Goal: Task Accomplishment & Management: Use online tool/utility

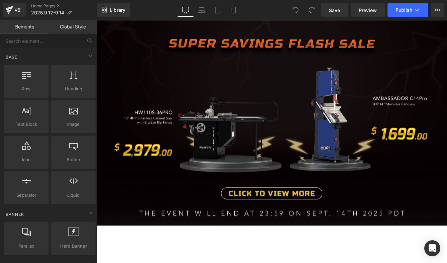
scroll to position [545, 0]
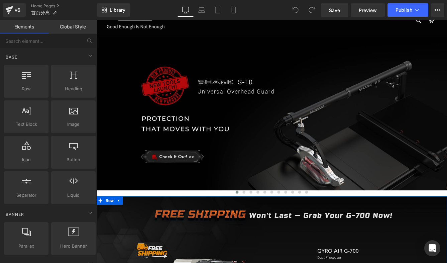
scroll to position [157, 0]
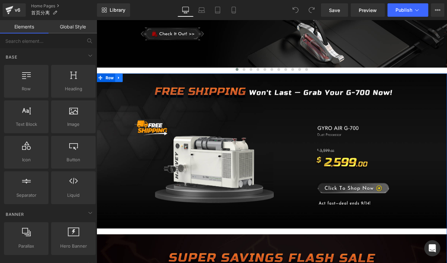
click at [122, 88] on icon at bounding box center [122, 86] width 5 height 5
click at [137, 86] on icon at bounding box center [139, 86] width 5 height 5
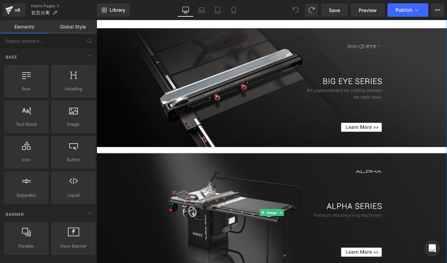
scroll to position [792, 0]
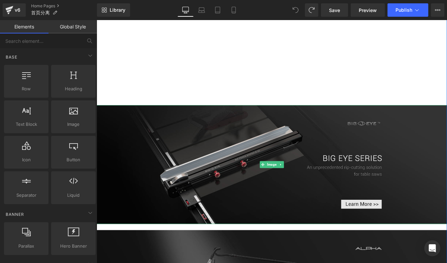
click at [298, 144] on img at bounding box center [299, 186] width 404 height 137
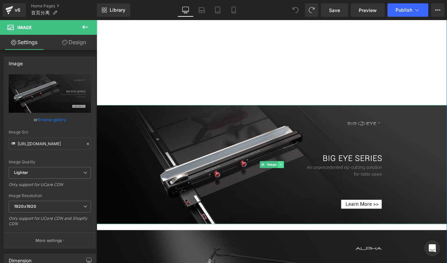
click at [307, 185] on icon at bounding box center [309, 187] width 4 height 4
click at [311, 186] on icon at bounding box center [313, 187] width 4 height 4
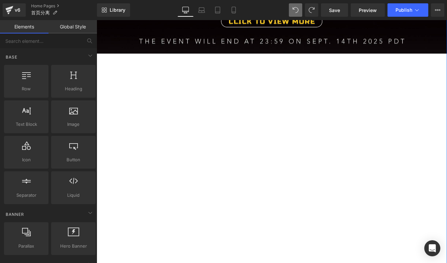
scroll to position [640, 0]
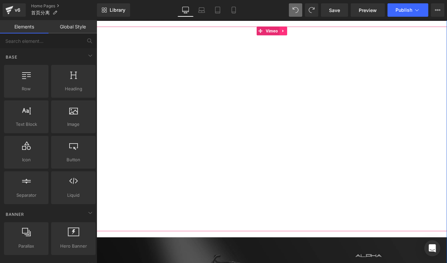
click at [310, 34] on icon at bounding box center [311, 32] width 5 height 5
click at [315, 31] on icon at bounding box center [316, 32] width 5 height 5
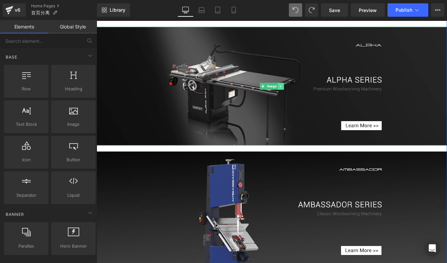
click at [307, 97] on icon at bounding box center [309, 97] width 4 height 4
click at [311, 97] on icon at bounding box center [313, 97] width 4 height 4
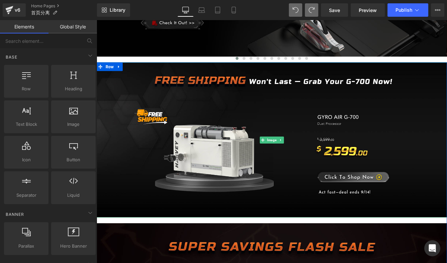
scroll to position [180, 0]
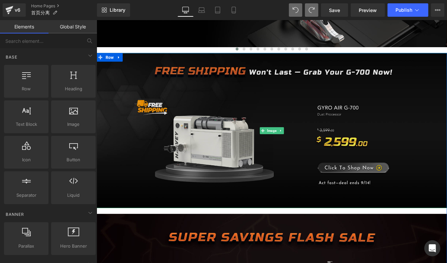
click at [293, 120] on img at bounding box center [299, 147] width 404 height 179
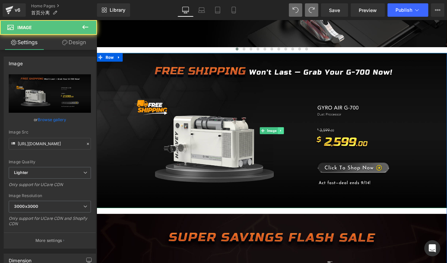
click at [307, 148] on icon at bounding box center [309, 148] width 4 height 4
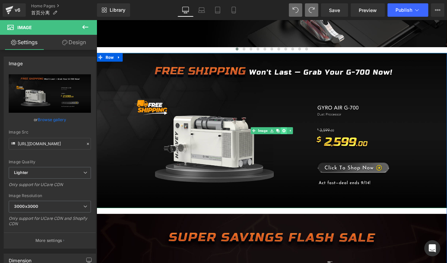
click at [311, 148] on icon at bounding box center [313, 148] width 4 height 4
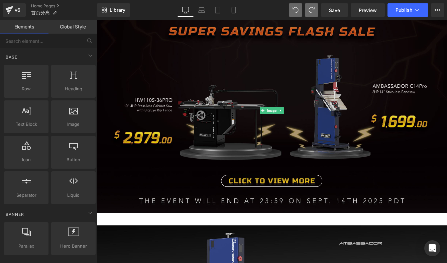
scroll to position [281, 0]
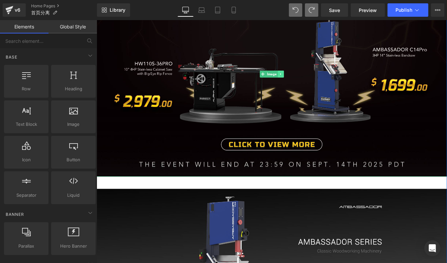
click at [307, 83] on icon at bounding box center [309, 82] width 4 height 4
click at [312, 82] on icon at bounding box center [313, 82] width 4 height 4
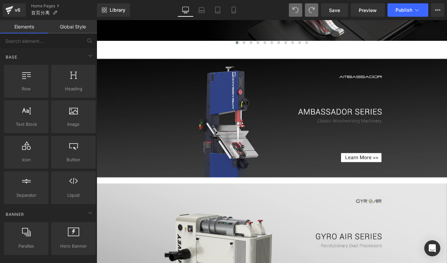
scroll to position [165, 0]
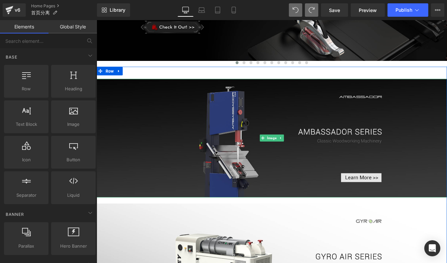
click at [297, 121] on img at bounding box center [299, 156] width 404 height 137
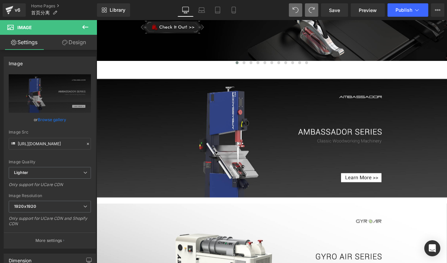
click at [84, 27] on icon at bounding box center [85, 27] width 6 height 4
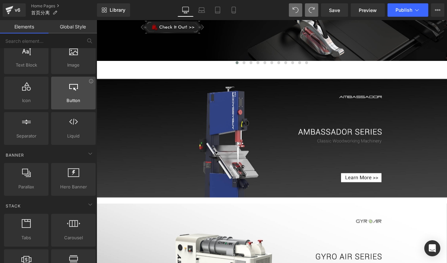
scroll to position [72, 0]
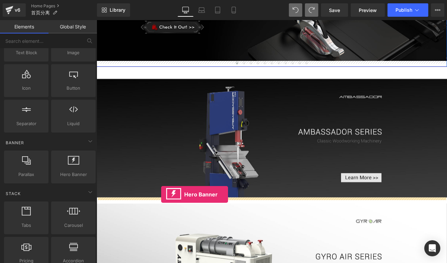
drag, startPoint x: 176, startPoint y: 191, endPoint x: 171, endPoint y: 221, distance: 30.8
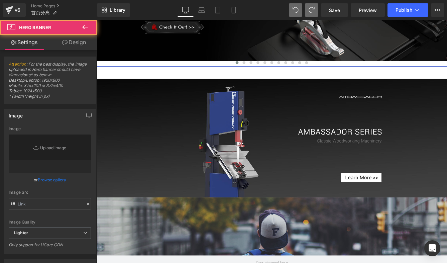
type input "https://d1um8515vdn9kb.cloudfront.net/images/hero.jpg"
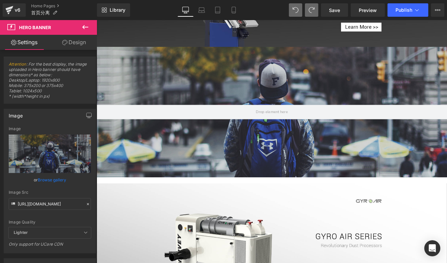
scroll to position [335, 0]
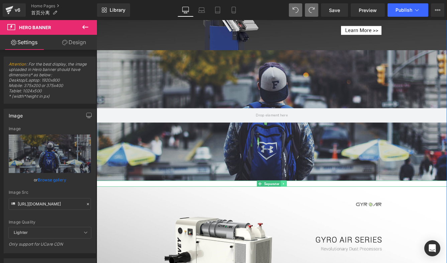
click at [311, 209] on icon at bounding box center [312, 209] width 4 height 4
click at [308, 208] on icon at bounding box center [309, 209] width 4 height 4
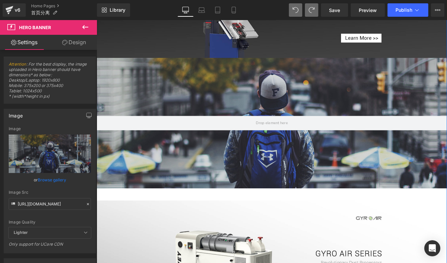
scroll to position [325, 0]
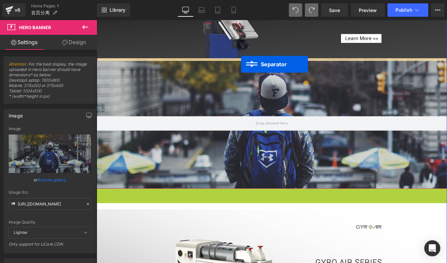
drag, startPoint x: 281, startPoint y: 219, endPoint x: 263, endPoint y: 71, distance: 148.7
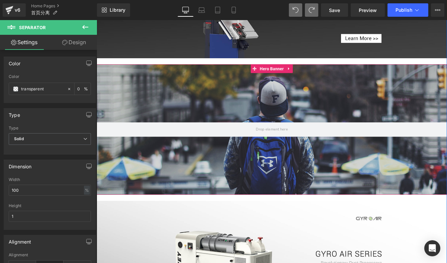
click at [253, 126] on div at bounding box center [299, 146] width 404 height 150
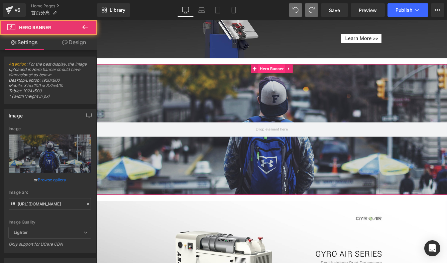
click at [292, 80] on span "Hero Banner" at bounding box center [298, 76] width 31 height 10
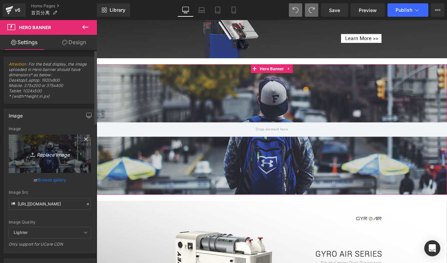
click at [52, 145] on link "Replace Image" at bounding box center [50, 153] width 82 height 38
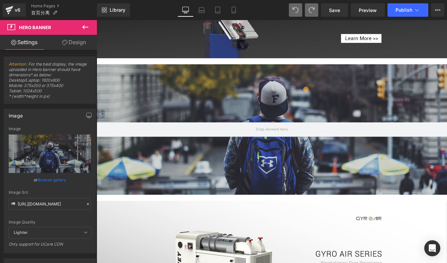
type input "C:\fakepath\海威系列banner.jpg"
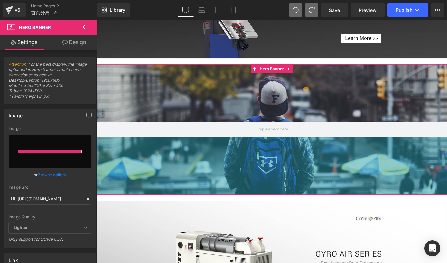
type input "https://ucarecdn.com/be52fbf8-db88-495e-ac4c-7de3533705c7/-/format/auto/-/previ…"
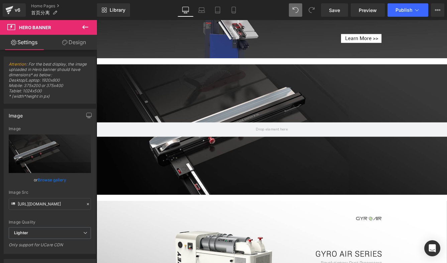
click at [85, 29] on icon at bounding box center [85, 27] width 8 height 8
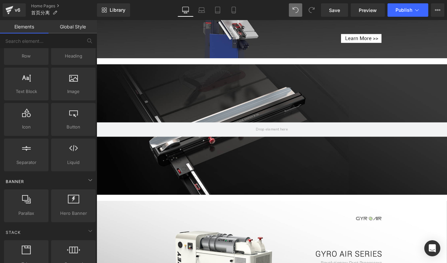
scroll to position [0, 0]
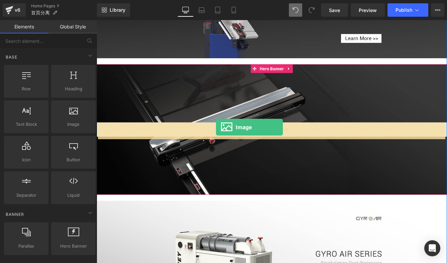
drag, startPoint x: 166, startPoint y: 132, endPoint x: 234, endPoint y: 143, distance: 68.8
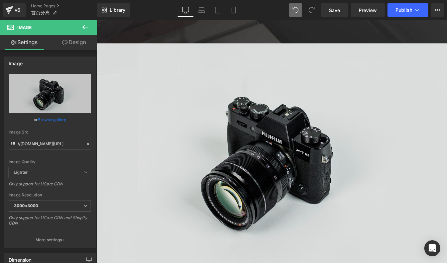
scroll to position [391, 0]
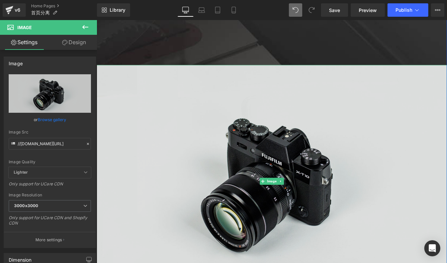
click at [280, 119] on img at bounding box center [299, 206] width 404 height 268
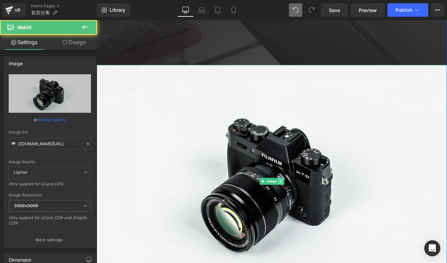
click at [308, 204] on icon at bounding box center [309, 206] width 4 height 4
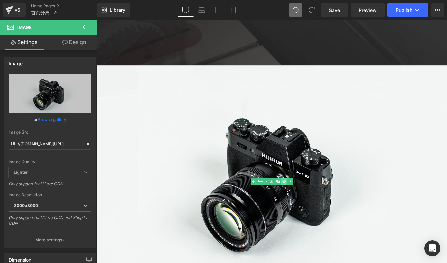
click at [311, 205] on icon at bounding box center [313, 206] width 4 height 4
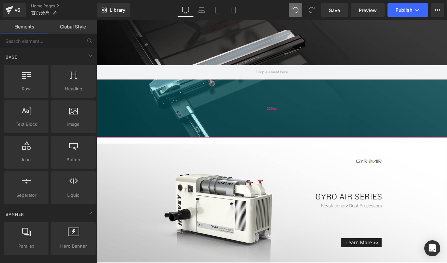
scroll to position [351, 0]
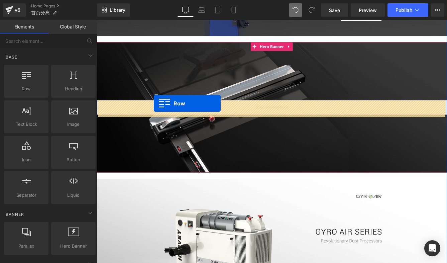
drag, startPoint x: 120, startPoint y: 102, endPoint x: 163, endPoint y: 116, distance: 45.5
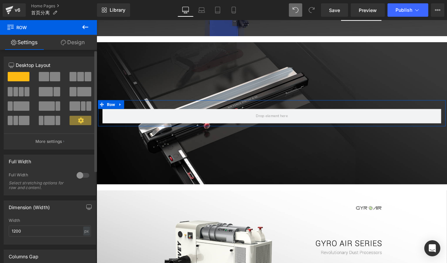
click at [78, 104] on button at bounding box center [81, 105] width 22 height 9
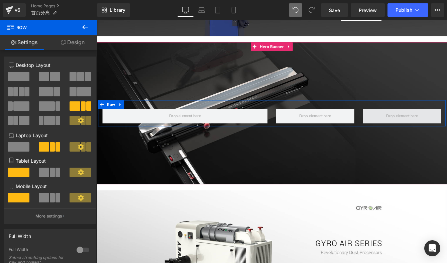
click at [446, 129] on span at bounding box center [448, 130] width 41 height 9
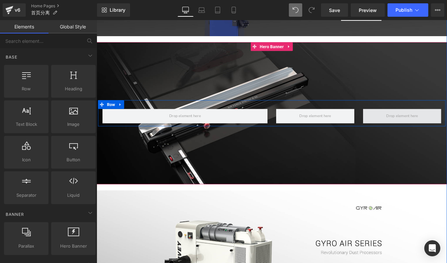
click at [445, 129] on span at bounding box center [448, 130] width 41 height 9
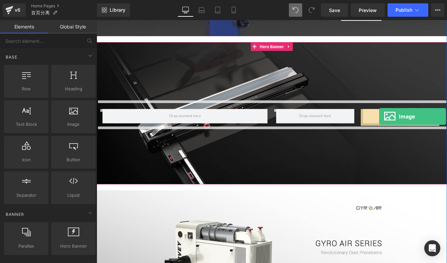
drag, startPoint x: 167, startPoint y: 139, endPoint x: 423, endPoint y: 131, distance: 256.1
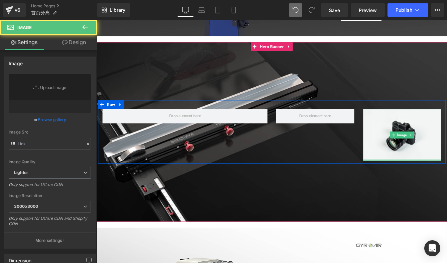
type input "//d1um8515vdn9kb.cloudfront.net/images/parallax.jpg"
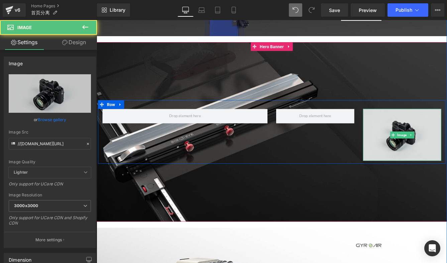
click at [446, 141] on img at bounding box center [449, 153] width 90 height 60
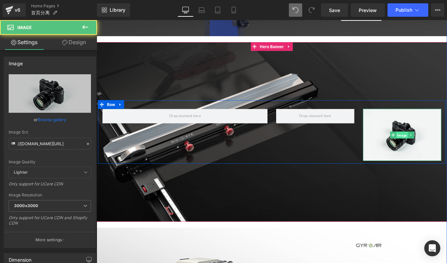
click at [446, 152] on span "Image" at bounding box center [449, 153] width 14 height 8
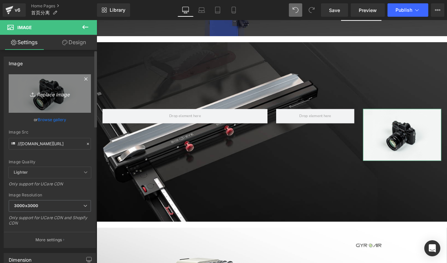
click at [64, 93] on icon "Replace Image" at bounding box center [49, 93] width 53 height 8
type input "C:\fakepath\909.jpg"
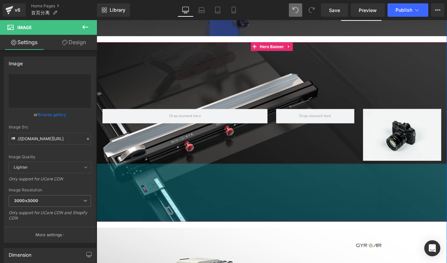
type input "https://ucarecdn.com/559f9b8d-1342-41d8-9172-6840cd1b686d/-/format/auto/-/previ…"
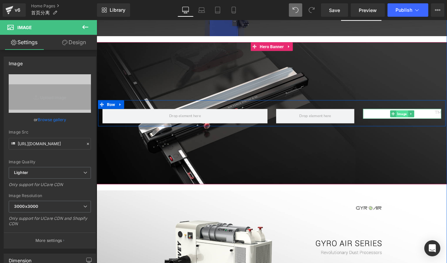
click at [446, 130] on span "Image" at bounding box center [449, 128] width 14 height 8
click at [438, 127] on span at bounding box center [438, 128] width 7 height 8
click at [437, 129] on icon at bounding box center [439, 128] width 4 height 4
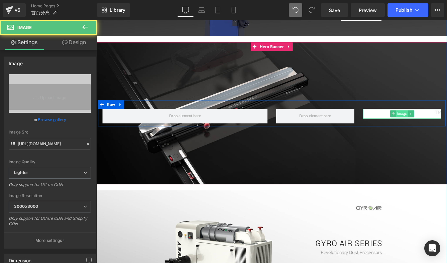
click at [446, 129] on span "Image" at bounding box center [449, 128] width 14 height 8
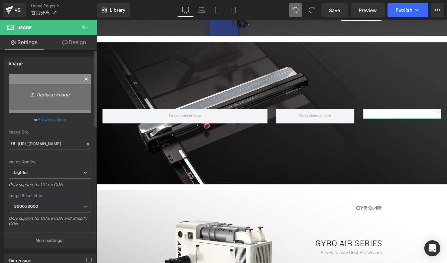
click at [71, 96] on icon "Replace Image" at bounding box center [49, 93] width 53 height 8
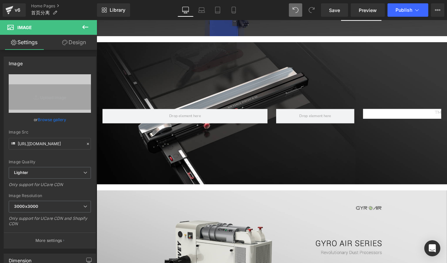
type input "C:\fakepath\组 5.png"
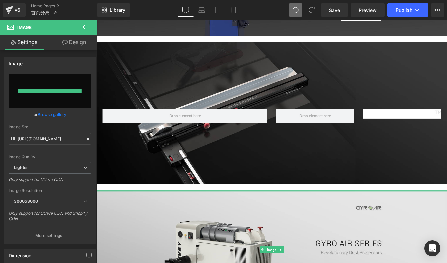
type input "https://ucarecdn.com/22d4cbd9-f0e4-42e9-aa3a-004acc4e14d9/-/format/auto/-/previ…"
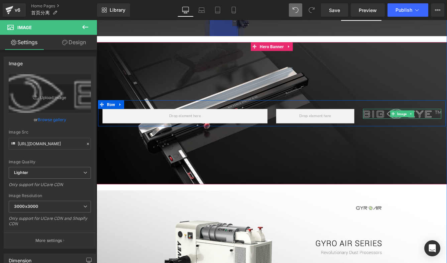
click at [446, 129] on span "Image" at bounding box center [449, 128] width 14 height 8
click at [112, 119] on span "Row" at bounding box center [113, 118] width 13 height 10
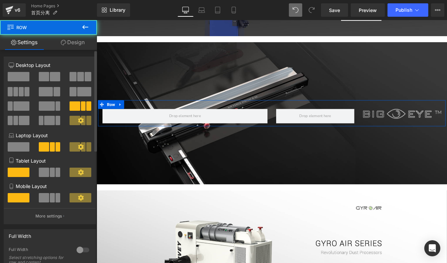
click at [78, 121] on icon at bounding box center [81, 120] width 6 height 6
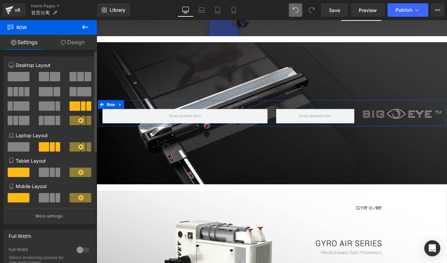
click at [80, 122] on icon at bounding box center [81, 120] width 6 height 6
click at [23, 94] on span at bounding box center [21, 91] width 5 height 9
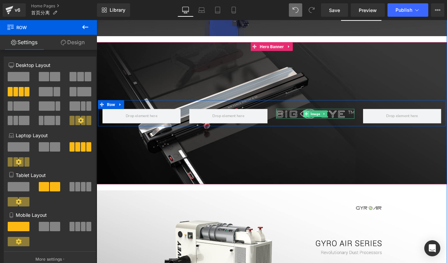
click at [338, 131] on span at bounding box center [338, 128] width 7 height 8
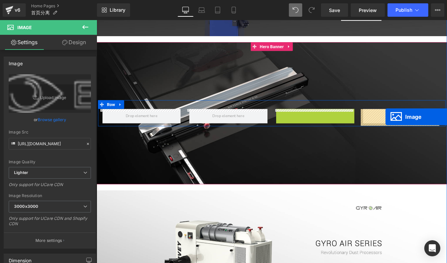
drag, startPoint x: 343, startPoint y: 129, endPoint x: 430, endPoint y: 132, distance: 86.6
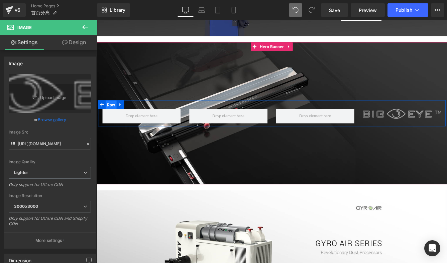
click at [108, 120] on span "Row" at bounding box center [113, 118] width 13 height 10
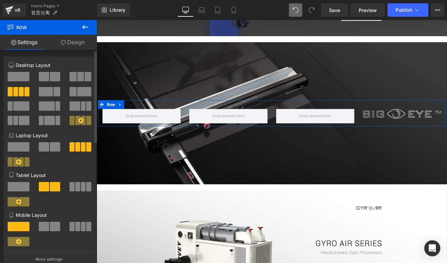
click at [75, 124] on span at bounding box center [77, 120] width 5 height 9
click at [75, 120] on span at bounding box center [77, 120] width 5 height 9
click at [78, 122] on icon at bounding box center [81, 120] width 6 height 6
click at [74, 46] on link "Design" at bounding box center [72, 42] width 48 height 15
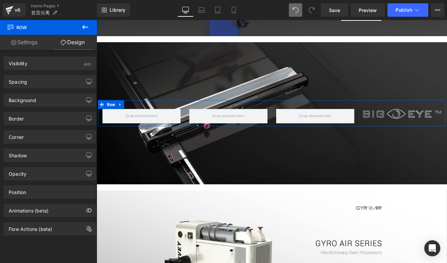
click at [23, 42] on link "Settings" at bounding box center [24, 42] width 48 height 15
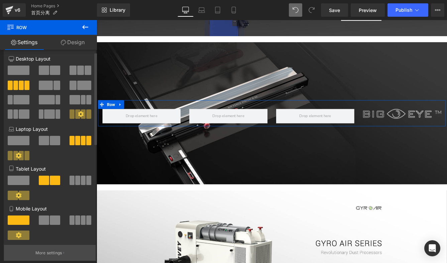
scroll to position [9, 0]
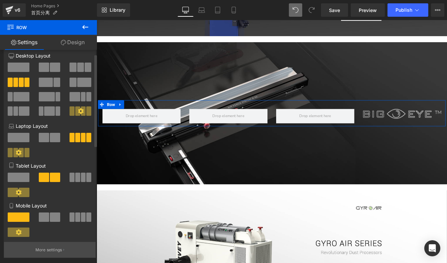
click at [42, 249] on p "More settings" at bounding box center [48, 250] width 27 height 6
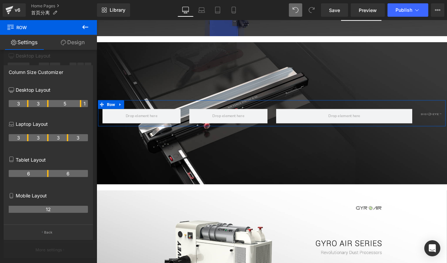
drag, startPoint x: 67, startPoint y: 104, endPoint x: 79, endPoint y: 105, distance: 12.4
drag, startPoint x: 46, startPoint y: 104, endPoint x: 69, endPoint y: 105, distance: 22.4
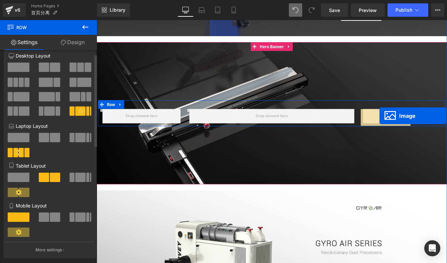
drag, startPoint x: 478, startPoint y: 128, endPoint x: 423, endPoint y: 130, distance: 55.2
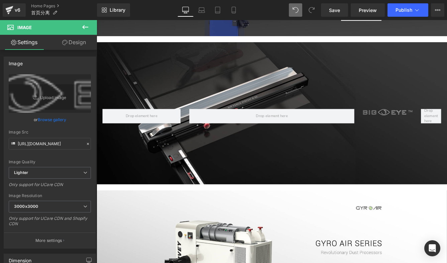
click at [83, 33] on button at bounding box center [85, 27] width 23 height 15
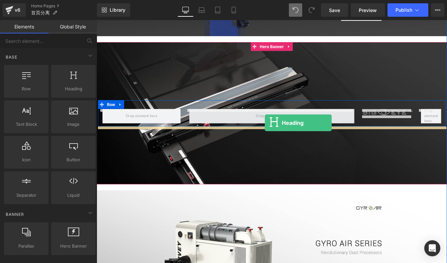
drag, startPoint x: 171, startPoint y: 100, endPoint x: 291, endPoint y: 139, distance: 126.2
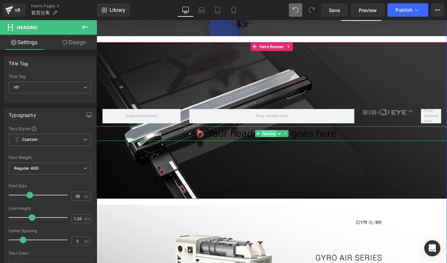
click at [295, 152] on span "Heading" at bounding box center [295, 151] width 18 height 8
click at [314, 151] on icon at bounding box center [315, 151] width 4 height 4
click at [316, 152] on icon at bounding box center [318, 151] width 4 height 4
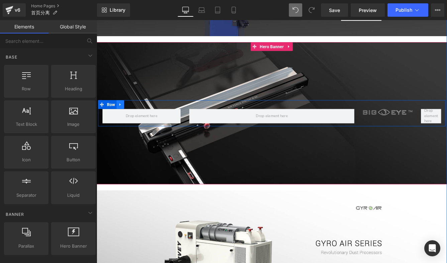
click at [123, 116] on icon at bounding box center [124, 117] width 5 height 5
click at [130, 118] on icon at bounding box center [132, 117] width 5 height 5
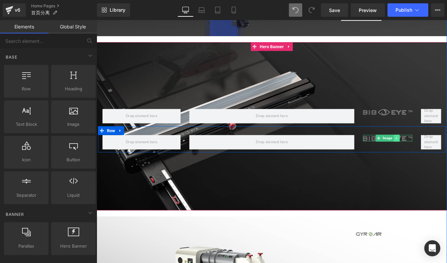
click at [439, 159] on link at bounding box center [442, 156] width 7 height 8
click at [445, 159] on link at bounding box center [446, 156] width 7 height 8
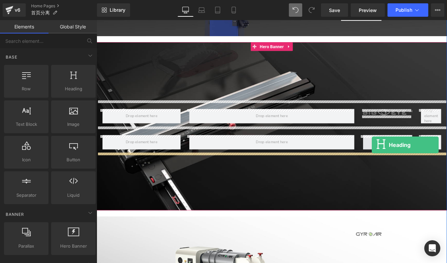
drag, startPoint x: 162, startPoint y: 100, endPoint x: 414, endPoint y: 164, distance: 259.9
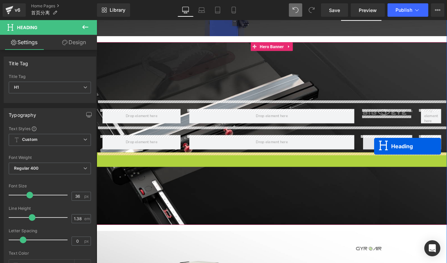
drag, startPoint x: 295, startPoint y: 181, endPoint x: 417, endPoint y: 165, distance: 122.4
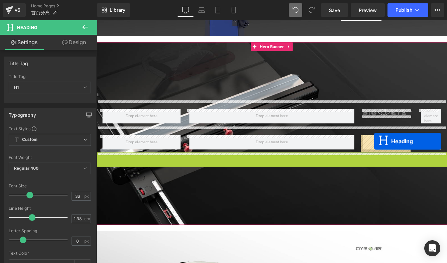
drag, startPoint x: 308, startPoint y: 170, endPoint x: 417, endPoint y: 160, distance: 108.7
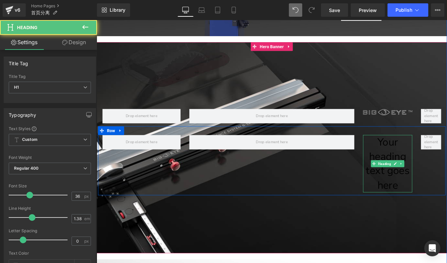
click at [423, 164] on h1 "Your heading text goes here" at bounding box center [432, 186] width 57 height 66
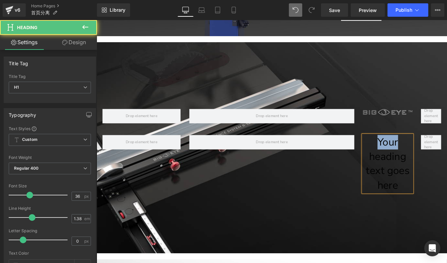
click at [423, 164] on h1 "Your heading text goes here" at bounding box center [432, 186] width 57 height 66
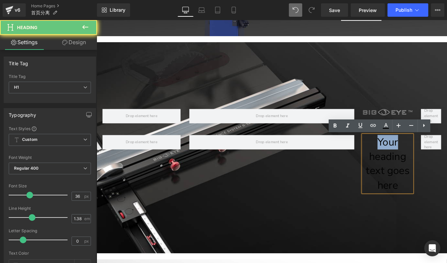
click at [423, 162] on h1 "Your heading text goes here" at bounding box center [432, 186] width 57 height 66
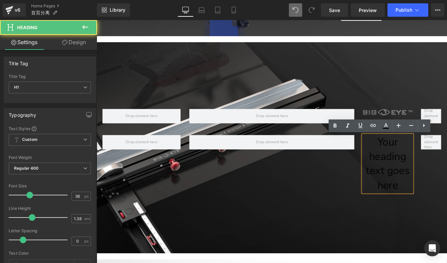
click at [421, 167] on h1 "Your heading text goes here" at bounding box center [432, 186] width 57 height 66
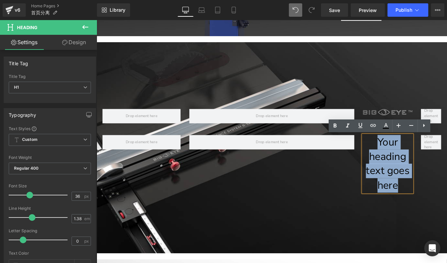
drag, startPoint x: 419, startPoint y: 163, endPoint x: 465, endPoint y: 211, distance: 66.2
click at [446, 211] on div "Your heading text goes here Heading Row" at bounding box center [298, 183] width 401 height 80
paste div
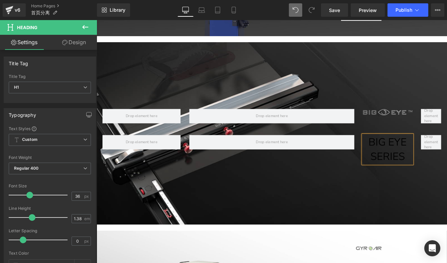
click at [429, 168] on h1 "BIG EYE SERIES" at bounding box center [432, 169] width 57 height 33
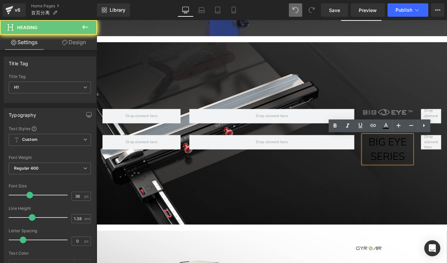
click at [409, 164] on h1 "BIG EYE SERIES" at bounding box center [432, 169] width 57 height 33
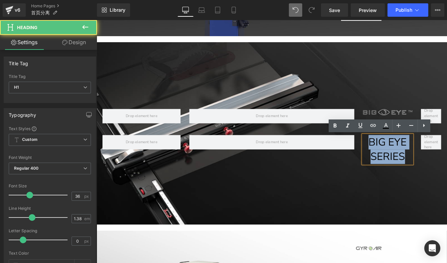
drag, startPoint x: 409, startPoint y: 161, endPoint x: 461, endPoint y: 182, distance: 55.8
click at [446, 182] on div "BIG EYE SERIES Heading" at bounding box center [432, 169] width 67 height 33
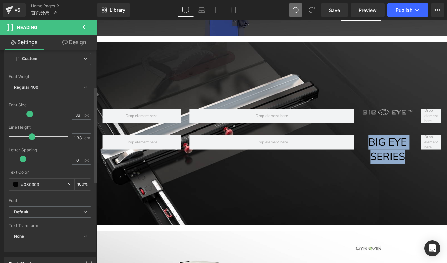
scroll to position [166, 0]
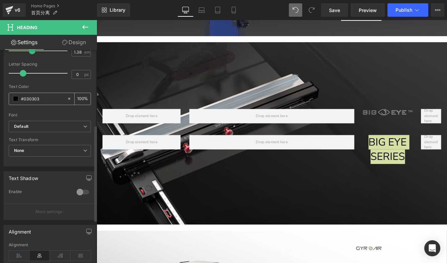
click at [16, 99] on span at bounding box center [15, 98] width 5 height 5
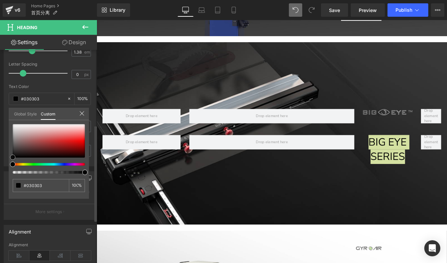
type input "#c9b5b5"
type input "#d2c5c5"
type input "#eeecec"
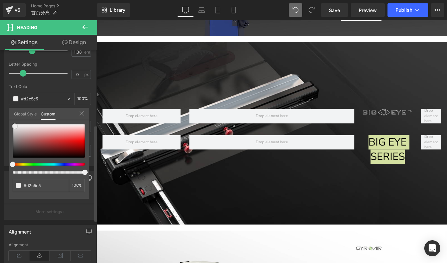
type input "#eeecec"
type input "#ffffff"
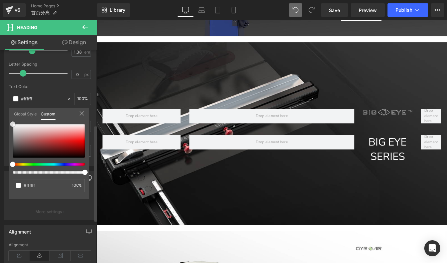
drag, startPoint x: 21, startPoint y: 130, endPoint x: 6, endPoint y: 120, distance: 18.4
click at [6, 120] on div "Typography Text Styles Custom Custom Setup Global Style Custom Setup Global Sty…" at bounding box center [50, 52] width 100 height 230
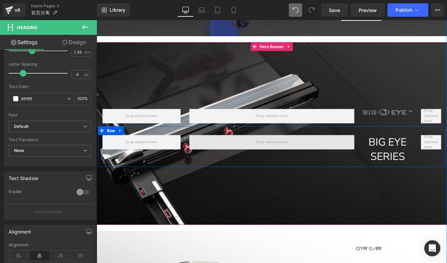
click at [346, 163] on span at bounding box center [299, 161] width 190 height 17
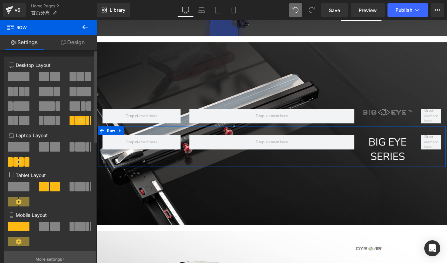
click at [58, 256] on button "More settings" at bounding box center [50, 259] width 92 height 16
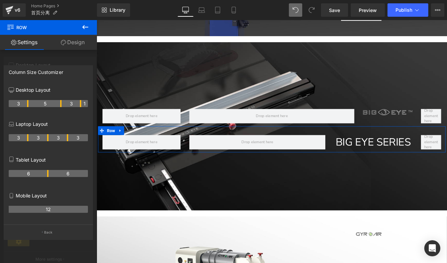
drag, startPoint x: 67, startPoint y: 106, endPoint x: 62, endPoint y: 105, distance: 5.1
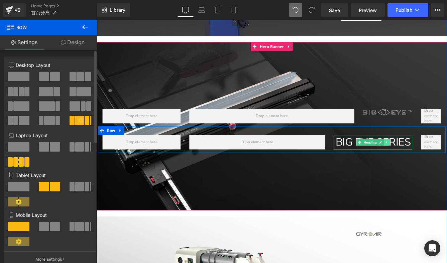
click at [430, 163] on icon at bounding box center [432, 161] width 4 height 4
click at [426, 161] on icon at bounding box center [428, 161] width 4 height 4
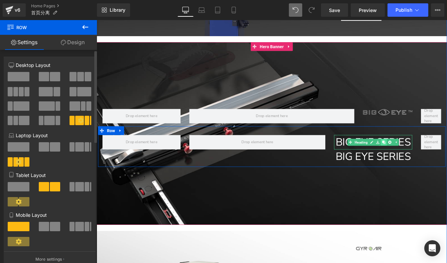
click at [426, 160] on icon at bounding box center [428, 161] width 4 height 4
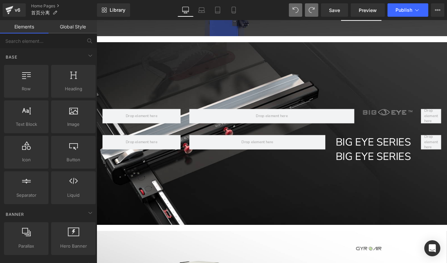
click at [376, 177] on h1 "BIG EYE SERIES" at bounding box center [416, 177] width 90 height 17
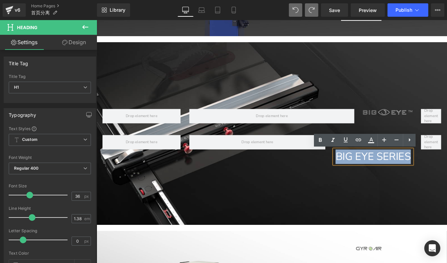
drag, startPoint x: 372, startPoint y: 176, endPoint x: 461, endPoint y: 174, distance: 89.3
click at [446, 174] on div "BIG EYE SERIES Heading BIG EYE SERIES Heading" at bounding box center [416, 169] width 100 height 33
paste div
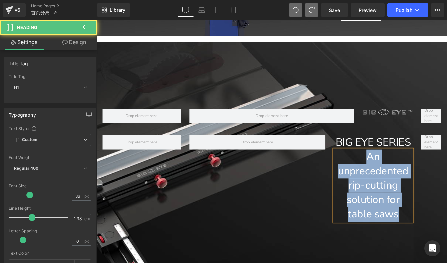
drag, startPoint x: 402, startPoint y: 177, endPoint x: 461, endPoint y: 257, distance: 99.6
click at [446, 257] on div "Image Row BIG EYE SERIES Heading An unprecedented rip-cutting solutionfor tabl…" at bounding box center [299, 184] width 404 height 277
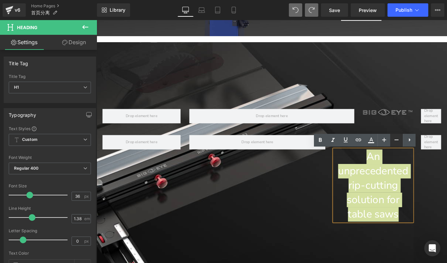
click at [393, 140] on icon at bounding box center [396, 140] width 8 height 8
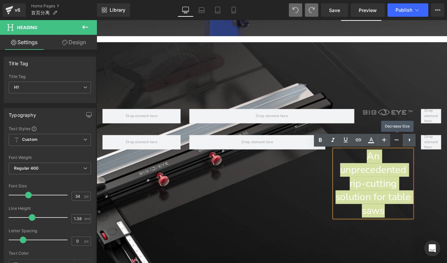
click at [393, 140] on icon at bounding box center [396, 140] width 8 height 8
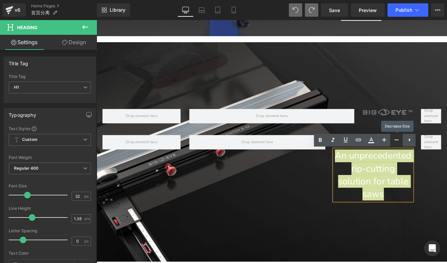
click at [393, 140] on icon at bounding box center [396, 140] width 8 height 8
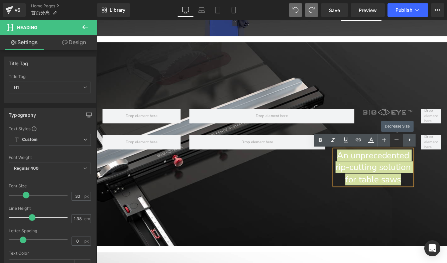
click at [393, 140] on icon at bounding box center [396, 140] width 8 height 8
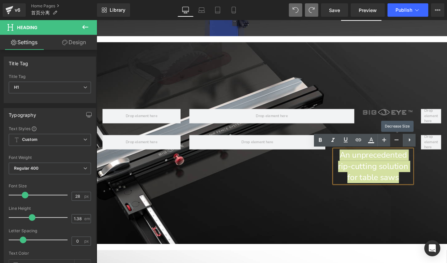
click at [393, 140] on icon at bounding box center [396, 140] width 8 height 8
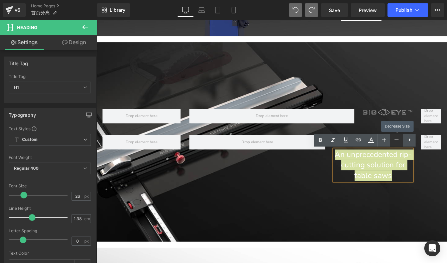
click at [393, 140] on icon at bounding box center [396, 140] width 8 height 8
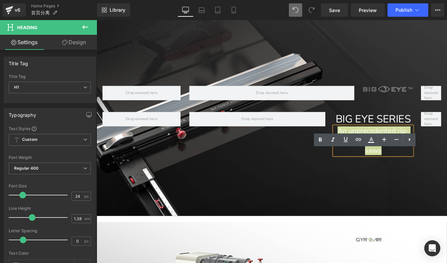
scroll to position [432, 0]
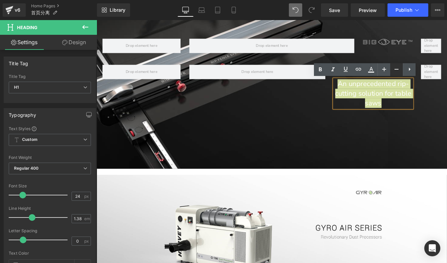
click at [395, 72] on icon at bounding box center [396, 69] width 8 height 8
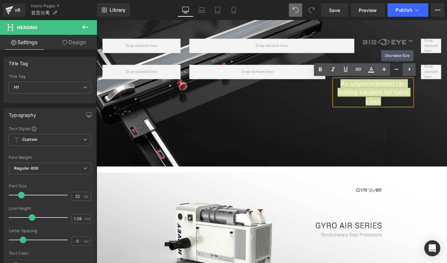
click at [395, 70] on icon at bounding box center [396, 69] width 8 height 8
type input "20"
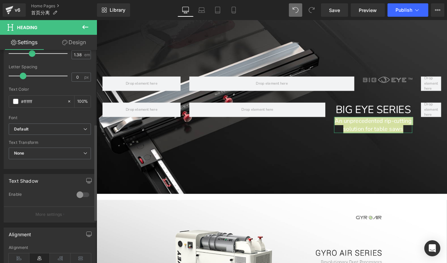
scroll to position [254, 0]
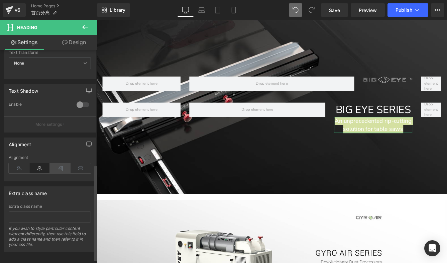
click at [58, 169] on icon at bounding box center [60, 168] width 21 height 10
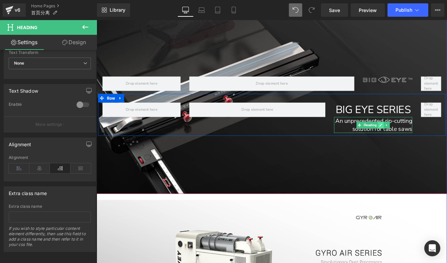
click at [422, 144] on link at bounding box center [424, 141] width 7 height 8
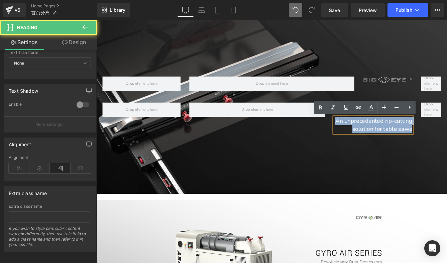
drag, startPoint x: 372, startPoint y: 136, endPoint x: 472, endPoint y: 151, distance: 101.1
click at [446, 151] on div "BIG EYE SERIES Heading An unprecedented rip-cutting solution for table saws Hea…" at bounding box center [298, 129] width 401 height 48
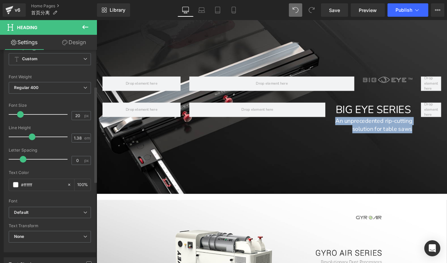
scroll to position [80, 0]
click at [40, 85] on span "Regular 400" at bounding box center [50, 88] width 82 height 12
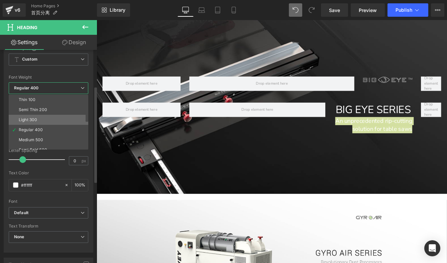
click at [34, 122] on li "Light 300" at bounding box center [50, 120] width 83 height 10
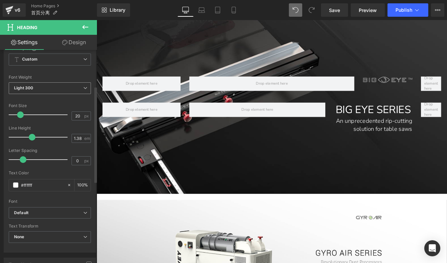
click at [40, 90] on span "Light 300" at bounding box center [50, 88] width 82 height 12
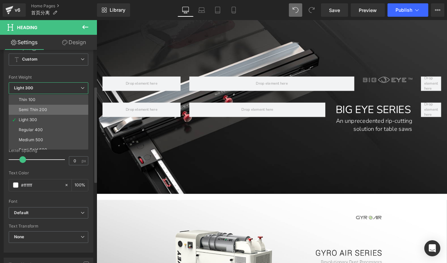
click at [39, 108] on div "Semi Thin 200" at bounding box center [33, 109] width 28 height 5
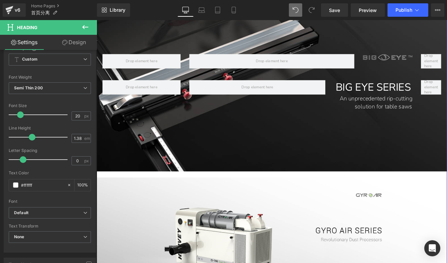
scroll to position [414, 0]
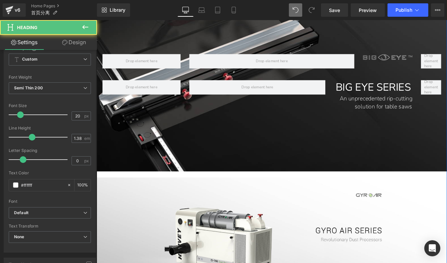
click at [411, 122] on h1 "An unprecedented rip-cutting solution for table saws" at bounding box center [416, 115] width 90 height 18
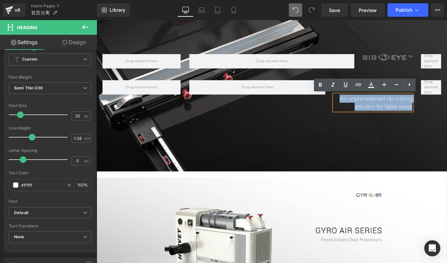
drag, startPoint x: 374, startPoint y: 111, endPoint x: 469, endPoint y: 120, distance: 95.9
click at [446, 120] on div "BIG EYE SERIES Heading An unprecedented rip-cutting solution for table saws Hea…" at bounding box center [298, 103] width 401 height 48
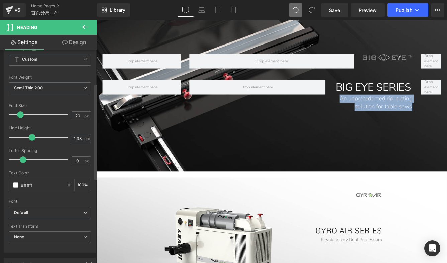
scroll to position [0, 0]
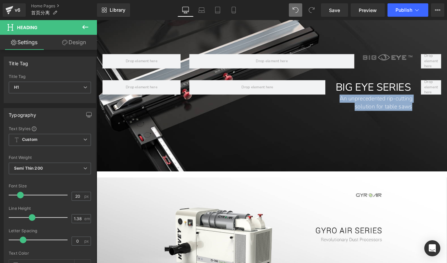
click at [406, 118] on span "Heading" at bounding box center [412, 115] width 18 height 8
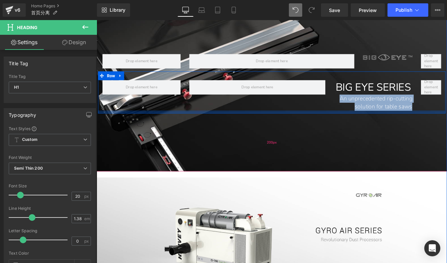
drag, startPoint x: 373, startPoint y: 111, endPoint x: 481, endPoint y: 130, distance: 110.4
click at [446, 130] on div "Image Row BIG EYE SERIES Heading An unprecedented rip-cutting solution for tabl…" at bounding box center [299, 88] width 404 height 212
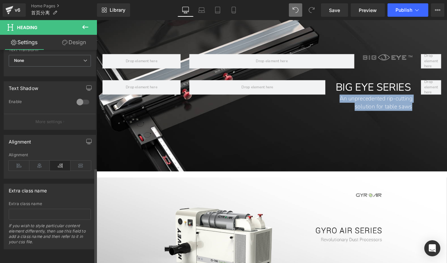
scroll to position [173, 0]
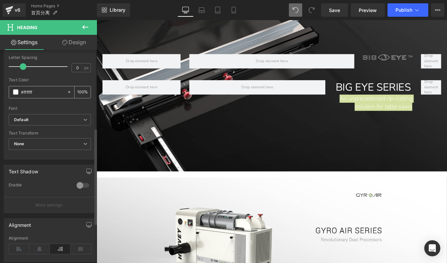
click at [68, 93] on icon at bounding box center [69, 92] width 2 height 2
type input "none"
type input "0"
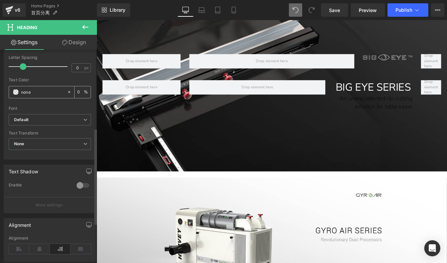
click at [53, 90] on input "none" at bounding box center [42, 91] width 43 height 7
drag, startPoint x: 39, startPoint y: 92, endPoint x: 19, endPoint y: 91, distance: 19.7
click at [19, 91] on div "none" at bounding box center [38, 92] width 58 height 12
paste input "969696"
type input "969696"
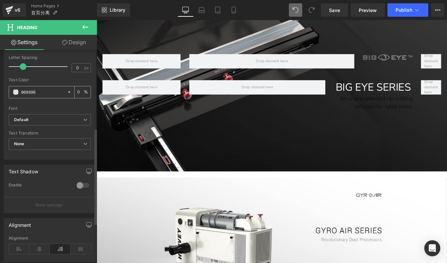
type input "100"
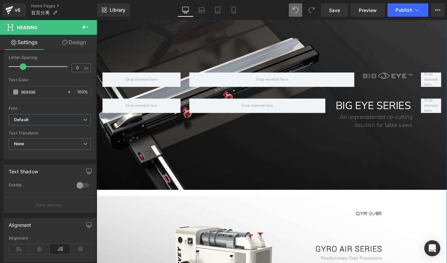
scroll to position [340, 0]
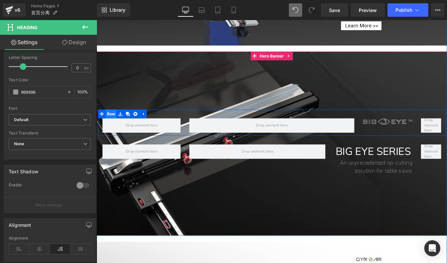
click at [115, 128] on span "Row" at bounding box center [113, 128] width 13 height 10
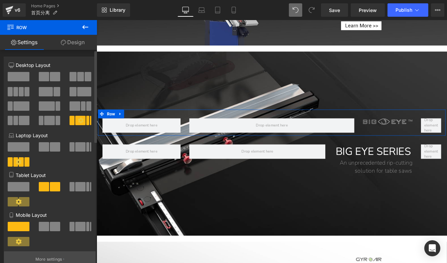
click at [52, 256] on button "More settings" at bounding box center [50, 259] width 92 height 16
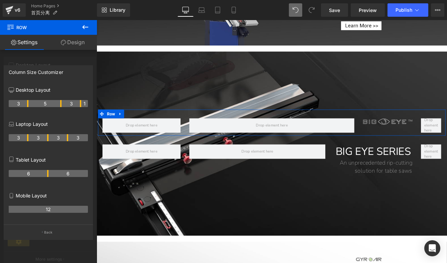
drag, startPoint x: 67, startPoint y: 103, endPoint x: 62, endPoint y: 102, distance: 4.1
drag, startPoint x: 60, startPoint y: 103, endPoint x: 66, endPoint y: 103, distance: 5.7
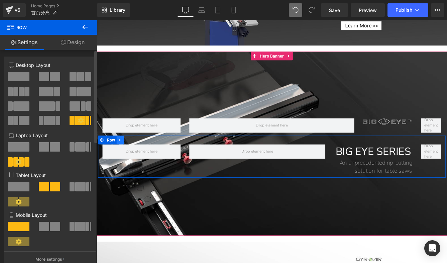
click at [123, 158] on icon at bounding box center [123, 158] width 1 height 3
click at [128, 158] on link at bounding box center [132, 158] width 9 height 10
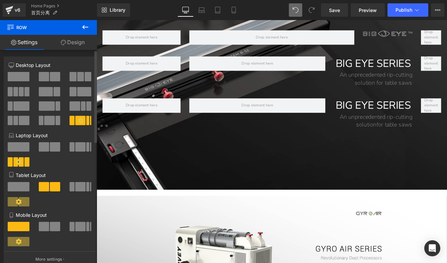
scroll to position [407, 0]
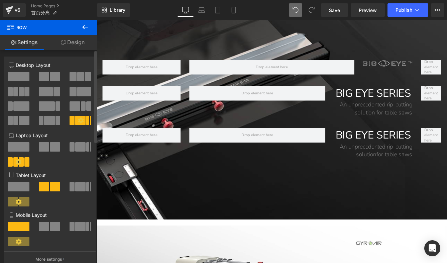
click at [427, 152] on div "BIG EYE SERIES Heading" at bounding box center [416, 153] width 90 height 17
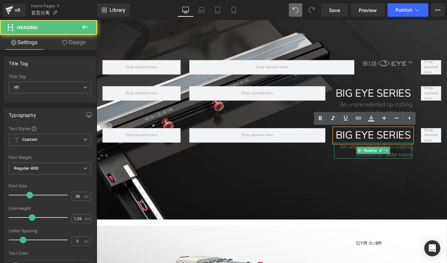
click at [428, 174] on link at bounding box center [431, 170] width 7 height 8
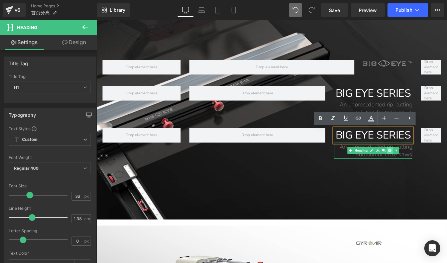
click at [434, 172] on icon at bounding box center [435, 170] width 4 height 4
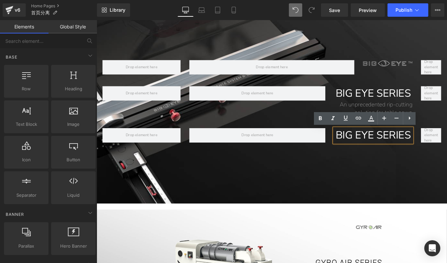
click at [437, 149] on h1 "BIG EYE SERIES" at bounding box center [416, 153] width 90 height 17
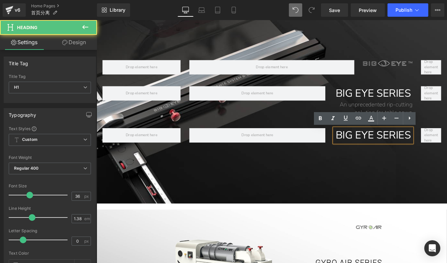
click at [446, 188] on div at bounding box center [299, 110] width 404 height 242
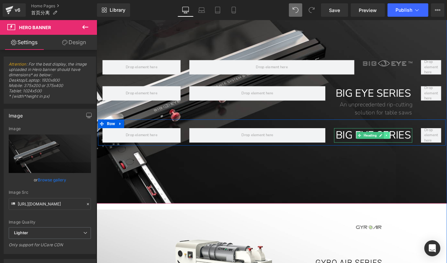
click at [430, 154] on icon at bounding box center [432, 153] width 4 height 4
click at [433, 153] on icon at bounding box center [435, 153] width 4 height 4
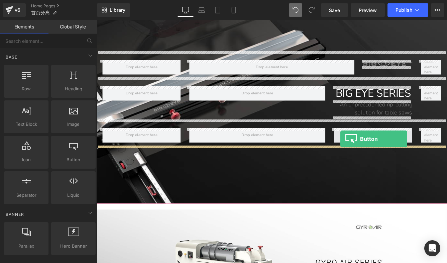
drag, startPoint x: 171, startPoint y: 169, endPoint x: 378, endPoint y: 156, distance: 207.6
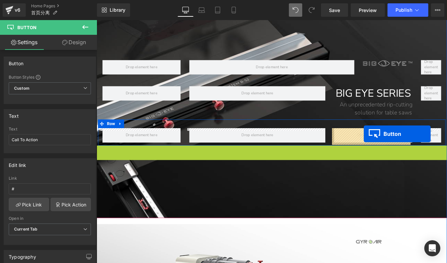
drag, startPoint x: 290, startPoint y: 173, endPoint x: 405, endPoint y: 151, distance: 117.0
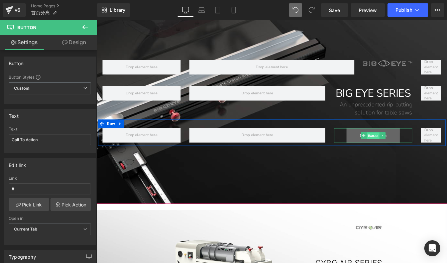
click at [413, 152] on span "Button" at bounding box center [415, 154] width 15 height 8
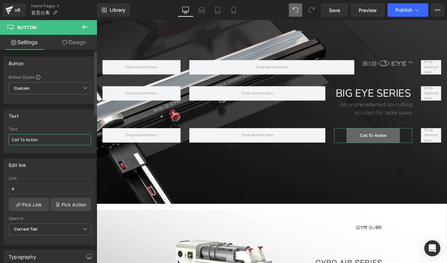
drag, startPoint x: 39, startPoint y: 142, endPoint x: 42, endPoint y: 140, distance: 3.8
click at [38, 142] on input "Call To Action" at bounding box center [50, 139] width 82 height 11
drag, startPoint x: 46, startPoint y: 139, endPoint x: 8, endPoint y: 138, distance: 37.8
click at [8, 138] on div "Call To Action Text Call To Action" at bounding box center [50, 140] width 92 height 26
paste input "Learn More >>"
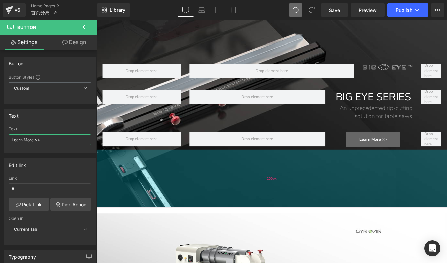
scroll to position [393, 0]
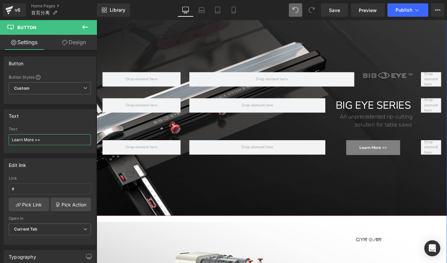
type input "Learn More >>"
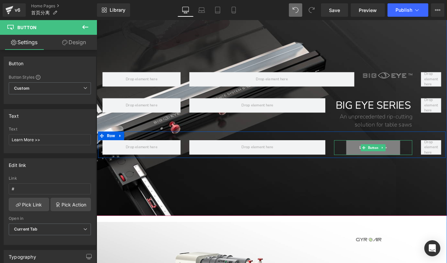
click at [385, 163] on link "Learn More >>" at bounding box center [416, 166] width 62 height 17
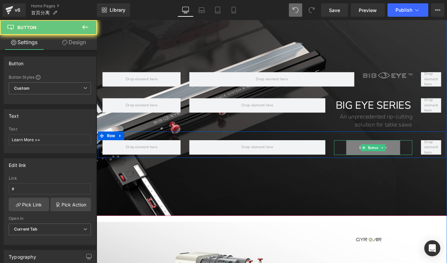
click at [385, 163] on link "Learn More >>" at bounding box center [416, 166] width 62 height 17
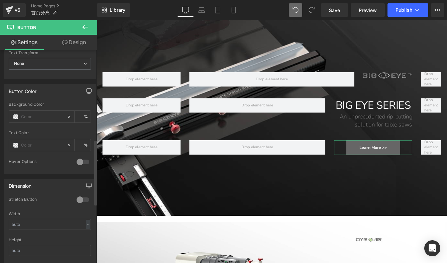
scroll to position [292, 0]
click at [67, 117] on icon at bounding box center [69, 116] width 5 height 5
type input "none"
type input "0"
click at [16, 117] on span at bounding box center [15, 116] width 5 height 5
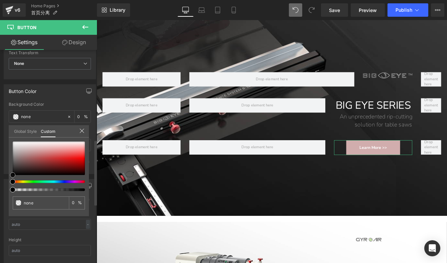
type input "#d1adad"
type input "100"
type input "#d1adad"
type input "100"
type input "#e5e0e0"
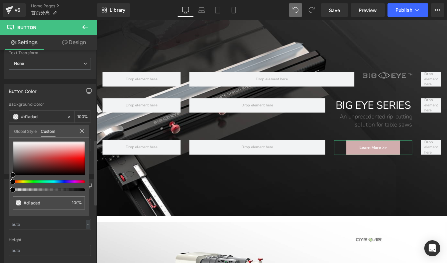
type input "#e5e0e0"
type input "#ffffff"
drag, startPoint x: 20, startPoint y: 145, endPoint x: 12, endPoint y: 141, distance: 8.8
click at [13, 141] on div at bounding box center [49, 157] width 72 height 33
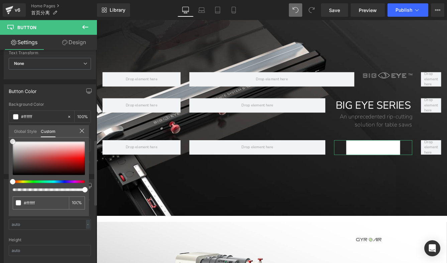
type input "#e0dada"
type input "#e8e7e7"
type input "#ffffff"
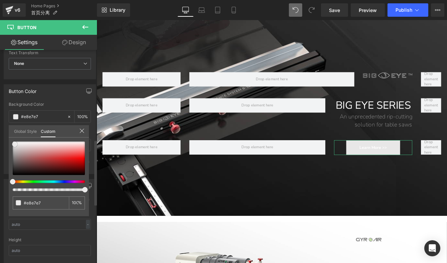
type input "#ffffff"
drag, startPoint x: 15, startPoint y: 144, endPoint x: 4, endPoint y: 134, distance: 14.7
click at [4, 134] on div "Button Color rgba(255, 255, 255, 1) Background Color #ffffff 100 % Text Color %…" at bounding box center [50, 126] width 100 height 95
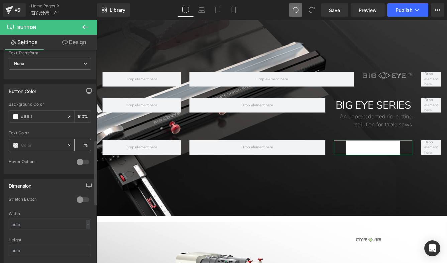
click at [30, 143] on input "text" at bounding box center [42, 144] width 43 height 7
click at [67, 144] on icon at bounding box center [69, 145] width 5 height 5
type input "none"
type input "0"
drag, startPoint x: 41, startPoint y: 146, endPoint x: 9, endPoint y: 143, distance: 31.9
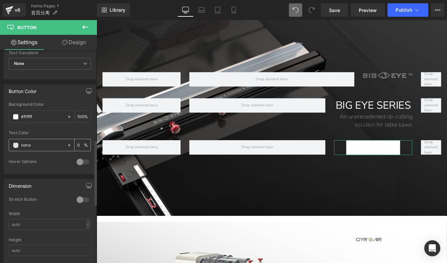
click at [9, 143] on div "none" at bounding box center [38, 145] width 58 height 12
type input "1212"
type input "13"
type input "121212"
type input "100"
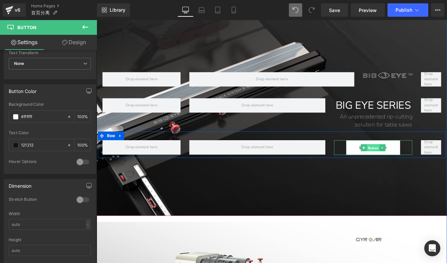
click at [409, 168] on span "Button" at bounding box center [415, 167] width 15 height 8
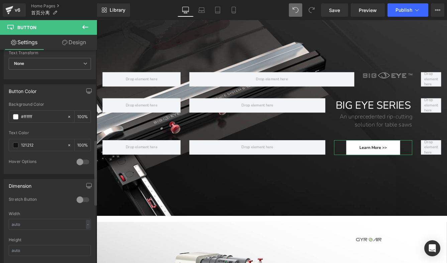
type input "#121212"
click at [79, 162] on div at bounding box center [83, 161] width 16 height 11
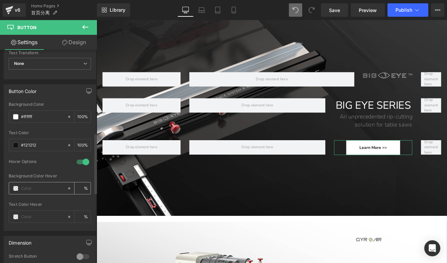
click at [16, 189] on span at bounding box center [15, 187] width 5 height 5
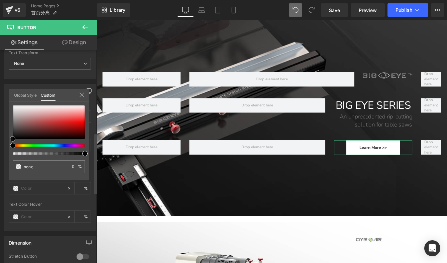
type input "#736262"
type input "100"
type input "#736262"
type input "100"
type input "#756565"
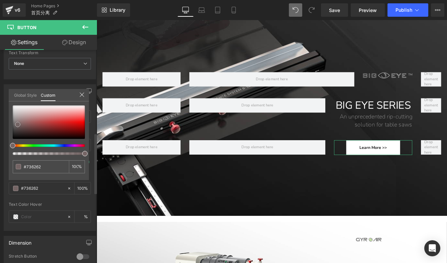
type input "#756565"
type input "#7b7474"
type input "#7c7777"
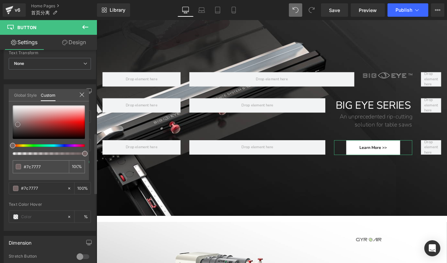
drag, startPoint x: 18, startPoint y: 124, endPoint x: 14, endPoint y: 123, distance: 3.7
click at [14, 123] on div at bounding box center [49, 121] width 72 height 33
type input "#848484"
type input "#999999"
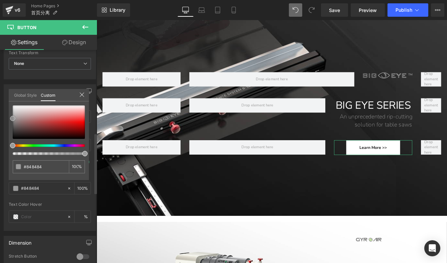
type input "#999999"
type input "#a3a3a3"
type input "#a8a8a8"
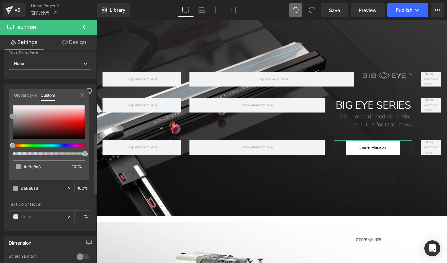
drag, startPoint x: 14, startPoint y: 122, endPoint x: 12, endPoint y: 116, distance: 6.6
click at [12, 116] on span at bounding box center [12, 116] width 5 height 5
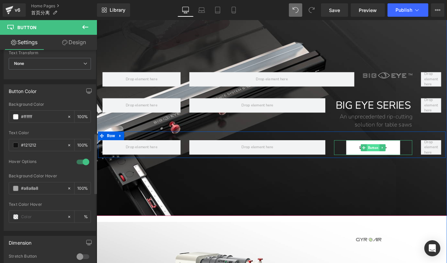
click at [413, 164] on span "Button" at bounding box center [415, 167] width 15 height 8
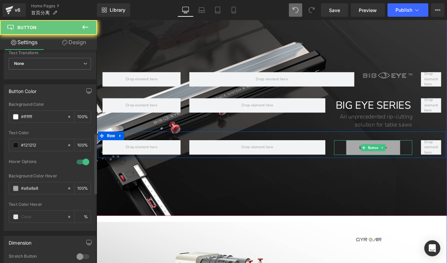
click at [392, 166] on link "Learn More >>" at bounding box center [416, 166] width 62 height 17
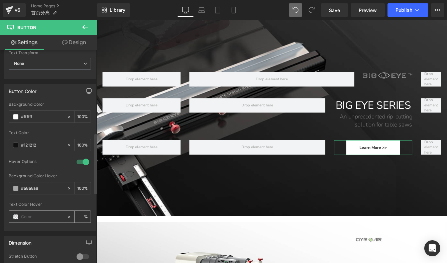
click at [16, 215] on span at bounding box center [15, 216] width 5 height 5
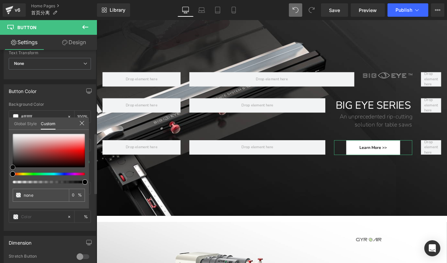
type input "#a09191"
type input "100"
type input "#a09191"
type input "100"
type input "#a19595"
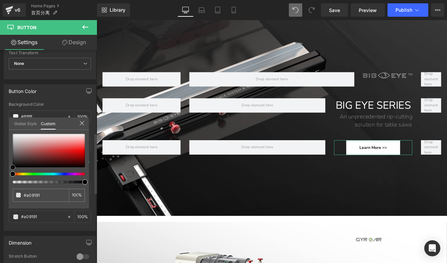
type input "#a19595"
type input "#bcbcbc"
type input "#c6c6c6"
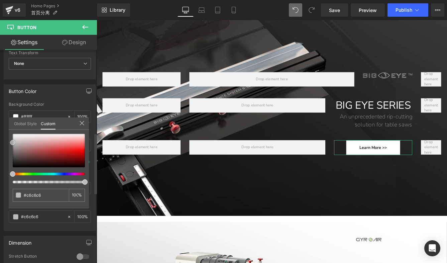
type input "#c1c1c1"
type input "#b2b2b2"
type input "#a8a8a8"
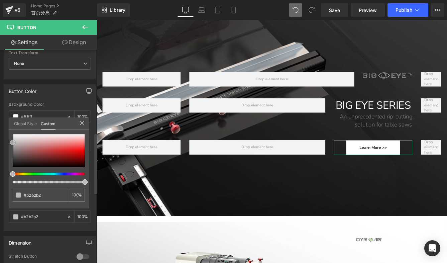
type input "#a8a8a8"
type input "#a3a3a3"
type input "#9e9e9e"
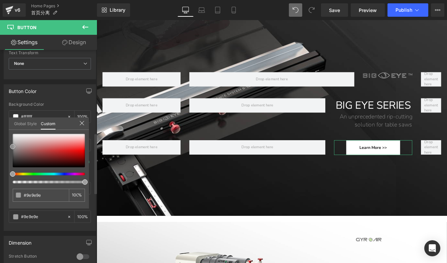
type input "#969696"
type input "#939393"
type input "#8e8e8e"
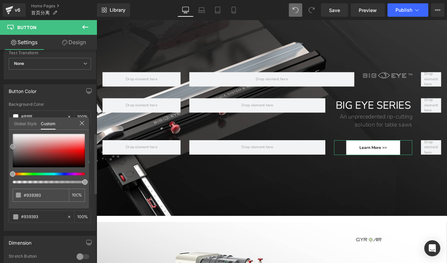
type input "#8e8e8e"
type input "#898989"
type input "#878787"
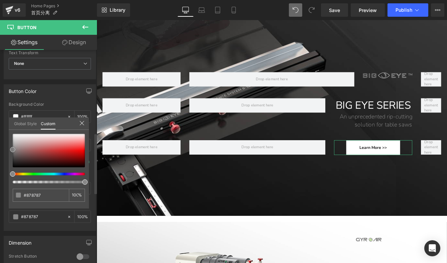
type input "#848484"
type input "#7f7f7f"
type input "#7c7c7c"
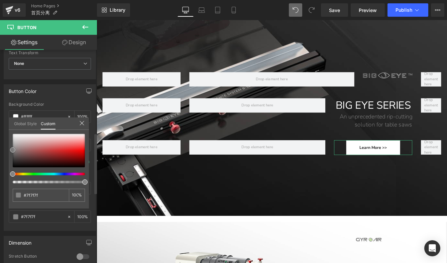
type input "#7c7c7c"
type input "#7a7a7a"
drag, startPoint x: 15, startPoint y: 146, endPoint x: 5, endPoint y: 151, distance: 11.7
click at [5, 151] on div "Button Color rgba(255, 255, 255, 1) Background Color #ffffff 100 % rgba(18, 18,…" at bounding box center [50, 154] width 100 height 151
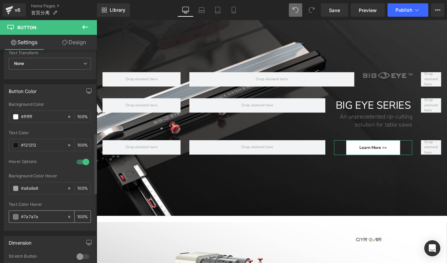
click at [15, 216] on span at bounding box center [15, 216] width 5 height 5
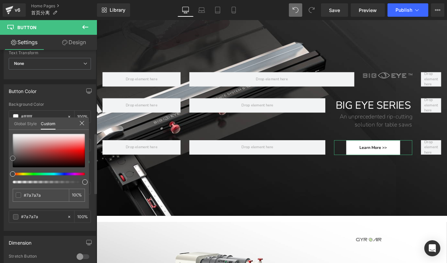
type input "#5b5252"
type input "#424242"
type input "#3f3f3f"
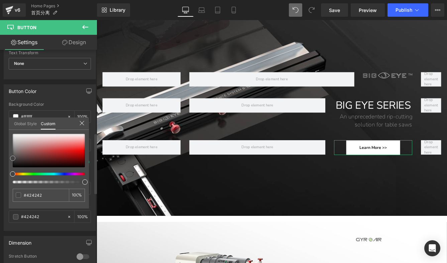
type input "#3f3f3f"
type input "#3d3d3d"
type input "#3a3a3a"
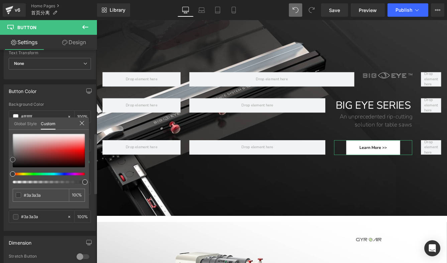
type input "#383838"
type input "#353535"
drag, startPoint x: 16, startPoint y: 156, endPoint x: 10, endPoint y: 160, distance: 7.7
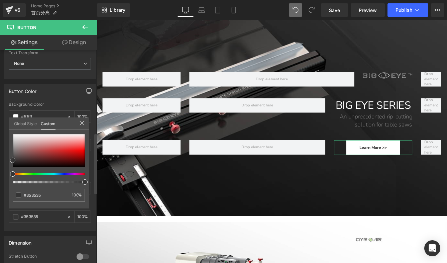
click at [10, 160] on div "#353535 100 %" at bounding box center [49, 171] width 80 height 75
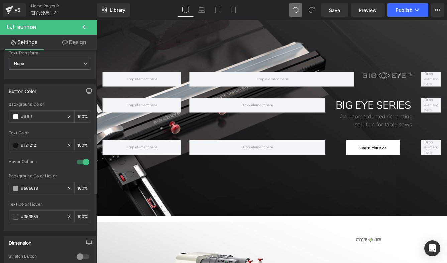
click at [17, 188] on span at bounding box center [15, 187] width 5 height 5
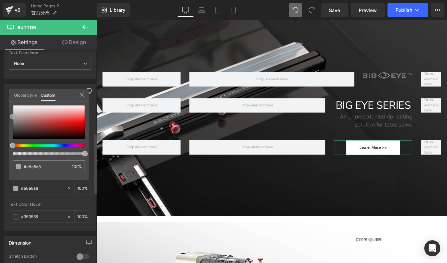
type input "#b3a2a2"
type input "#8e7f7f"
type input "#333333"
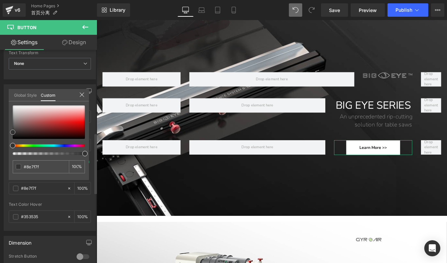
type input "#333333"
type input "#000000"
drag, startPoint x: 20, startPoint y: 116, endPoint x: 3, endPoint y: 152, distance: 39.8
click at [4, 151] on div "Button Color rgba(255, 255, 255, 1) Background Color #ffffff 100 % rgba(18, 18,…" at bounding box center [50, 154] width 100 height 151
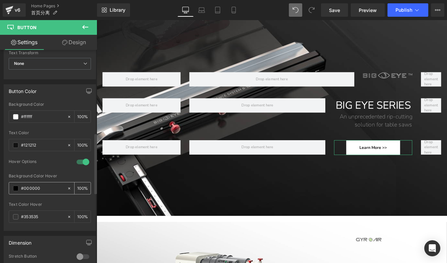
click at [16, 187] on span at bounding box center [15, 187] width 5 height 5
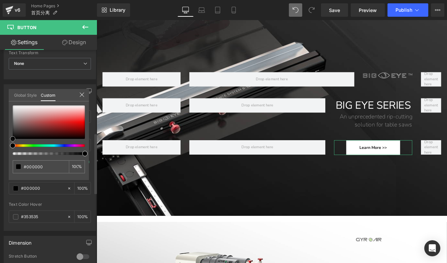
type input "#9a6464"
type input "#ab8b8b"
type input "#ebe9e9"
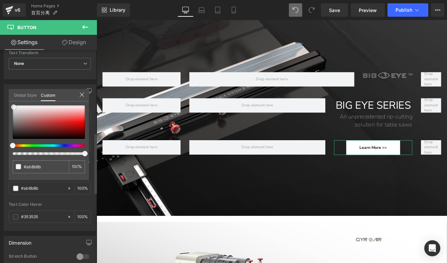
type input "#ebe9e9"
type input "#ffffff"
drag, startPoint x: 23, startPoint y: 118, endPoint x: 7, endPoint y: 100, distance: 24.1
click at [7, 100] on div "Button Color rgba(255, 255, 255, 1) Background Color #ffffff 100 % rgba(18, 18,…" at bounding box center [50, 154] width 100 height 151
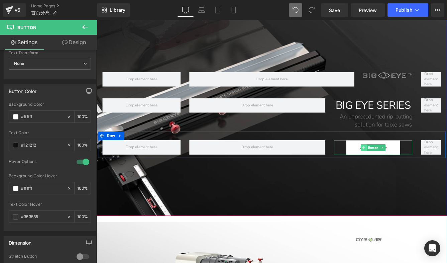
click at [403, 166] on icon at bounding box center [405, 167] width 4 height 4
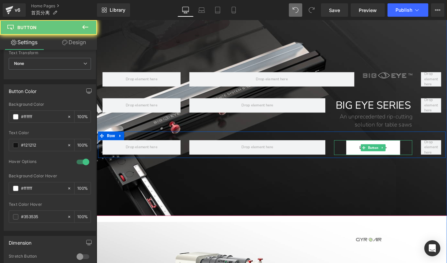
click at [395, 167] on link "Learn More >>" at bounding box center [416, 166] width 62 height 17
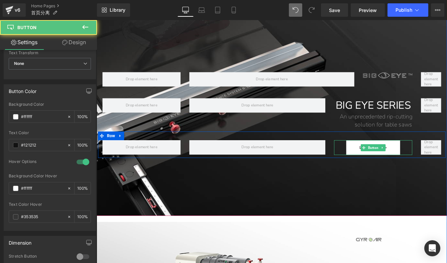
click at [390, 166] on link "Learn More >>" at bounding box center [416, 166] width 62 height 17
click at [392, 169] on link "Learn More >>" at bounding box center [416, 166] width 62 height 17
click at [397, 165] on link "Learn More >>" at bounding box center [416, 166] width 62 height 17
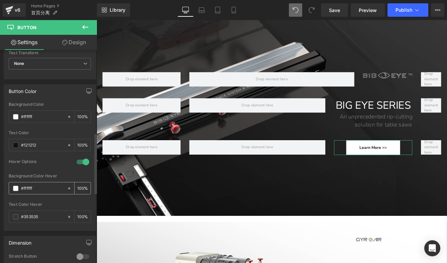
click at [14, 186] on span at bounding box center [15, 187] width 5 height 5
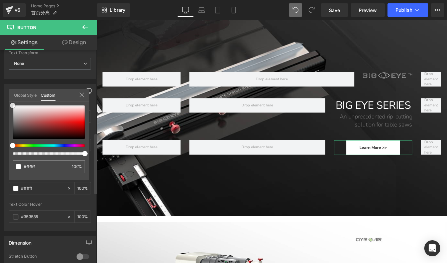
type input "#ea0000"
type input "#695353"
type input "#121111"
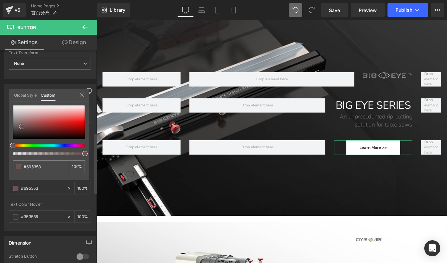
type input "#121111"
type input "#000000"
drag, startPoint x: 22, startPoint y: 126, endPoint x: 6, endPoint y: 145, distance: 24.2
click at [6, 145] on div "Button Color rgba(255, 255, 255, 1) Background Color #ffffff 100 % rgba(18, 18,…" at bounding box center [50, 154] width 100 height 151
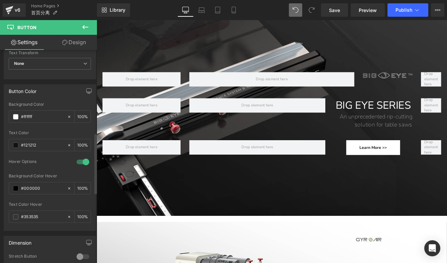
drag, startPoint x: 48, startPoint y: 188, endPoint x: 19, endPoint y: 188, distance: 29.1
click at [19, 188] on div "#000000" at bounding box center [38, 188] width 58 height 12
type input "121"
type input "0"
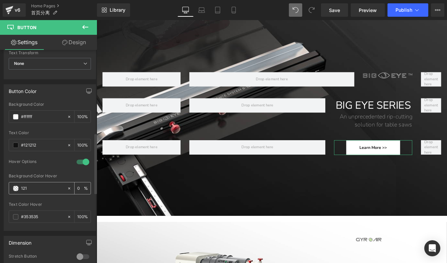
type input "1212"
type input "13"
type input "121212"
type input "100"
type input "#121212"
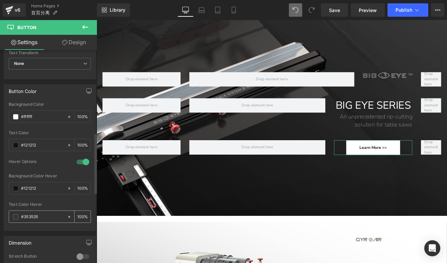
drag, startPoint x: 46, startPoint y: 216, endPoint x: 14, endPoint y: 212, distance: 32.3
click at [14, 212] on div "#353535" at bounding box center [38, 217] width 58 height 12
click at [15, 214] on span at bounding box center [15, 216] width 5 height 5
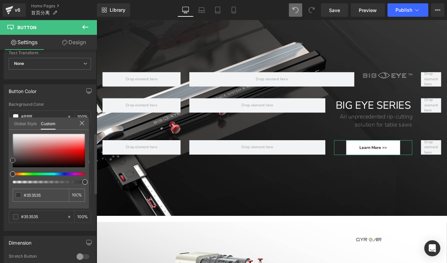
type input "#dfdbdb"
type input "#ededed"
type input "#ffffff"
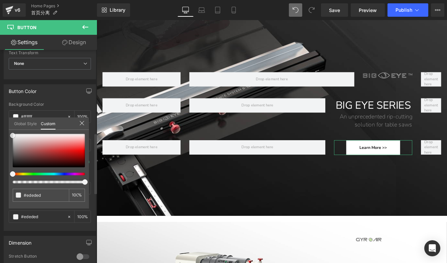
type input "#ffffff"
drag, startPoint x: 17, startPoint y: 138, endPoint x: 6, endPoint y: 131, distance: 13.5
click at [6, 131] on div "Button Color rgba(255, 255, 255, 1) Background Color #ffffff 100 % rgba(18, 18,…" at bounding box center [50, 154] width 100 height 151
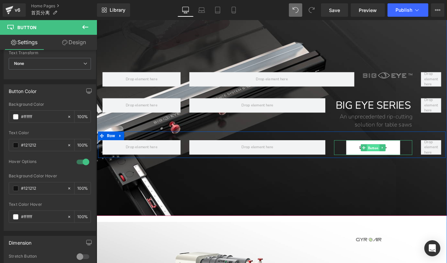
click at [414, 166] on span "Button" at bounding box center [415, 167] width 15 height 8
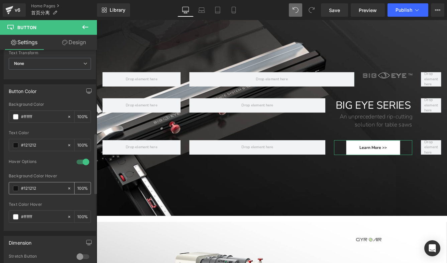
click at [16, 187] on span at bounding box center [15, 187] width 5 height 5
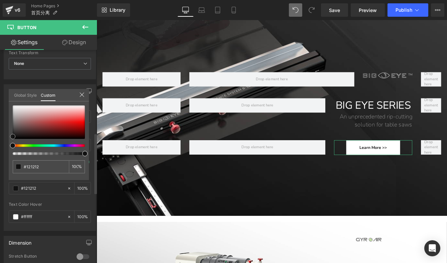
type input "#584545"
type input "#5e5353"
type input "#645d5d"
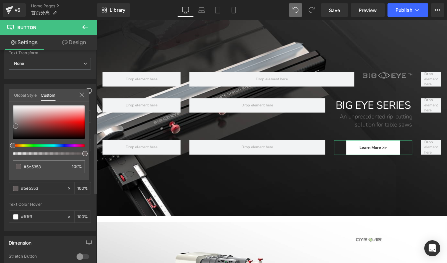
type input "#645d5d"
type input "#686363"
type input "#716f6f"
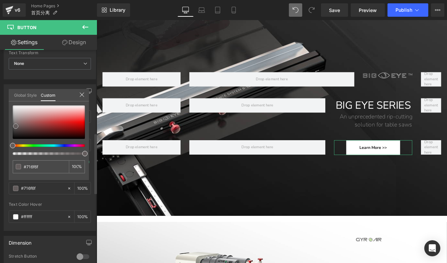
type input "#7c7c7c"
type input "#878787"
type input "#898989"
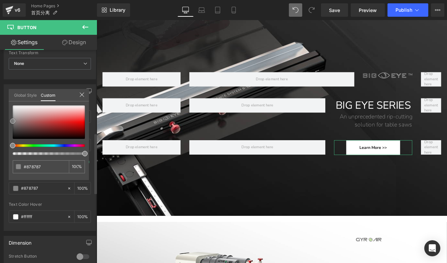
type input "#898989"
type input "#8c8c8c"
type input "#8e8e8e"
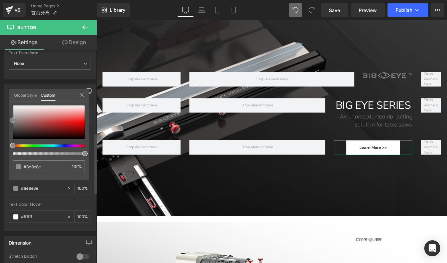
drag, startPoint x: 16, startPoint y: 126, endPoint x: 9, endPoint y: 120, distance: 8.7
click at [9, 120] on div "#8e8e8e 100 %" at bounding box center [49, 142] width 80 height 75
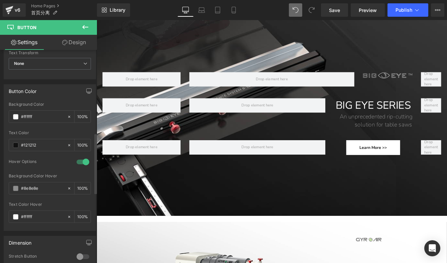
click at [15, 215] on span at bounding box center [15, 216] width 5 height 5
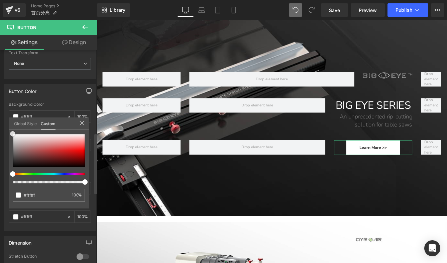
type input "#ff3233"
type input "#a28989"
type input "#9e8484"
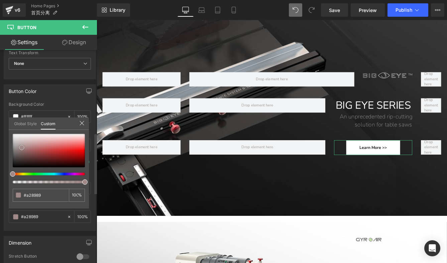
type input "#9e8484"
type input "#695d5d"
type input "#464242"
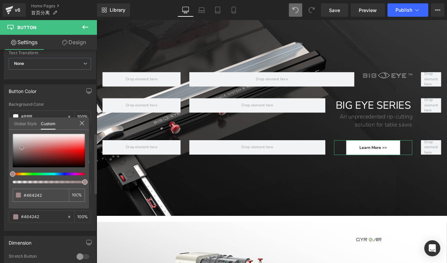
type input "#262626"
type input "#1e1e1e"
type input "#141414"
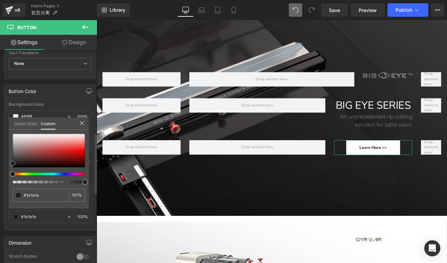
type input "#141414"
type input "#0c0c0c"
type input "#0a0a0a"
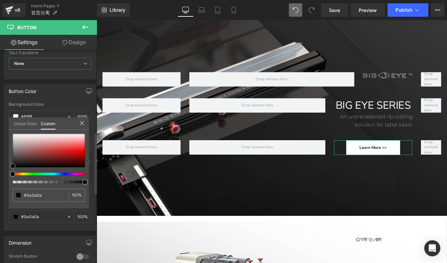
type input "#070707"
drag, startPoint x: 22, startPoint y: 147, endPoint x: 10, endPoint y: 166, distance: 22.2
click at [13, 166] on div at bounding box center [49, 150] width 72 height 33
drag, startPoint x: 47, startPoint y: 194, endPoint x: 24, endPoint y: 195, distance: 23.1
click at [24, 195] on input "#070707" at bounding box center [41, 194] width 35 height 7
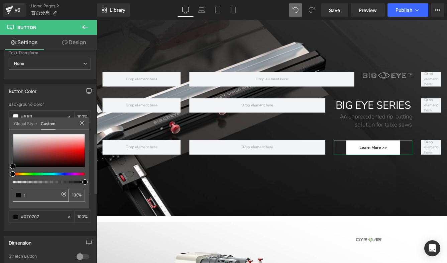
type input "12"
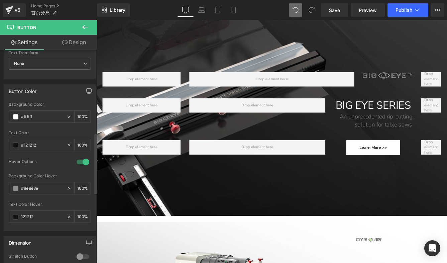
click at [84, 27] on icon at bounding box center [85, 27] width 6 height 4
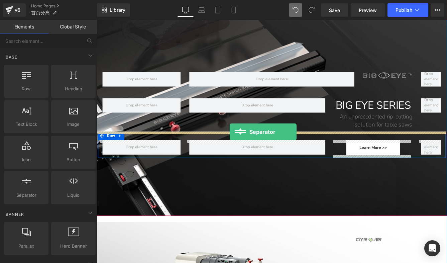
drag, startPoint x: 117, startPoint y: 204, endPoint x: 250, endPoint y: 149, distance: 144.0
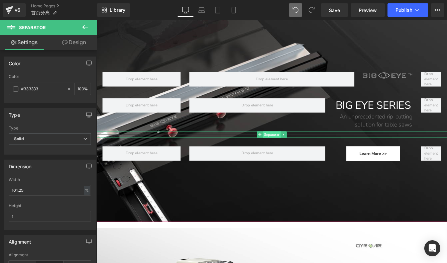
click at [299, 152] on span "Separator" at bounding box center [298, 152] width 20 height 8
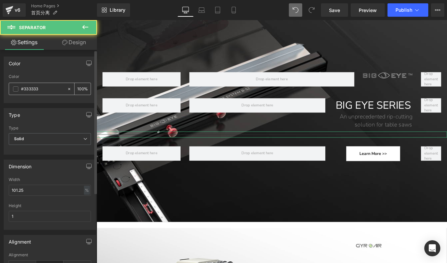
click at [68, 88] on icon at bounding box center [69, 89] width 2 height 2
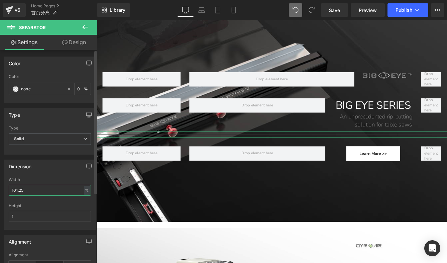
drag, startPoint x: 29, startPoint y: 190, endPoint x: 8, endPoint y: 189, distance: 21.8
click at [8, 189] on div "101.25% Width 101.25 % % px 1px Height 1" at bounding box center [50, 203] width 92 height 52
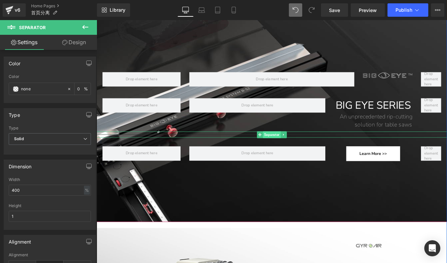
click at [293, 152] on span "Separator" at bounding box center [298, 152] width 20 height 8
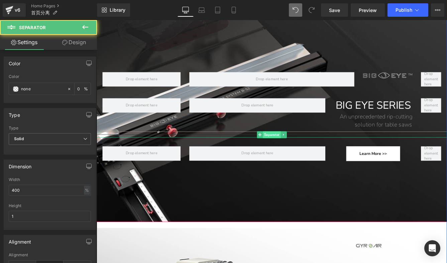
click at [293, 152] on span "Separator" at bounding box center [298, 152] width 20 height 8
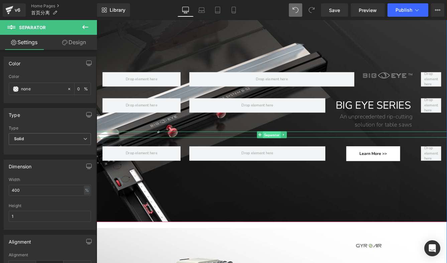
click at [296, 152] on span "Separator" at bounding box center [298, 152] width 20 height 8
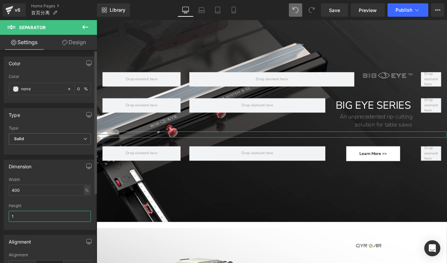
drag, startPoint x: 13, startPoint y: 215, endPoint x: 4, endPoint y: 214, distance: 9.1
click at [4, 214] on div "400% Width 400 % % px 1px Height 1" at bounding box center [50, 203] width 92 height 52
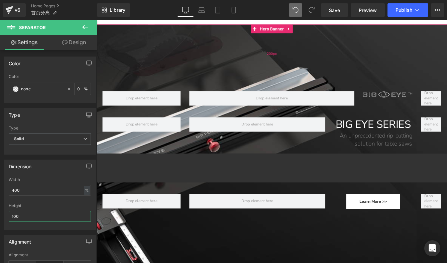
scroll to position [371, 0]
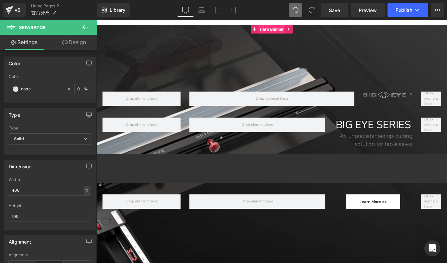
click at [294, 29] on span "Hero Banner" at bounding box center [298, 30] width 31 height 10
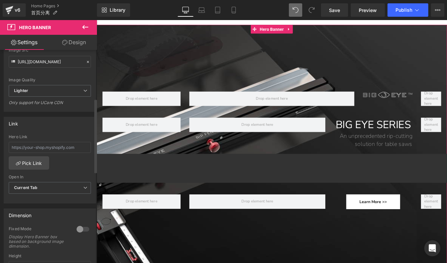
scroll to position [142, 0]
click at [75, 227] on div at bounding box center [83, 229] width 16 height 11
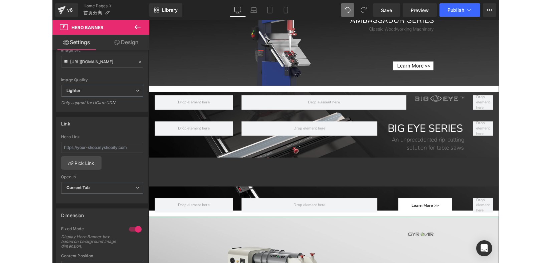
scroll to position [283, 0]
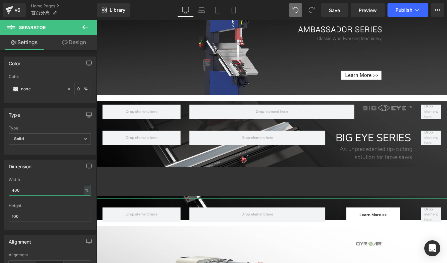
drag, startPoint x: 27, startPoint y: 191, endPoint x: -3, endPoint y: 189, distance: 29.8
click at [0, 189] on html "Hero Banner You are previewing how the will restyle your page. You can not edit…" at bounding box center [223, 131] width 447 height 263
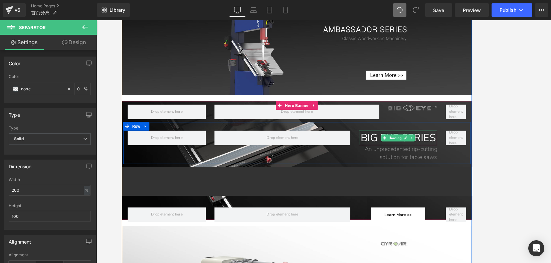
click at [414, 153] on h1 "BIG EYE SERIES" at bounding box center [441, 156] width 90 height 17
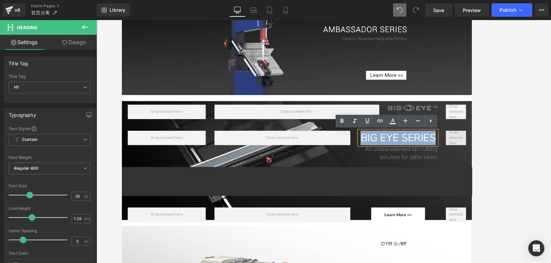
drag, startPoint x: 397, startPoint y: 154, endPoint x: 494, endPoint y: 159, distance: 97.1
click at [446, 159] on div "BIG EYE SERIES Heading An unprecedented rip-cutting solution for table saws Hea…" at bounding box center [323, 162] width 401 height 48
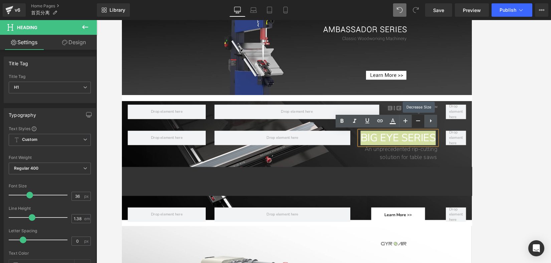
click at [417, 119] on icon at bounding box center [418, 121] width 8 height 8
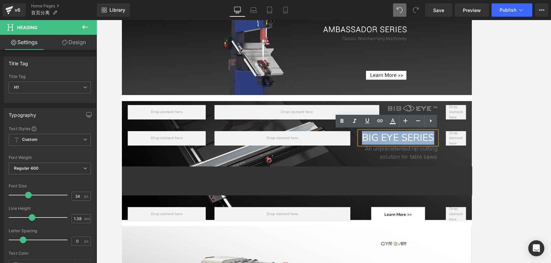
click at [446, 176] on h1 "An unprecedented rip-cutting solution for table saws" at bounding box center [441, 173] width 90 height 18
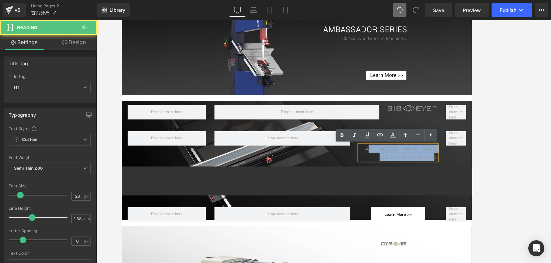
drag, startPoint x: 400, startPoint y: 168, endPoint x: 478, endPoint y: 181, distance: 79.3
click at [446, 181] on h1 "An unprecedented rip-cutting solution for table saws" at bounding box center [441, 173] width 90 height 18
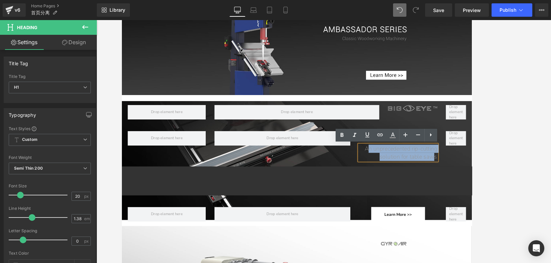
click at [403, 166] on h1 "An unprecedented rip-cutting solution for table saws" at bounding box center [441, 173] width 90 height 18
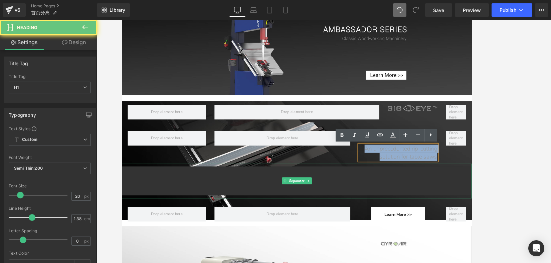
drag, startPoint x: 398, startPoint y: 167, endPoint x: 493, endPoint y: 188, distance: 97.5
click at [446, 188] on span "Image Row BIG EYE SERIES Heading An unprecedented rip-cutting solution for tabl…" at bounding box center [324, 182] width 404 height 148
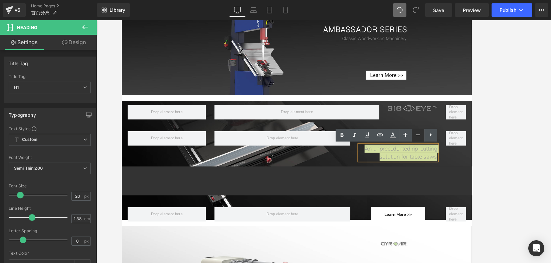
click at [417, 136] on icon at bounding box center [418, 135] width 8 height 8
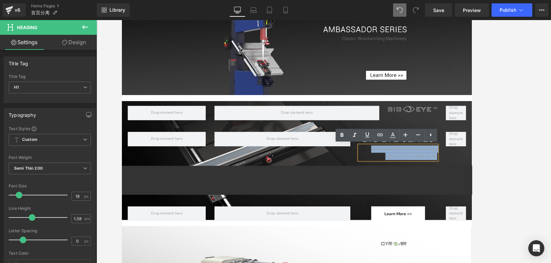
click at [446, 201] on hr at bounding box center [526, 206] width 809 height 37
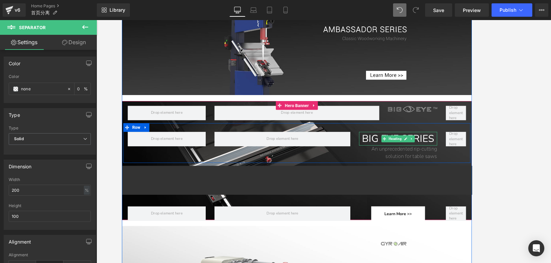
click at [407, 155] on h1 "BIG EYE SERIES" at bounding box center [441, 157] width 90 height 16
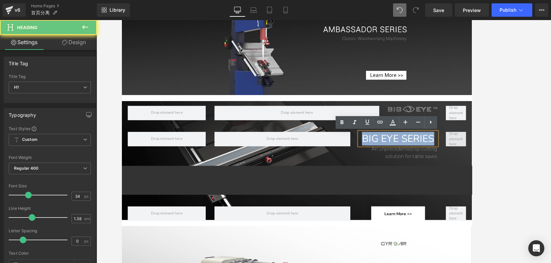
drag, startPoint x: 398, startPoint y: 156, endPoint x: 501, endPoint y: 164, distance: 103.2
click at [446, 164] on div "BIG EYE SERIES Heading An unprecedented rip-cutting solution for table saws Hea…" at bounding box center [323, 162] width 401 height 46
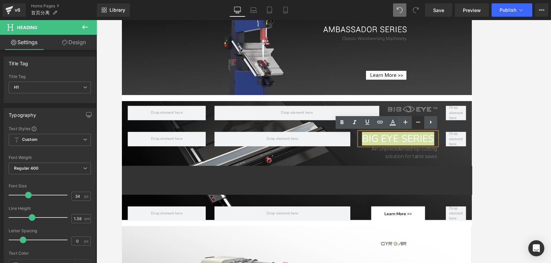
click at [418, 123] on icon at bounding box center [418, 122] width 8 height 8
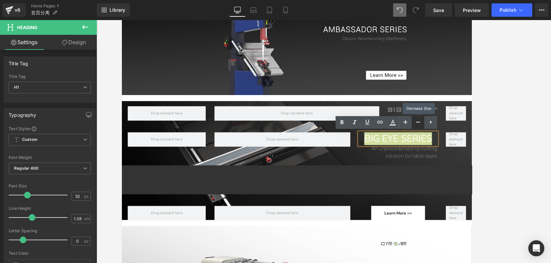
click at [418, 123] on icon at bounding box center [418, 122] width 8 height 8
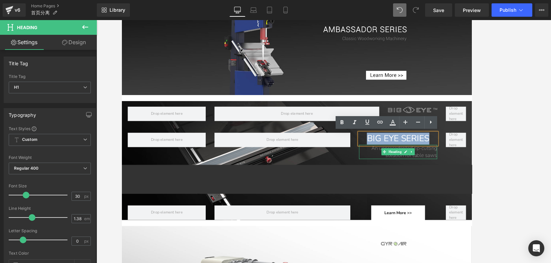
click at [446, 174] on h1 "An unprecedented rip-cutting solution for table saws" at bounding box center [441, 172] width 90 height 17
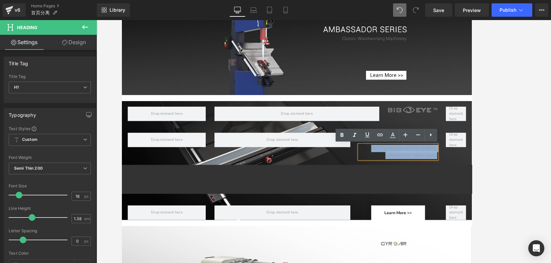
drag, startPoint x: 413, startPoint y: 167, endPoint x: 505, endPoint y: 178, distance: 92.6
click at [446, 178] on div "BIG EYE SERIES Heading An unprecedented rip-cutting solution for table saws Hea…" at bounding box center [323, 162] width 401 height 44
click at [418, 135] on icon at bounding box center [418, 135] width 8 height 8
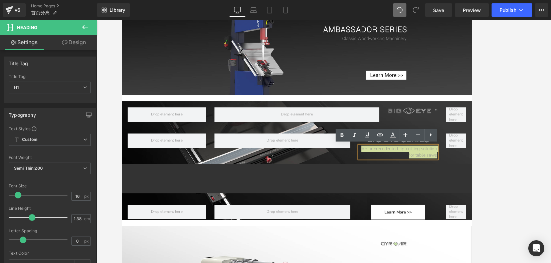
click at [446, 108] on div at bounding box center [324, 141] width 455 height 243
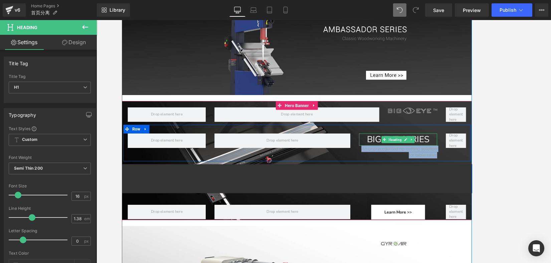
click at [446, 156] on icon at bounding box center [457, 158] width 4 height 4
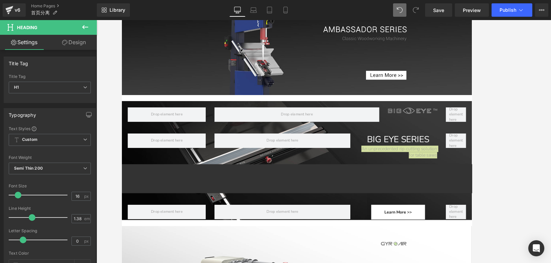
click at [446, 136] on div at bounding box center [324, 141] width 455 height 243
click at [446, 144] on div at bounding box center [324, 141] width 455 height 243
click at [446, 166] on h1 "An unprecedented rip-cutting solution for table saws" at bounding box center [441, 172] width 90 height 15
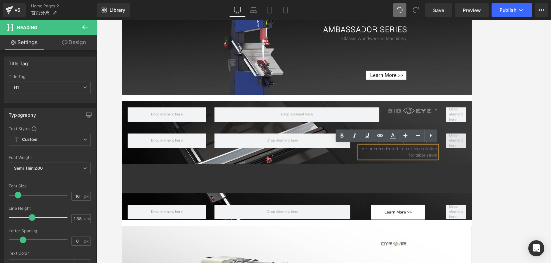
click at [446, 160] on span at bounding box center [507, 159] width 21 height 21
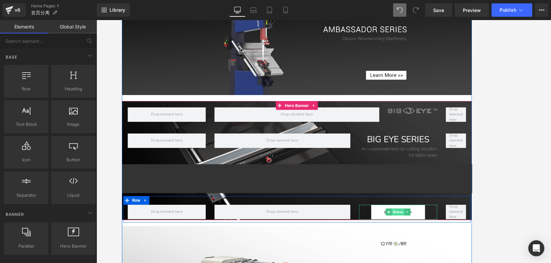
click at [436, 242] on span "Button" at bounding box center [440, 242] width 15 height 8
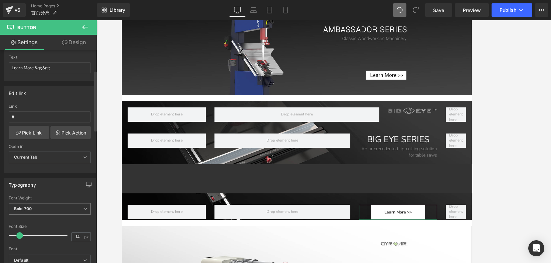
scroll to position [73, 0]
click at [37, 209] on span "Bold 700" at bounding box center [50, 208] width 82 height 12
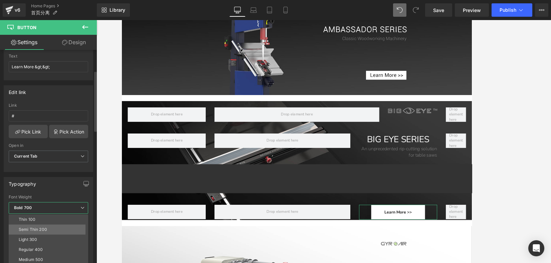
click at [39, 230] on div "Semi Thin 200" at bounding box center [33, 229] width 28 height 5
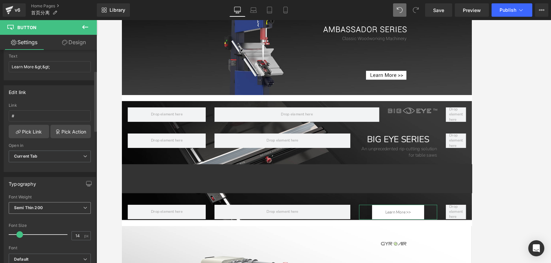
click at [39, 208] on b "Semi Thin 200" at bounding box center [28, 207] width 29 height 5
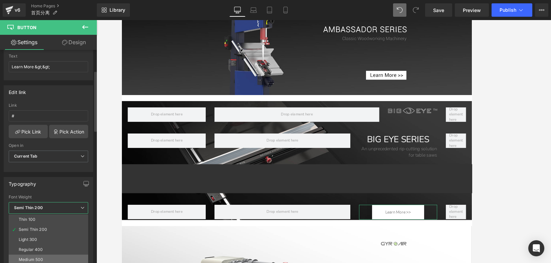
scroll to position [55, 0]
click at [38, 244] on li "Bold 700" at bounding box center [50, 244] width 83 height 10
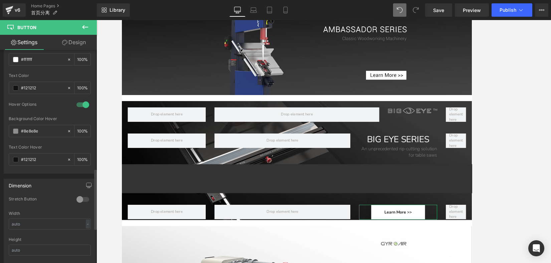
scroll to position [420, 0]
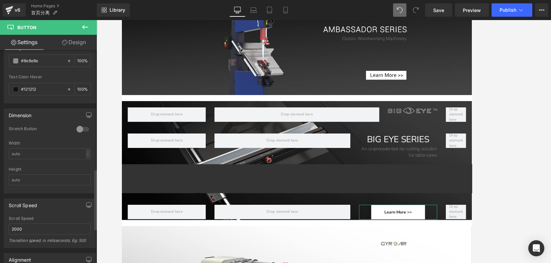
click at [81, 131] on div at bounding box center [83, 129] width 16 height 11
click at [79, 129] on div at bounding box center [83, 129] width 16 height 11
click at [80, 129] on div at bounding box center [83, 129] width 16 height 11
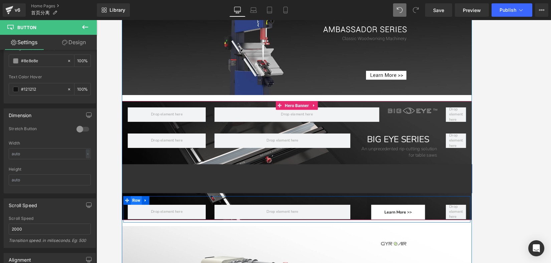
click at [135, 230] on span "Row" at bounding box center [138, 228] width 13 height 10
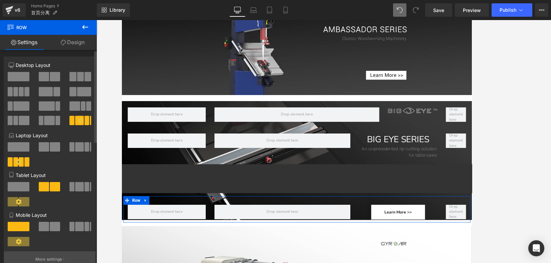
click at [68, 255] on button "More settings" at bounding box center [50, 259] width 92 height 16
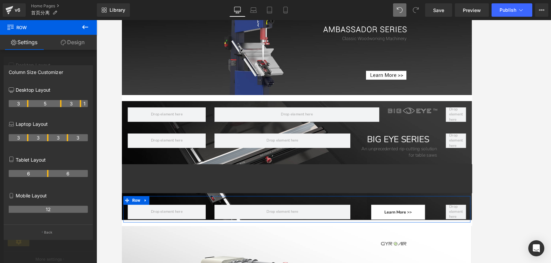
drag, startPoint x: 61, startPoint y: 103, endPoint x: 68, endPoint y: 103, distance: 6.3
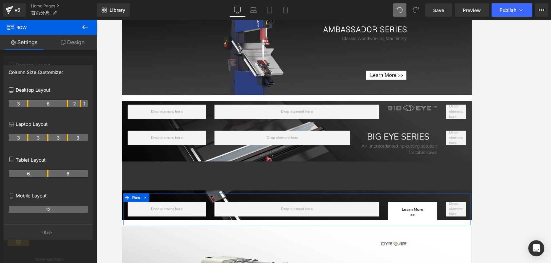
drag, startPoint x: 59, startPoint y: 103, endPoint x: 67, endPoint y: 103, distance: 7.4
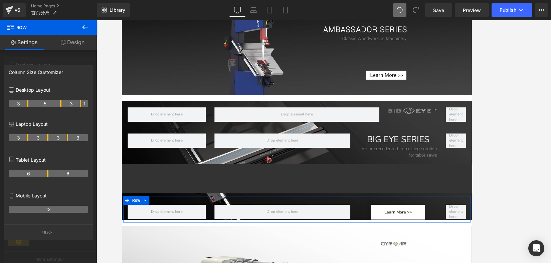
drag, startPoint x: 67, startPoint y: 103, endPoint x: 59, endPoint y: 104, distance: 7.8
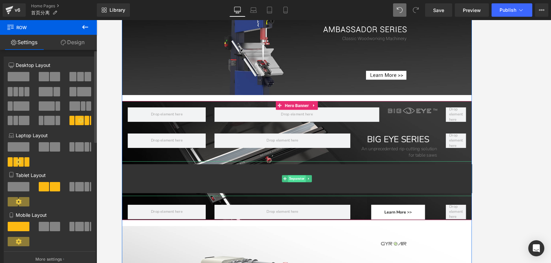
click at [322, 206] on span "Separator" at bounding box center [323, 203] width 20 height 8
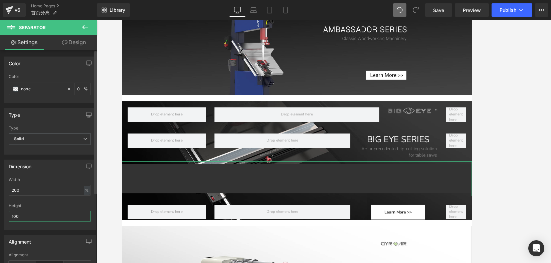
drag, startPoint x: 24, startPoint y: 215, endPoint x: 3, endPoint y: 214, distance: 20.7
click at [3, 214] on div "Dimension 200% Width 200 % % px 100px Height 100" at bounding box center [50, 191] width 100 height 75
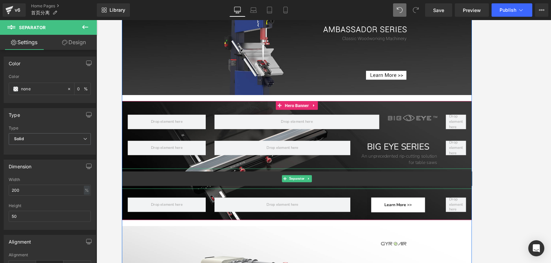
click at [393, 206] on hr at bounding box center [526, 204] width 809 height 20
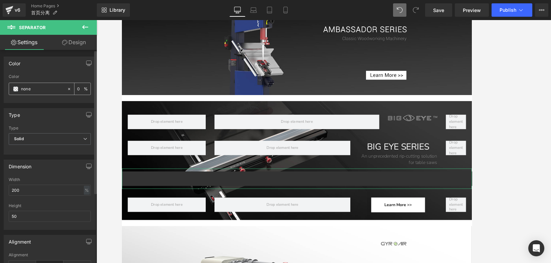
click at [67, 88] on icon at bounding box center [69, 89] width 5 height 5
click at [78, 40] on link "Design" at bounding box center [74, 42] width 48 height 15
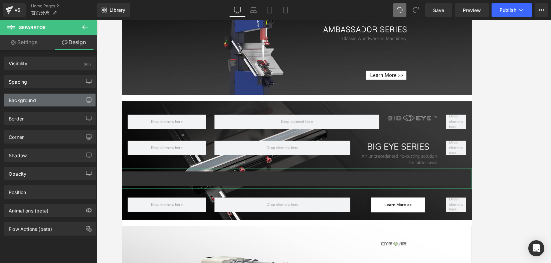
click at [35, 102] on div "Background" at bounding box center [22, 98] width 27 height 9
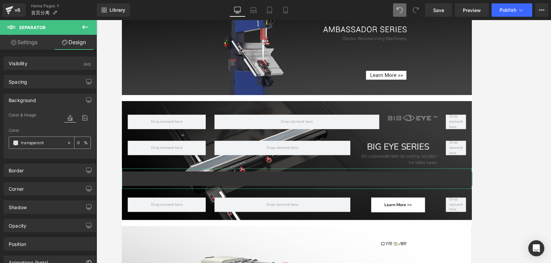
click at [67, 142] on icon at bounding box center [69, 142] width 5 height 5
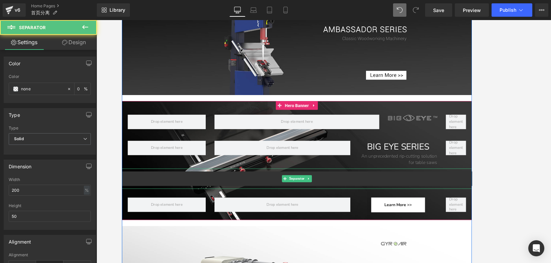
click at [299, 202] on hr at bounding box center [526, 204] width 809 height 20
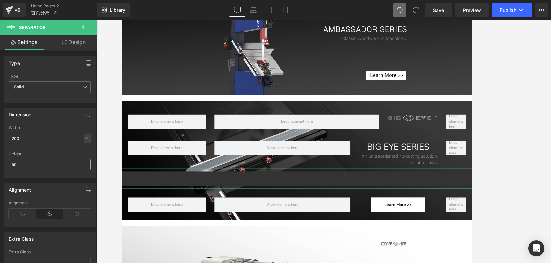
scroll to position [55, 0]
click at [87, 112] on icon "button" at bounding box center [89, 110] width 5 height 4
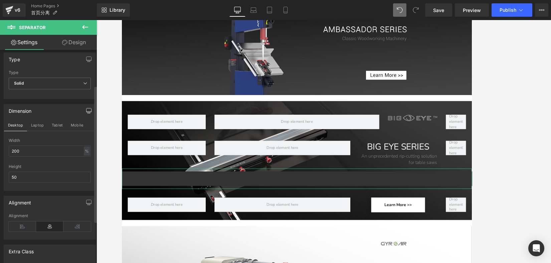
click at [86, 110] on icon "button" at bounding box center [88, 110] width 5 height 5
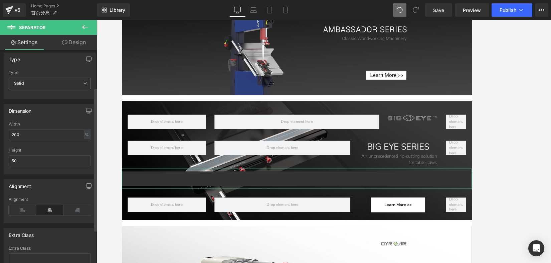
click at [86, 64] on button "button" at bounding box center [89, 59] width 11 height 13
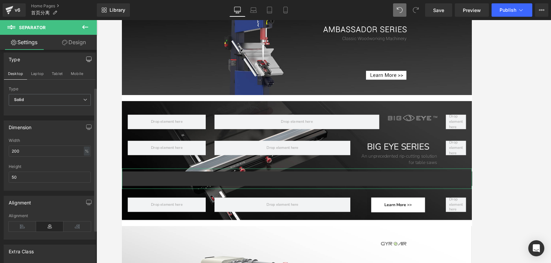
click at [87, 61] on icon "button" at bounding box center [88, 58] width 5 height 5
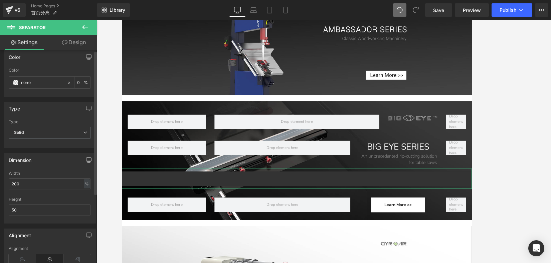
scroll to position [0, 0]
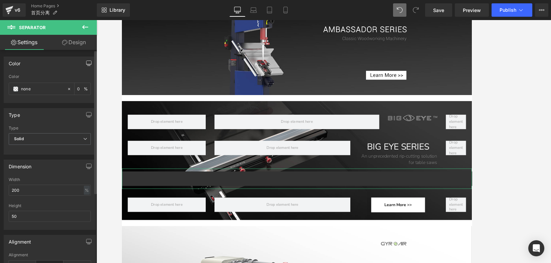
click at [87, 61] on icon "button" at bounding box center [88, 62] width 5 height 5
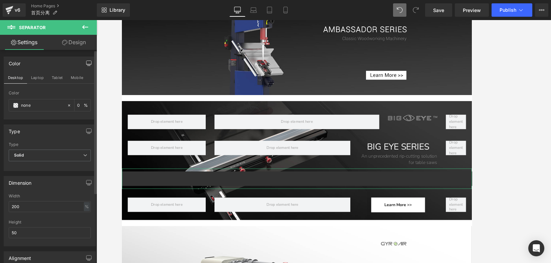
click at [87, 61] on icon "button" at bounding box center [88, 62] width 5 height 5
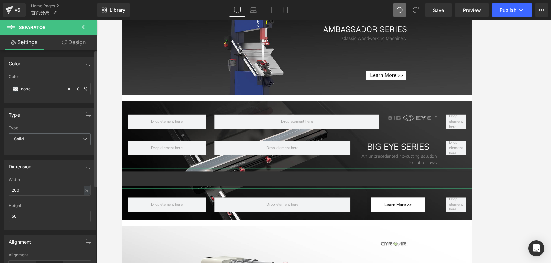
click at [55, 95] on div "Color none 0 %" at bounding box center [50, 88] width 82 height 28
click at [68, 89] on icon at bounding box center [69, 89] width 2 height 2
click at [67, 89] on icon at bounding box center [69, 89] width 5 height 5
click at [18, 91] on span at bounding box center [15, 88] width 5 height 5
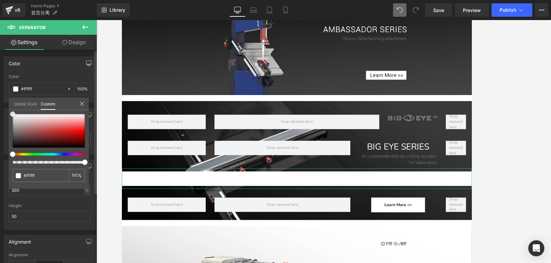
drag, startPoint x: 22, startPoint y: 129, endPoint x: 10, endPoint y: 106, distance: 25.7
click at [10, 106] on div "Global Style Custom Setup Global Style #ffffff 100 %" at bounding box center [49, 108] width 80 height 20
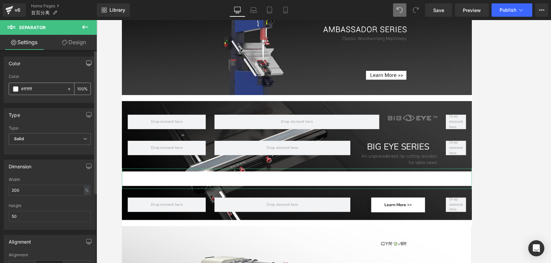
click at [83, 89] on div "100 %" at bounding box center [83, 89] width 16 height 12
click at [80, 89] on input "100" at bounding box center [80, 88] width 7 height 7
drag, startPoint x: 82, startPoint y: 89, endPoint x: 70, endPoint y: 88, distance: 12.1
click at [70, 88] on div "100 %" at bounding box center [79, 89] width 24 height 12
click at [78, 98] on div "Color #ffffff 100 %" at bounding box center [50, 88] width 82 height 28
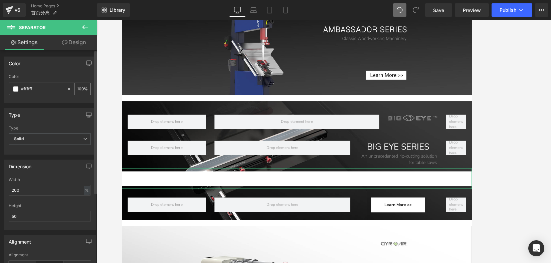
click at [79, 90] on input "100" at bounding box center [80, 88] width 7 height 7
click at [15, 90] on span at bounding box center [15, 88] width 5 height 5
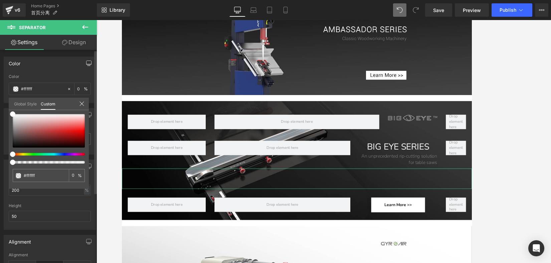
drag, startPoint x: 85, startPoint y: 161, endPoint x: 9, endPoint y: 162, distance: 76.2
click at [9, 162] on div "#ffffff 0 %" at bounding box center [49, 151] width 80 height 75
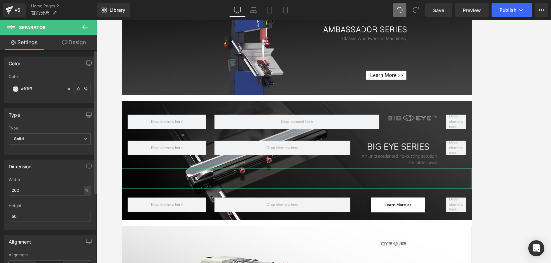
click at [44, 68] on div "Color" at bounding box center [50, 63] width 92 height 13
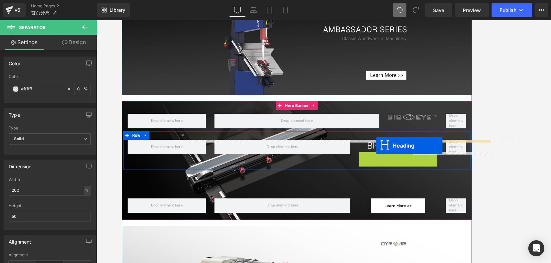
drag, startPoint x: 437, startPoint y: 179, endPoint x: 415, endPoint y: 165, distance: 26.0
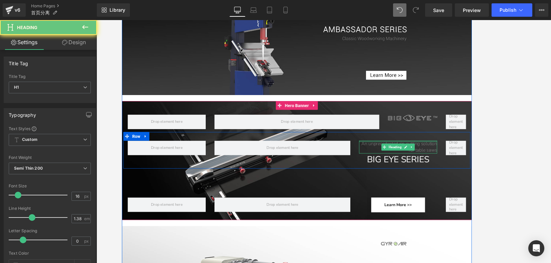
click at [415, 165] on h1 "An unprecedented rip-cutting solution for table saws" at bounding box center [441, 166] width 90 height 15
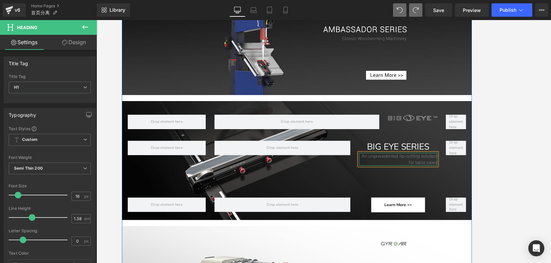
click at [446, 177] on h1 "An unprecedented rip-cutting solution for table saws" at bounding box center [441, 180] width 90 height 15
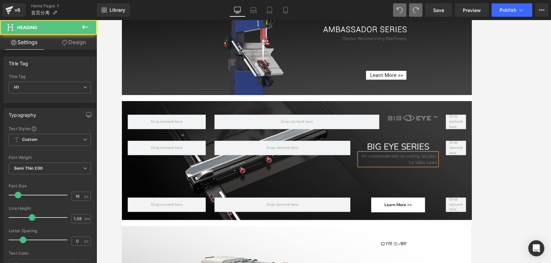
click at [446, 171] on div at bounding box center [324, 141] width 455 height 243
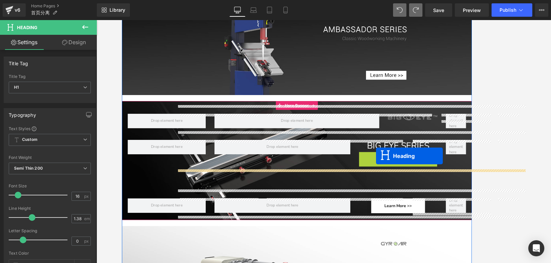
drag, startPoint x: 431, startPoint y: 179, endPoint x: 415, endPoint y: 177, distance: 16.3
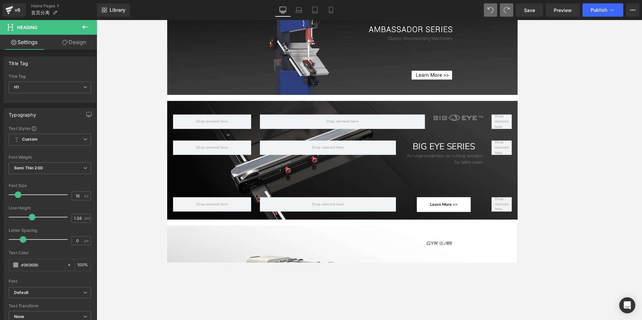
click at [446, 180] on div at bounding box center [369, 170] width 545 height 300
click at [446, 190] on div at bounding box center [369, 170] width 545 height 300
click at [446, 43] on div at bounding box center [369, 170] width 545 height 300
click at [446, 11] on span "Save" at bounding box center [529, 10] width 11 height 7
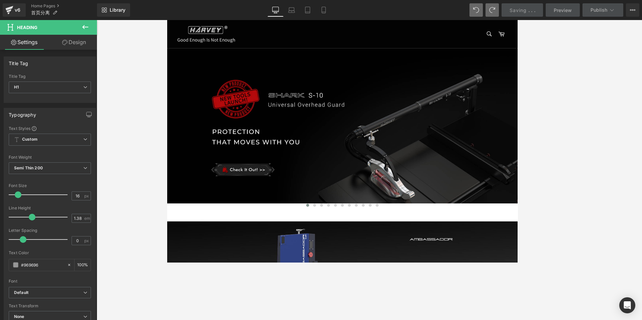
click at [446, 101] on div at bounding box center [369, 170] width 545 height 300
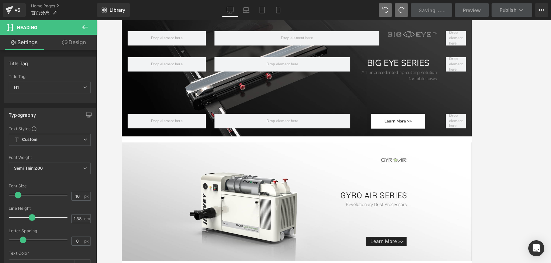
scroll to position [295, 0]
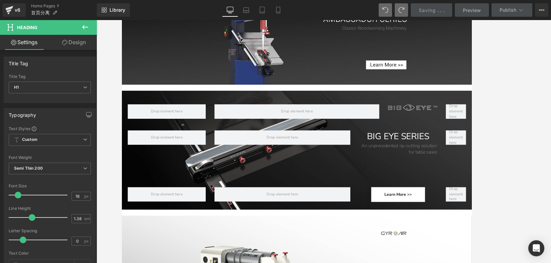
click at [446, 78] on div at bounding box center [324, 141] width 455 height 243
click at [446, 58] on div at bounding box center [324, 141] width 455 height 243
click at [446, 66] on div at bounding box center [324, 141] width 455 height 243
click at [446, 77] on div at bounding box center [324, 141] width 455 height 243
click at [446, 62] on div at bounding box center [324, 141] width 455 height 243
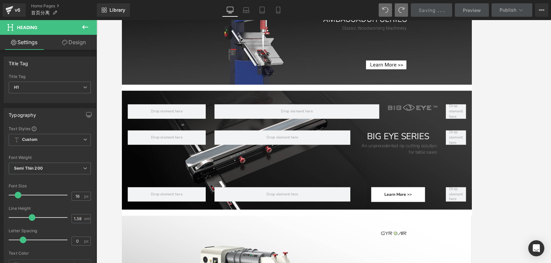
click at [446, 52] on div at bounding box center [324, 141] width 455 height 243
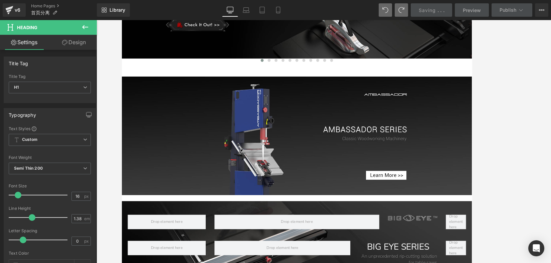
scroll to position [189, 0]
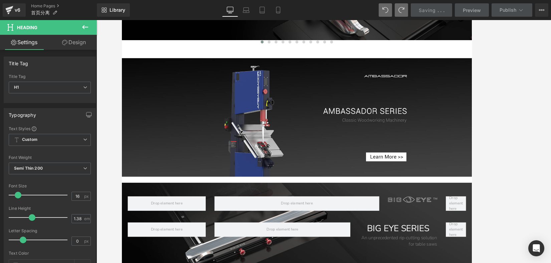
click at [436, 11] on span "Saving" at bounding box center [427, 10] width 17 height 6
click at [431, 12] on span "Saving" at bounding box center [427, 10] width 17 height 6
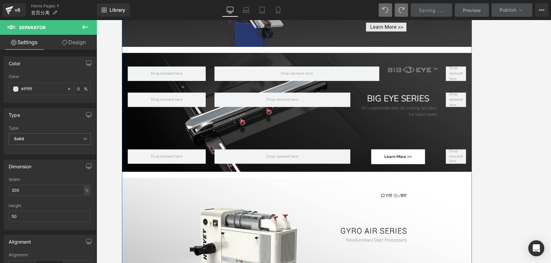
scroll to position [288, 0]
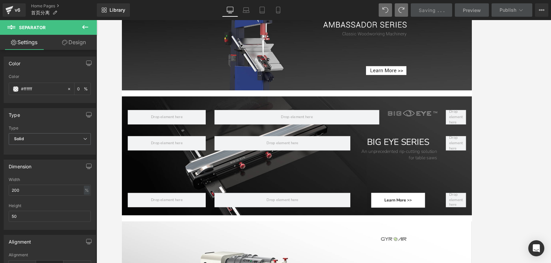
drag, startPoint x: 506, startPoint y: 148, endPoint x: 483, endPoint y: 157, distance: 24.3
click at [446, 148] on div at bounding box center [324, 141] width 455 height 243
click at [446, 199] on hr at bounding box center [526, 199] width 809 height 20
click at [86, 24] on icon at bounding box center [85, 27] width 8 height 8
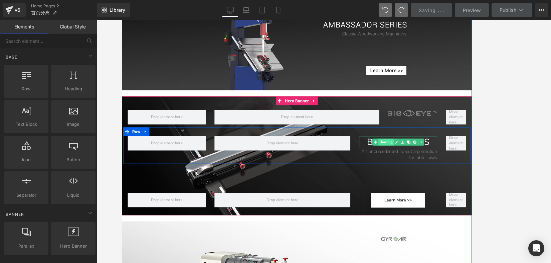
click at [431, 161] on span "Heading" at bounding box center [427, 161] width 18 height 8
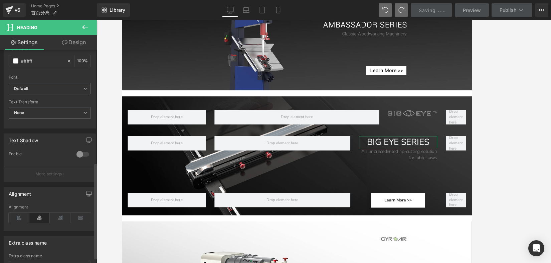
scroll to position [261, 0]
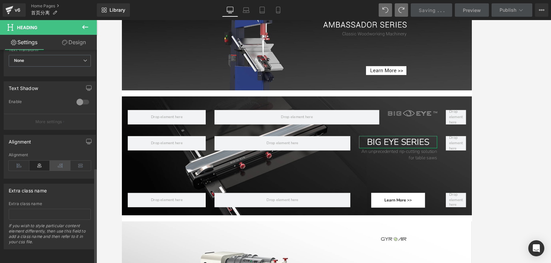
click at [58, 160] on icon at bounding box center [60, 165] width 21 height 10
click at [446, 146] on div at bounding box center [324, 141] width 455 height 243
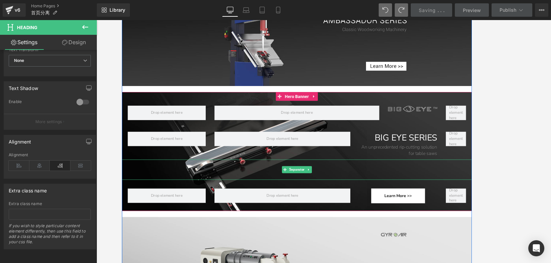
scroll to position [305, 0]
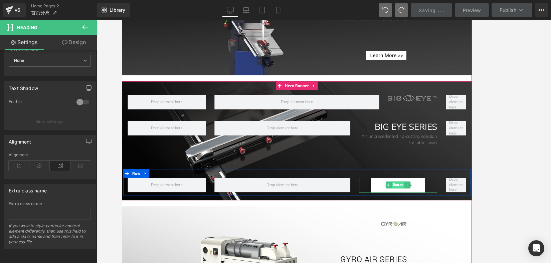
click at [439, 208] on span "Button" at bounding box center [440, 211] width 15 height 8
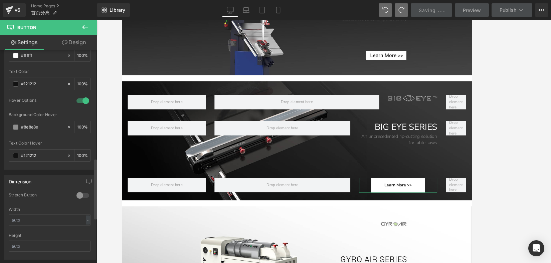
scroll to position [486, 0]
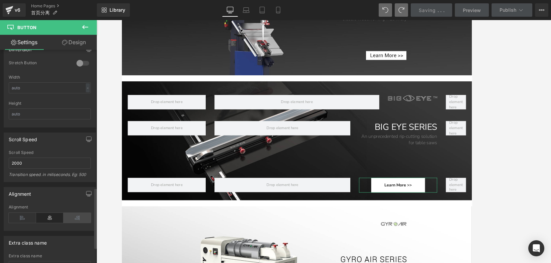
click at [77, 213] on icon at bounding box center [76, 218] width 27 height 10
click at [446, 161] on div at bounding box center [324, 141] width 455 height 243
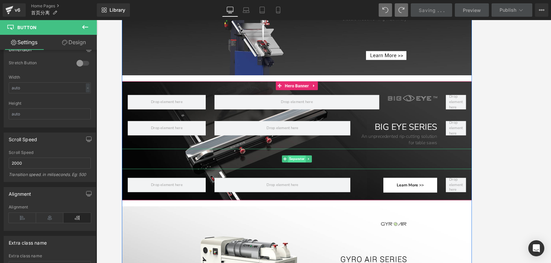
click at [324, 182] on span "Separator" at bounding box center [323, 180] width 20 height 8
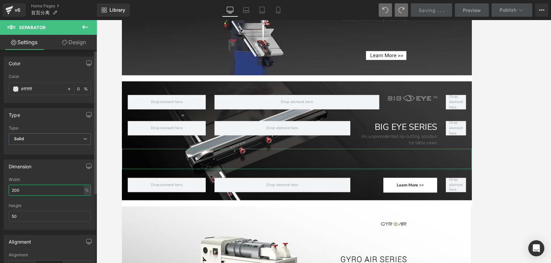
click at [22, 188] on input "200" at bounding box center [50, 189] width 82 height 11
drag, startPoint x: 19, startPoint y: 214, endPoint x: 4, endPoint y: 210, distance: 16.1
click at [4, 210] on div "Dimension 200% Width 200 % % px 50px Height 50" at bounding box center [50, 194] width 92 height 70
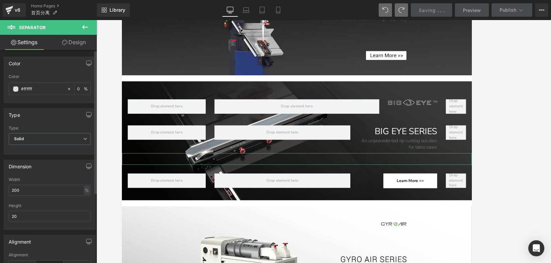
click at [47, 205] on div "Height" at bounding box center [50, 205] width 82 height 5
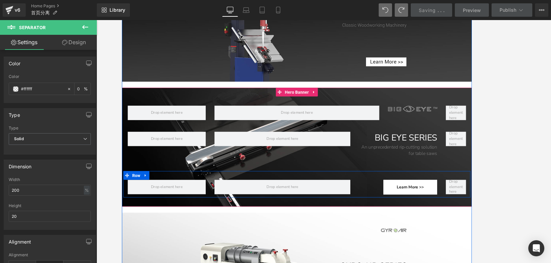
scroll to position [254, 0]
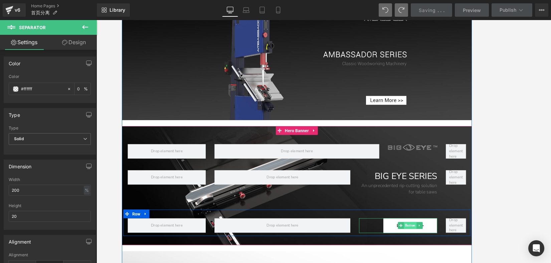
click at [446, 257] on span "Button" at bounding box center [454, 257] width 15 height 8
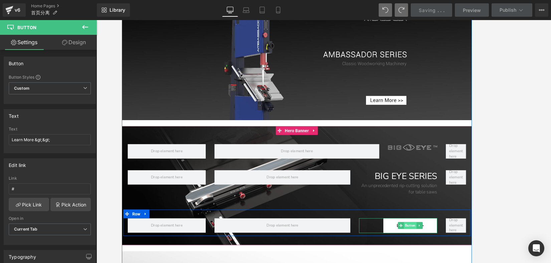
click at [446, 258] on span "Button" at bounding box center [454, 257] width 15 height 8
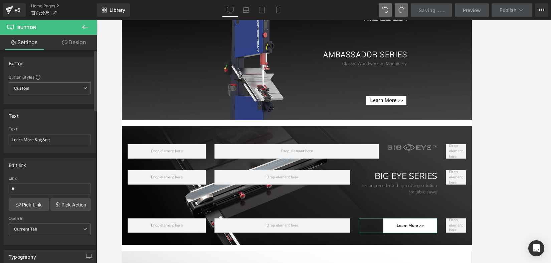
scroll to position [79, 0]
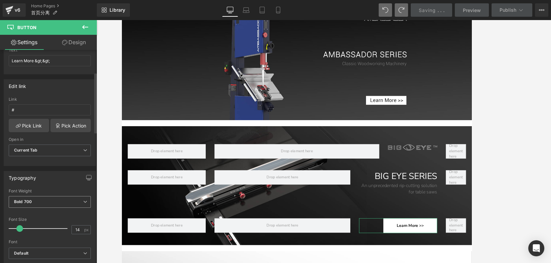
click at [76, 205] on span "Bold 700" at bounding box center [50, 202] width 82 height 12
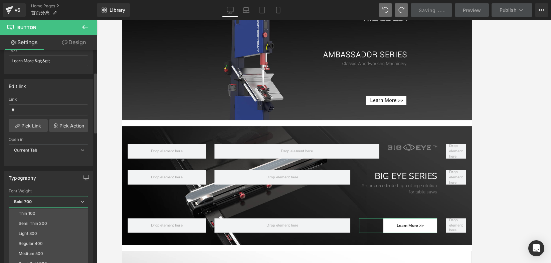
click at [69, 200] on span "Bold 700" at bounding box center [49, 202] width 80 height 12
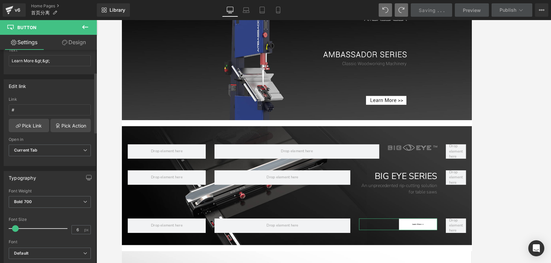
drag, startPoint x: 20, startPoint y: 227, endPoint x: 16, endPoint y: 227, distance: 4.3
click at [16, 227] on span at bounding box center [15, 228] width 7 height 7
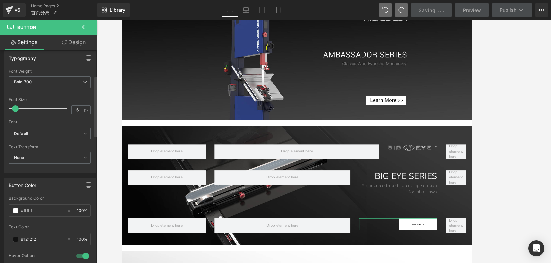
scroll to position [199, 0]
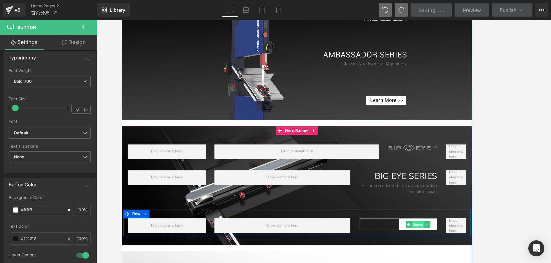
click at [446, 256] on span "Button" at bounding box center [463, 256] width 15 height 8
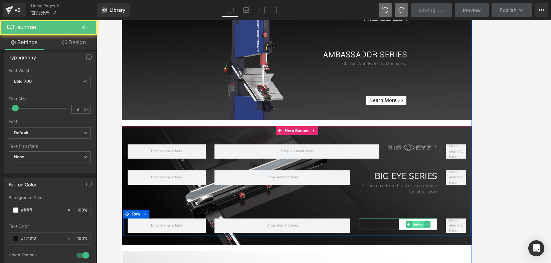
click at [446, 255] on span "Button" at bounding box center [463, 256] width 15 height 8
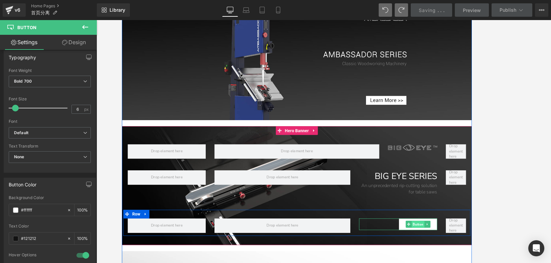
click at [446, 255] on span "Button" at bounding box center [463, 256] width 15 height 8
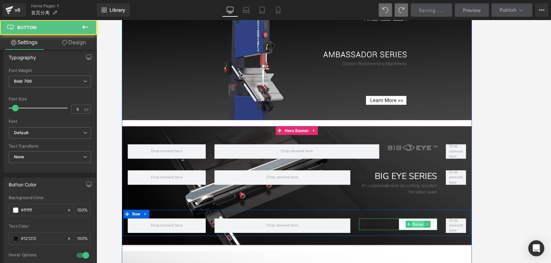
click at [446, 255] on span "Button" at bounding box center [463, 256] width 15 height 8
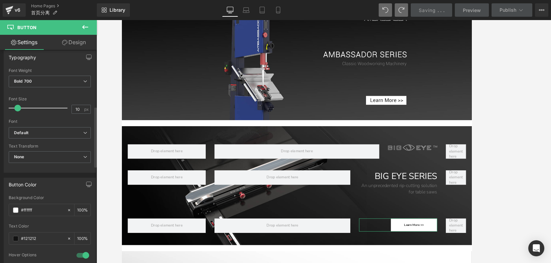
click at [19, 109] on span at bounding box center [17, 108] width 7 height 7
click at [27, 135] on icon "Default" at bounding box center [21, 133] width 14 height 6
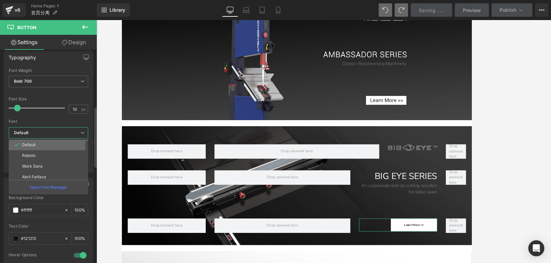
click at [33, 148] on li "Default" at bounding box center [50, 144] width 83 height 11
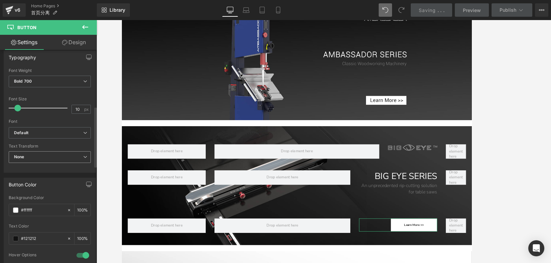
click at [30, 157] on span "None" at bounding box center [50, 157] width 82 height 12
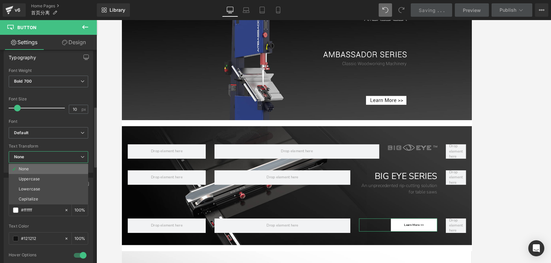
click at [28, 172] on li "None" at bounding box center [49, 169] width 80 height 10
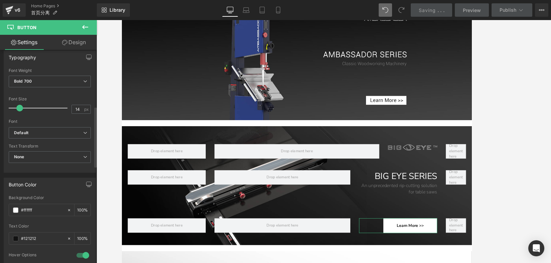
click at [19, 106] on span at bounding box center [19, 108] width 7 height 7
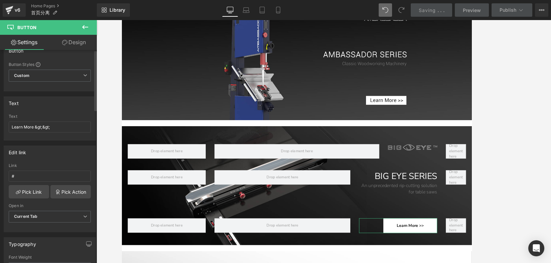
scroll to position [0, 0]
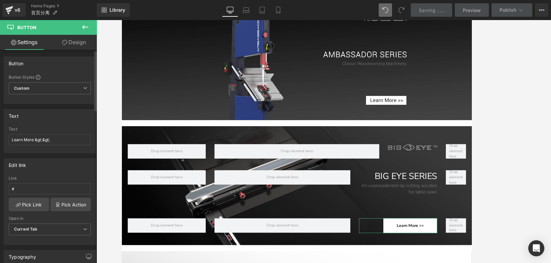
click at [31, 80] on div "Button Styles Custom Custom Setup Global Style Custom Setup Global Style Button…" at bounding box center [50, 88] width 92 height 29
click at [28, 91] on span "Custom Setup Global Style" at bounding box center [50, 88] width 82 height 12
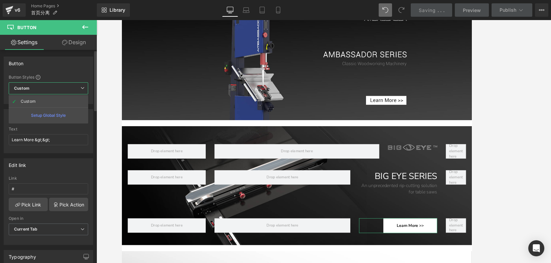
click at [27, 89] on b "Custom" at bounding box center [21, 89] width 15 height 6
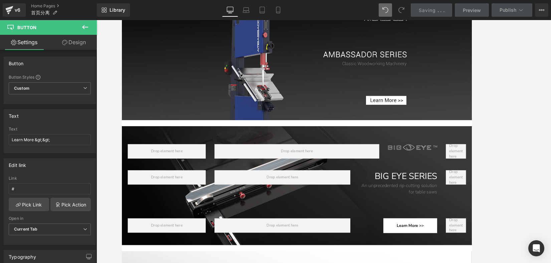
click at [347, 159] on div "Image Row" at bounding box center [323, 168] width 401 height 30
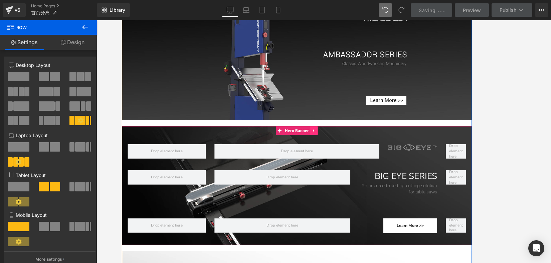
click at [343, 147] on icon at bounding box center [343, 147] width 1 height 3
click at [330, 147] on icon at bounding box center [330, 147] width 5 height 5
click at [328, 148] on icon at bounding box center [330, 147] width 5 height 5
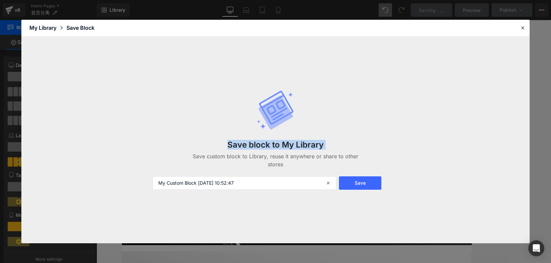
click at [301, 131] on div "Save block to My Library Save custom block to Library, reuse it anywhere or sha…" at bounding box center [276, 140] width 254 height 126
click at [356, 178] on button "Save" at bounding box center [360, 182] width 42 height 13
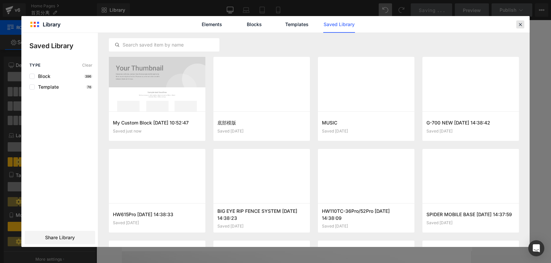
click at [446, 24] on icon at bounding box center [521, 24] width 6 height 6
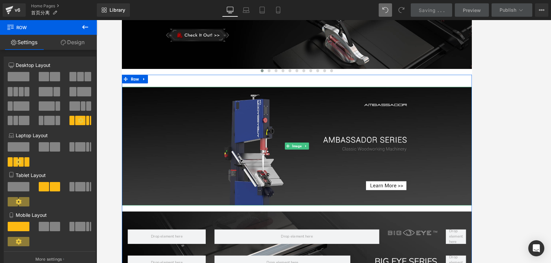
scroll to position [114, 0]
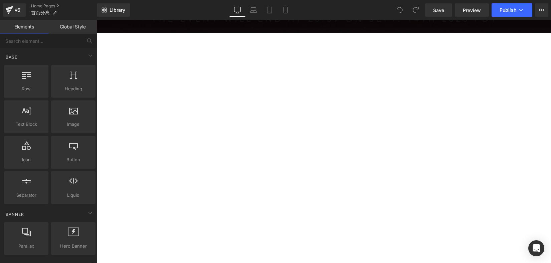
scroll to position [691, 0]
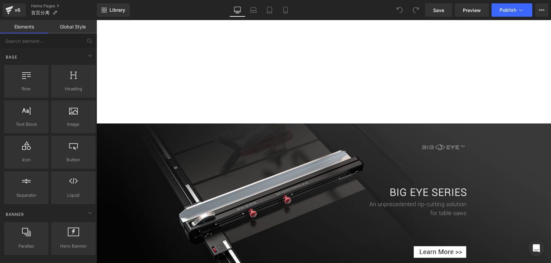
scroll to position [854, 0]
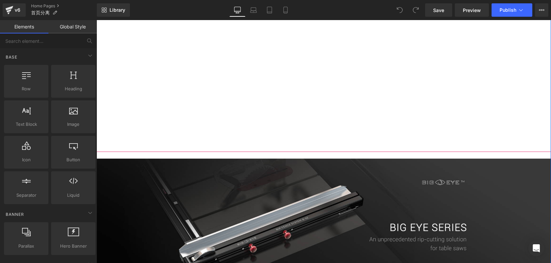
click at [387, 70] on div at bounding box center [324, 20] width 455 height 264
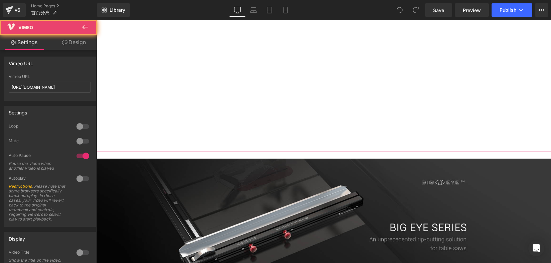
click at [353, 70] on div at bounding box center [324, 20] width 455 height 264
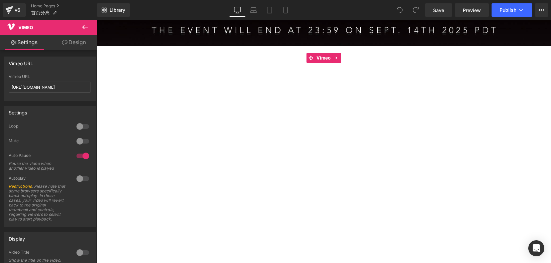
scroll to position [689, 0]
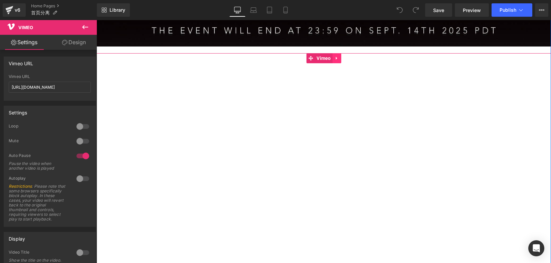
click at [336, 57] on icon at bounding box center [337, 57] width 5 height 5
click at [339, 59] on icon at bounding box center [341, 58] width 5 height 5
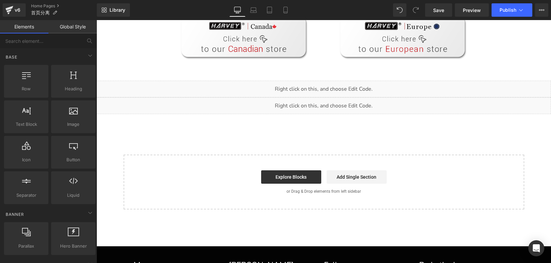
scroll to position [2160, 0]
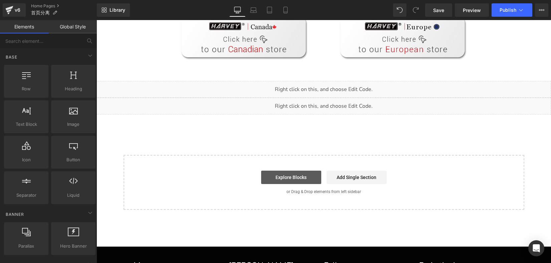
click at [287, 177] on link "Explore Blocks" at bounding box center [291, 176] width 60 height 13
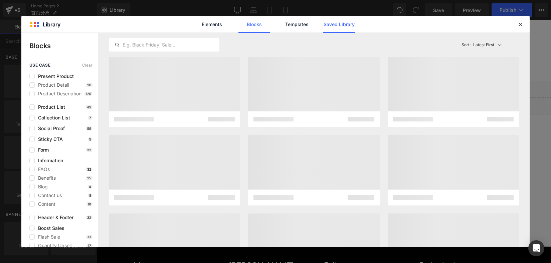
click at [348, 20] on link "Saved Library" at bounding box center [339, 24] width 32 height 17
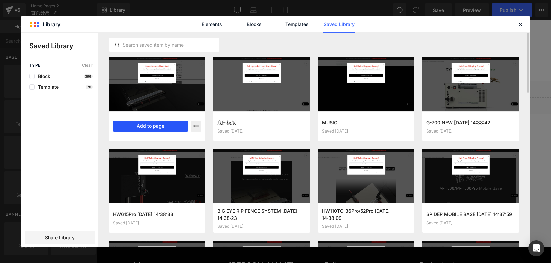
click at [154, 126] on button "Add to page" at bounding box center [150, 126] width 75 height 11
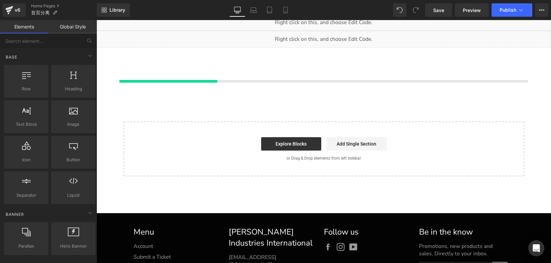
scroll to position [2228, 0]
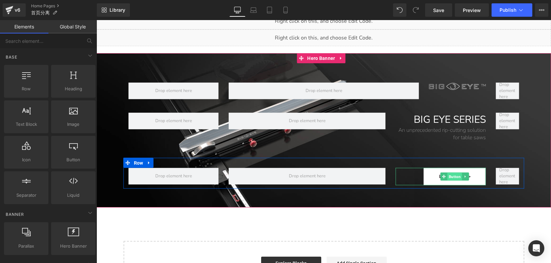
click at [448, 174] on span "Button" at bounding box center [454, 176] width 15 height 8
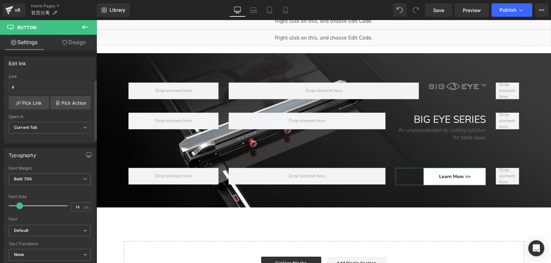
scroll to position [112, 0]
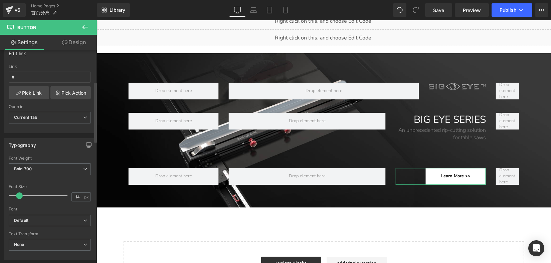
type input "15"
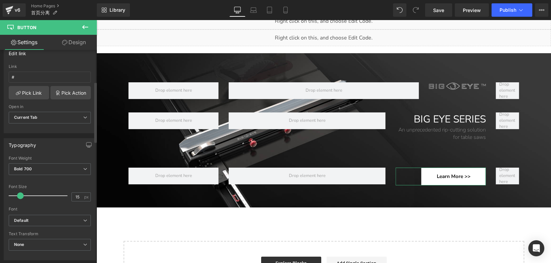
click at [19, 195] on span at bounding box center [20, 195] width 7 height 7
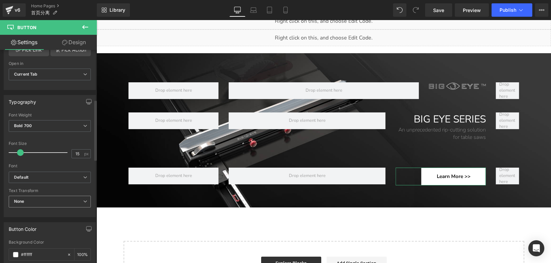
scroll to position [175, 0]
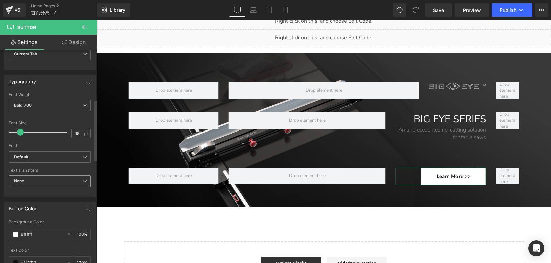
click at [31, 179] on span "None" at bounding box center [50, 181] width 82 height 12
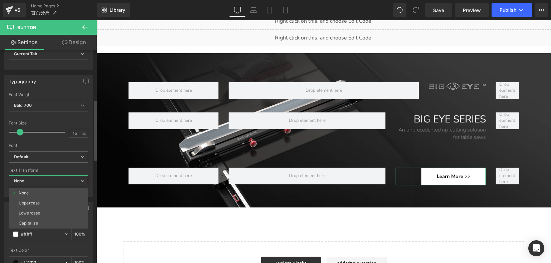
click at [35, 178] on span "None" at bounding box center [49, 181] width 80 height 12
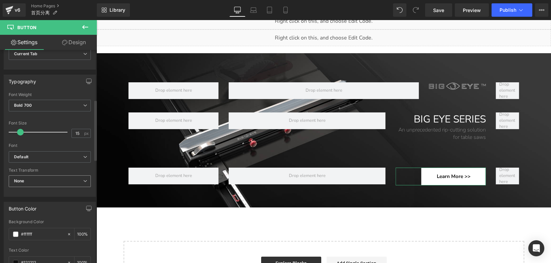
click at [39, 183] on span "None" at bounding box center [50, 181] width 82 height 12
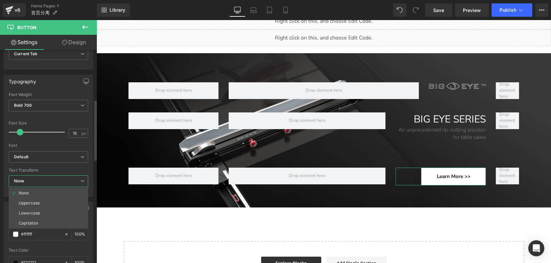
click at [40, 181] on span "None" at bounding box center [49, 181] width 80 height 12
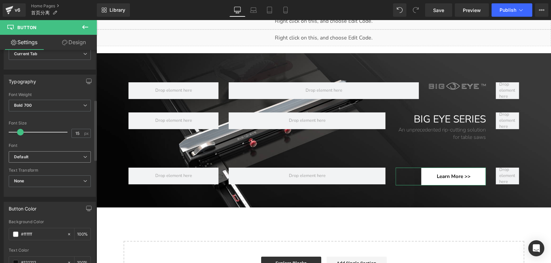
click at [40, 159] on span "Default" at bounding box center [50, 157] width 82 height 12
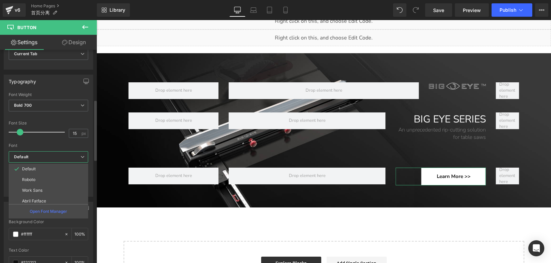
click at [38, 154] on b "Default" at bounding box center [47, 157] width 67 height 6
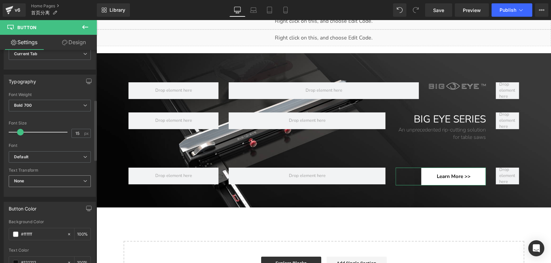
click at [30, 178] on span "None" at bounding box center [50, 181] width 82 height 12
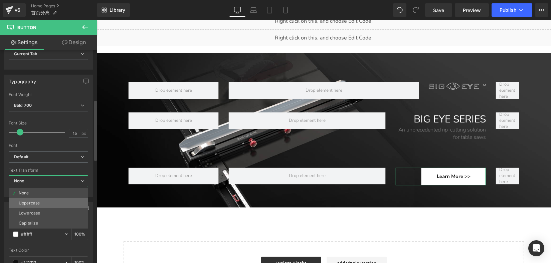
click at [29, 203] on div "Uppercase" at bounding box center [29, 203] width 21 height 5
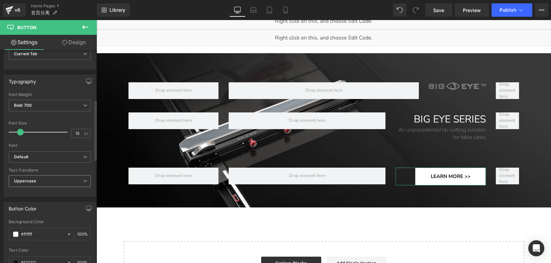
click at [33, 179] on b "Uppercase" at bounding box center [25, 180] width 22 height 5
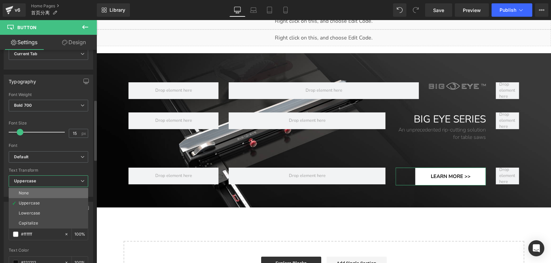
click at [28, 194] on div "None" at bounding box center [24, 192] width 10 height 5
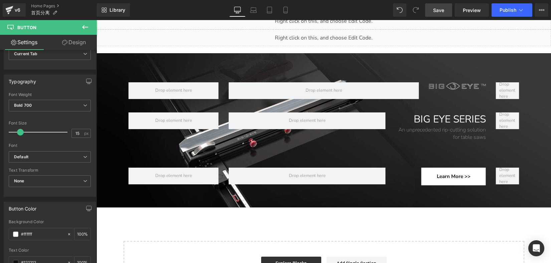
click at [440, 8] on span "Save" at bounding box center [438, 10] width 11 height 7
click at [255, 9] on icon at bounding box center [253, 10] width 7 height 7
type input "100"
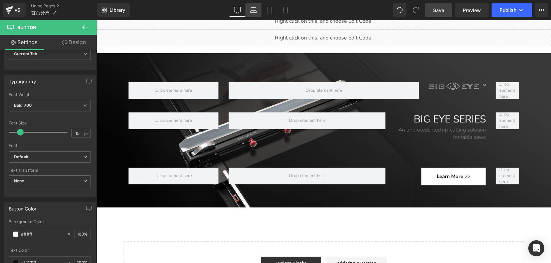
type input "100"
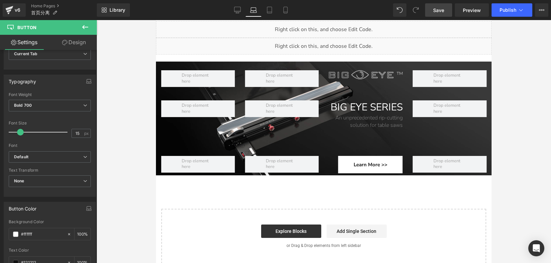
scroll to position [1767, 0]
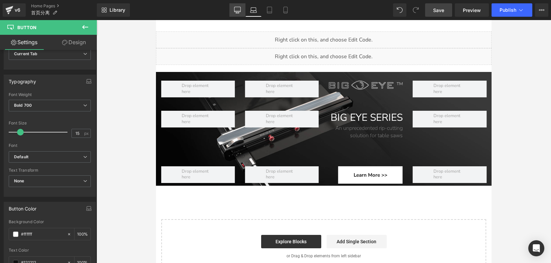
click at [237, 13] on link "Desktop" at bounding box center [238, 9] width 16 height 13
type input "100"
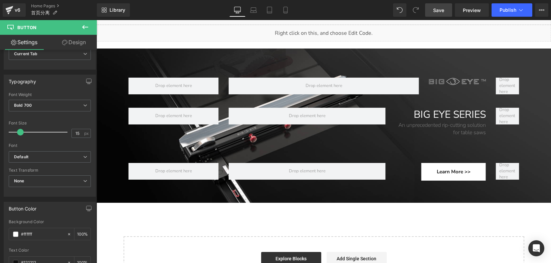
scroll to position [2223, 0]
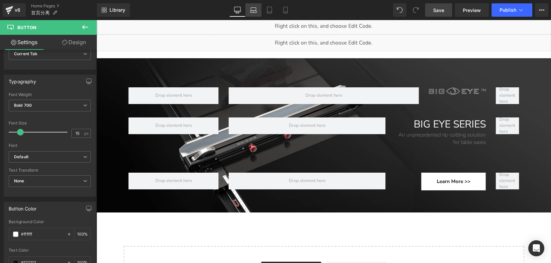
click at [256, 12] on icon at bounding box center [253, 10] width 7 height 7
type input "100"
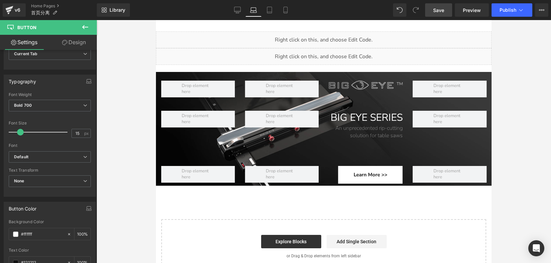
scroll to position [1767, 0]
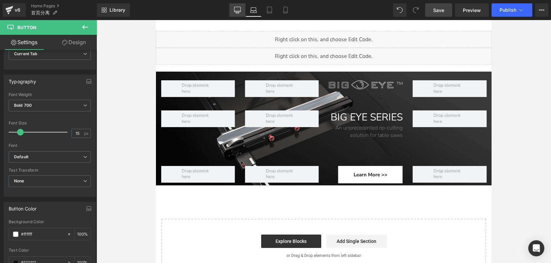
click at [235, 13] on link "Desktop" at bounding box center [238, 9] width 16 height 13
type input "100"
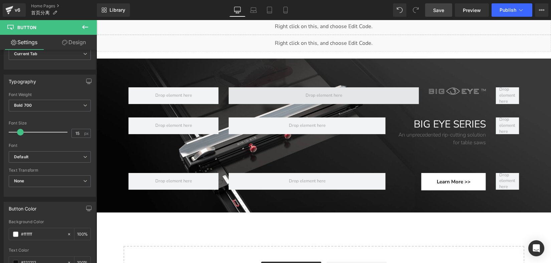
scroll to position [2223, 0]
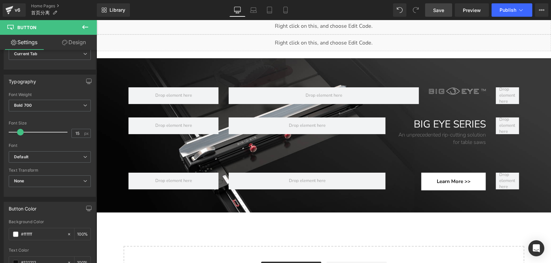
click at [273, 71] on div "Image Row BIG EYE SERIES Heading An unprecedented rip-cutting solution for tabl…" at bounding box center [324, 135] width 455 height 154
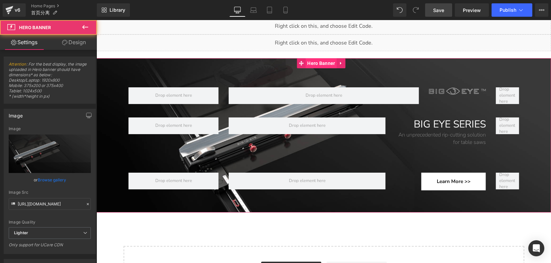
click at [311, 64] on span "Hero Banner" at bounding box center [321, 63] width 31 height 10
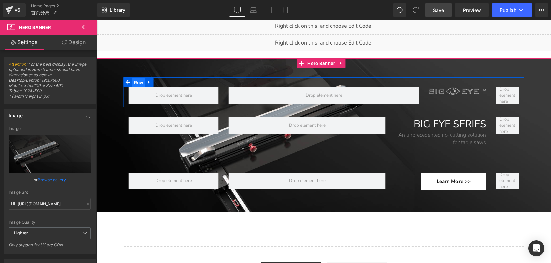
click at [137, 83] on span "Row" at bounding box center [138, 83] width 13 height 10
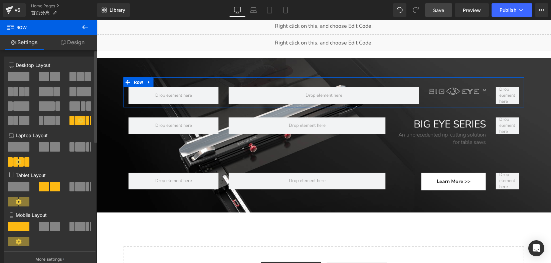
click at [79, 146] on span at bounding box center [80, 146] width 10 height 9
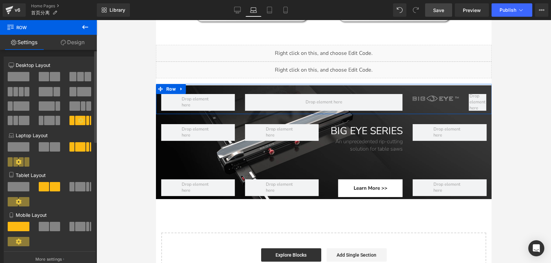
scroll to position [1754, 0]
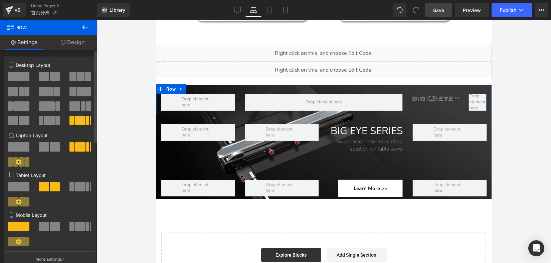
click at [79, 146] on span at bounding box center [80, 146] width 10 height 9
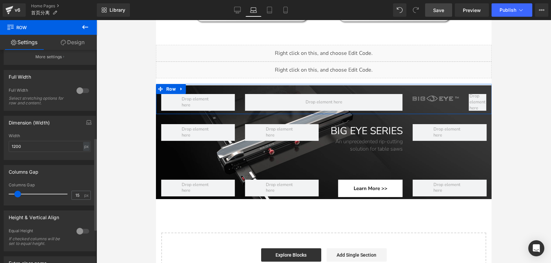
click at [77, 92] on div at bounding box center [83, 90] width 16 height 11
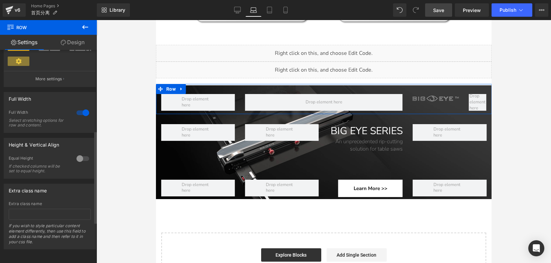
scroll to position [186, 0]
click at [77, 92] on div "Full Width" at bounding box center [50, 98] width 92 height 13
click at [81, 107] on div at bounding box center [83, 112] width 16 height 11
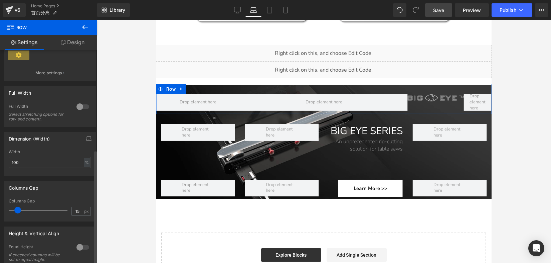
scroll to position [202, 0]
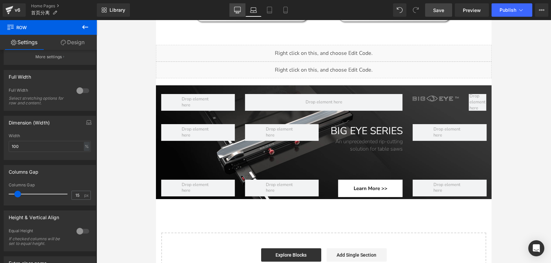
click at [235, 12] on icon at bounding box center [238, 9] width 6 height 5
type input "1200"
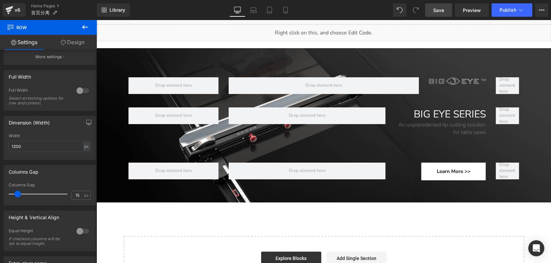
scroll to position [2224, 0]
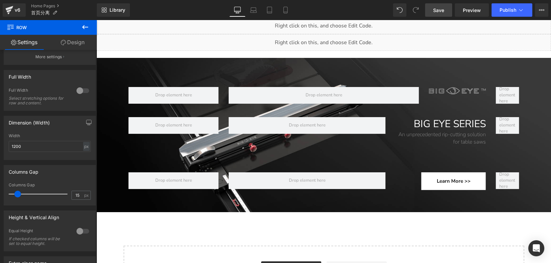
click at [201, 64] on div "Image Row BIG EYE SERIES Heading An unprecedented rip-cutting solution for tabl…" at bounding box center [324, 135] width 455 height 154
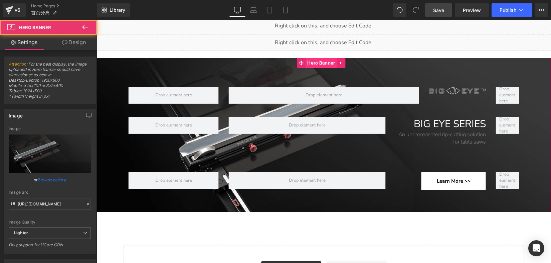
click at [321, 63] on span "Hero Banner" at bounding box center [321, 63] width 31 height 10
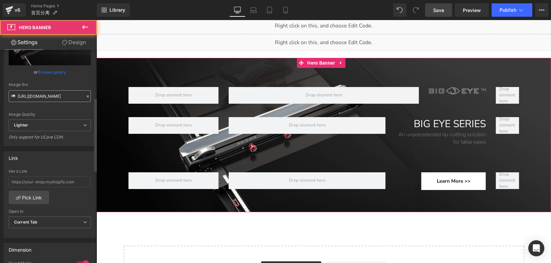
scroll to position [138, 0]
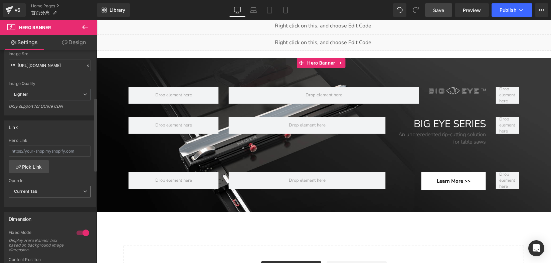
click at [57, 191] on span "Current Tab" at bounding box center [50, 191] width 82 height 12
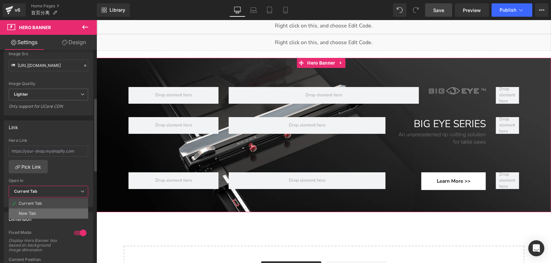
click at [44, 211] on li "New Tab" at bounding box center [49, 213] width 80 height 10
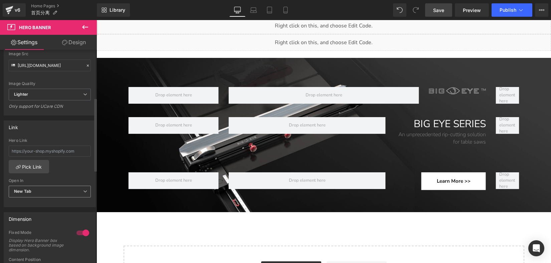
click at [43, 186] on span "New Tab" at bounding box center [50, 191] width 82 height 12
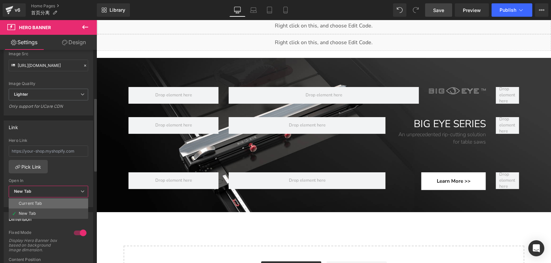
click at [34, 201] on div "Current Tab" at bounding box center [30, 203] width 23 height 5
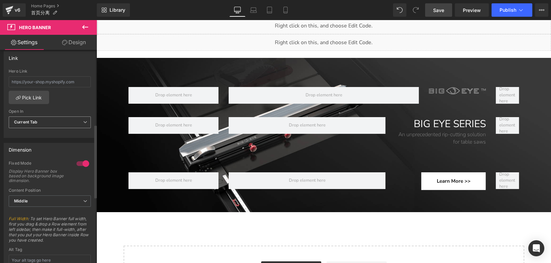
scroll to position [216, 0]
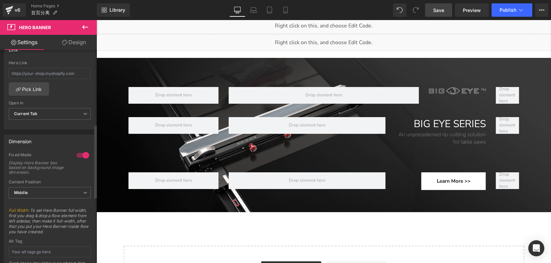
click at [81, 155] on div at bounding box center [83, 155] width 16 height 11
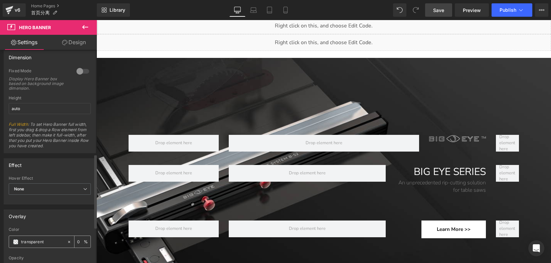
scroll to position [261, 0]
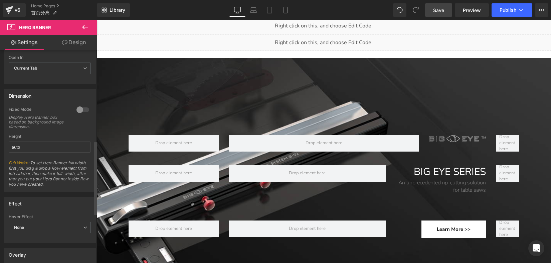
click at [75, 109] on div at bounding box center [83, 109] width 16 height 11
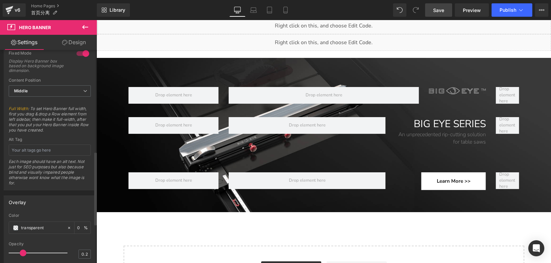
scroll to position [399, 0]
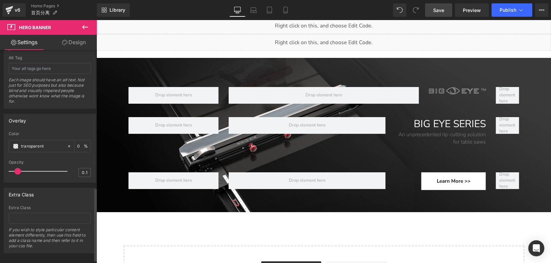
drag, startPoint x: 22, startPoint y: 168, endPoint x: 17, endPoint y: 170, distance: 5.1
click at [17, 170] on span at bounding box center [17, 171] width 7 height 7
type input "0.2"
drag, startPoint x: 17, startPoint y: 170, endPoint x: 24, endPoint y: 171, distance: 7.0
click at [24, 171] on span at bounding box center [23, 171] width 7 height 7
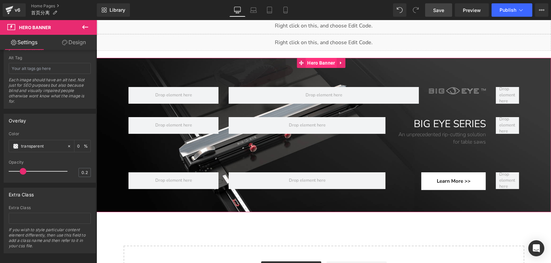
click at [316, 63] on span "Hero Banner" at bounding box center [321, 63] width 31 height 10
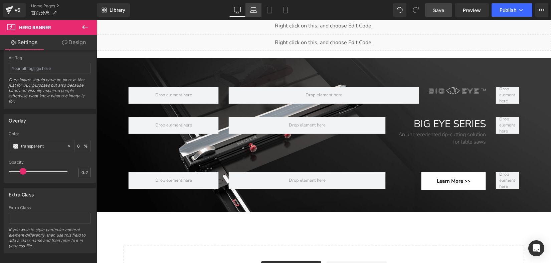
click at [254, 13] on icon at bounding box center [254, 12] width 6 height 2
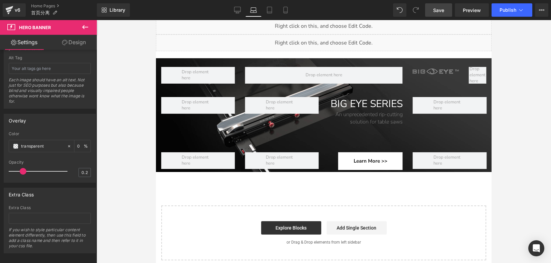
scroll to position [1781, 0]
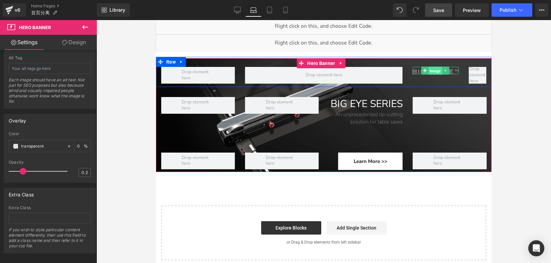
click at [429, 67] on span "Image" at bounding box center [436, 71] width 14 height 8
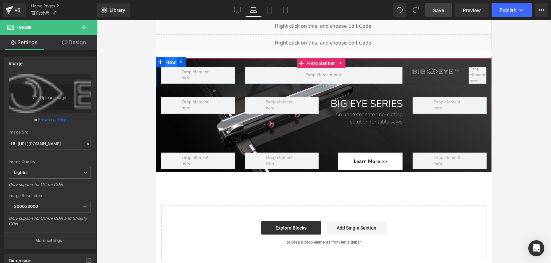
click at [175, 57] on span "Row" at bounding box center [171, 62] width 13 height 10
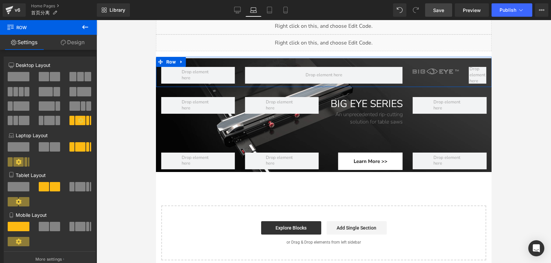
click at [79, 39] on link "Design" at bounding box center [72, 42] width 48 height 15
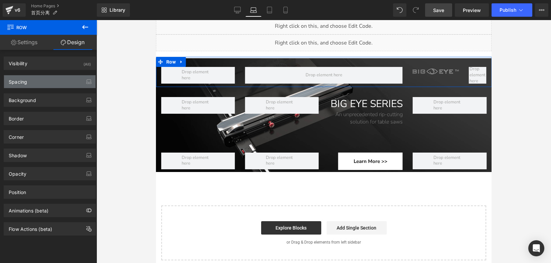
click at [52, 81] on div "Spacing" at bounding box center [50, 81] width 92 height 13
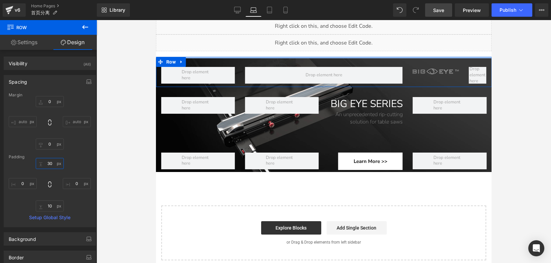
click at [51, 162] on input "30" at bounding box center [50, 163] width 28 height 11
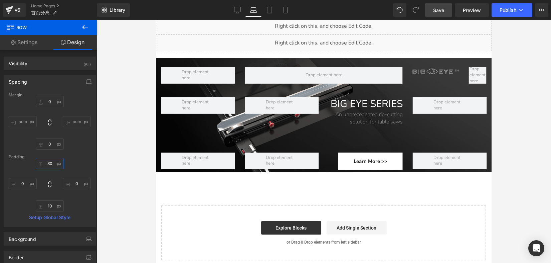
type input "0"
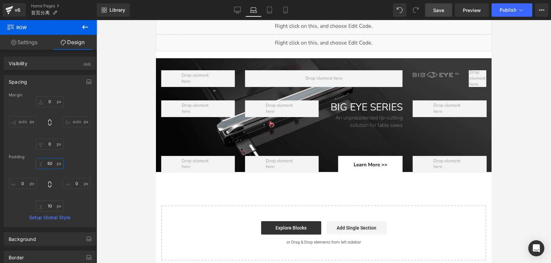
type input "5"
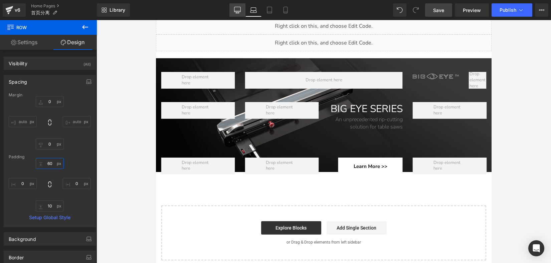
type input "60"
click at [238, 14] on link "Desktop" at bounding box center [238, 9] width 16 height 13
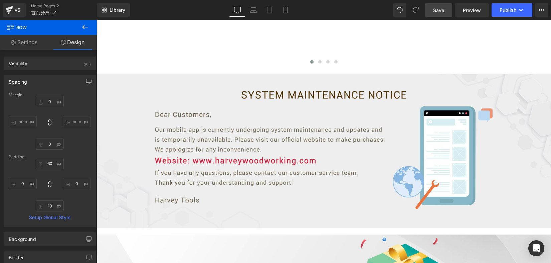
type input "0"
type input "30"
type input "0"
type input "10"
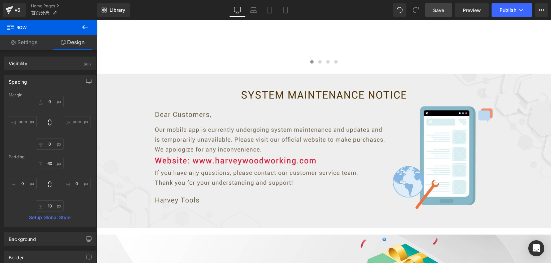
type input "0"
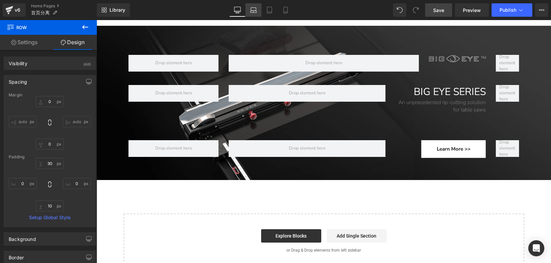
click at [256, 11] on icon at bounding box center [253, 10] width 7 height 7
type input "0"
type input "60"
type input "0"
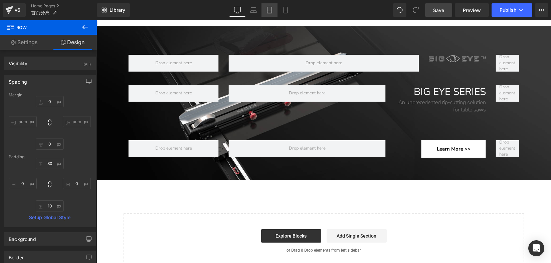
type input "10"
type input "0"
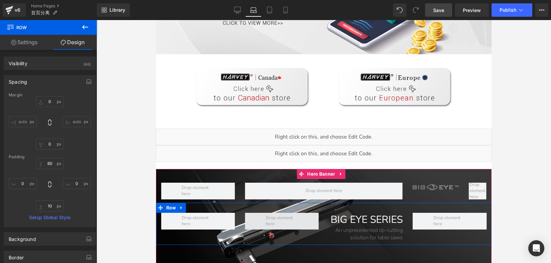
scroll to position [1619, 0]
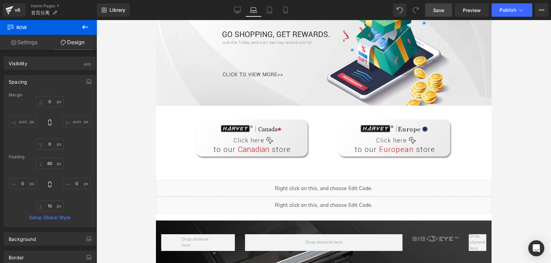
click at [317, 138] on link at bounding box center [252, 138] width 143 height 39
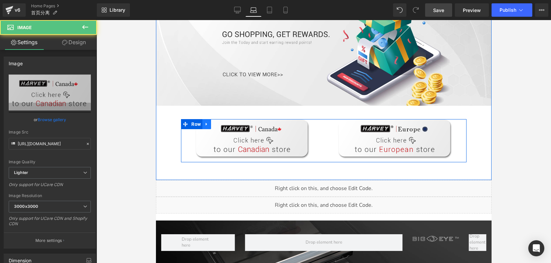
click at [206, 123] on icon at bounding box center [207, 124] width 5 height 5
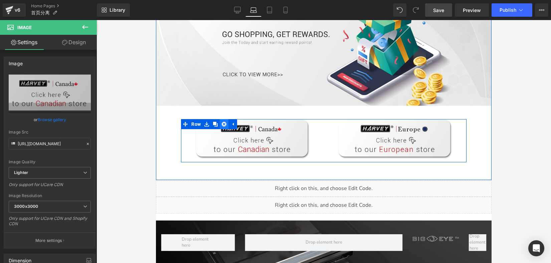
click at [222, 125] on icon at bounding box center [224, 124] width 5 height 5
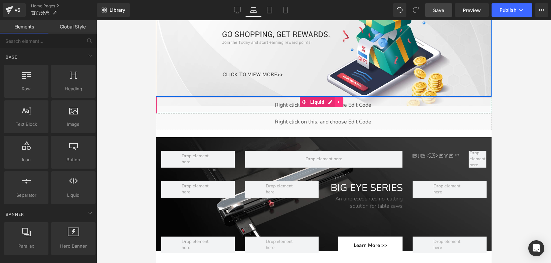
click at [339, 102] on icon at bounding box center [338, 102] width 1 height 3
click at [345, 102] on icon at bounding box center [343, 102] width 5 height 5
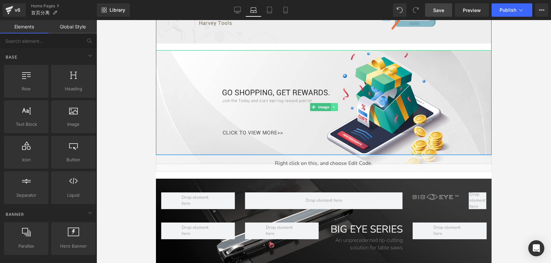
click at [334, 108] on icon at bounding box center [335, 107] width 4 height 4
click at [336, 107] on icon at bounding box center [338, 107] width 4 height 4
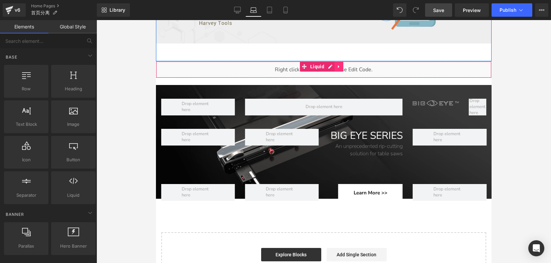
click at [343, 67] on link at bounding box center [339, 66] width 9 height 10
click at [343, 67] on icon at bounding box center [343, 66] width 5 height 5
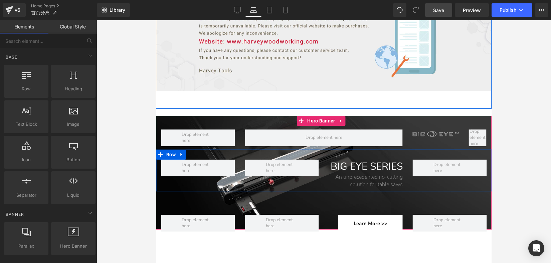
scroll to position [1533, 0]
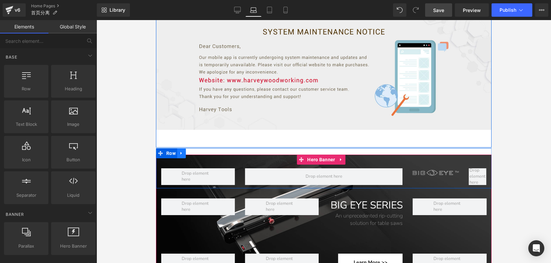
click at [184, 150] on icon at bounding box center [181, 152] width 5 height 5
click at [200, 151] on icon at bounding box center [199, 153] width 5 height 5
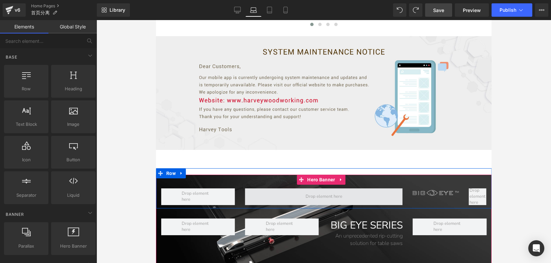
scroll to position [1475, 0]
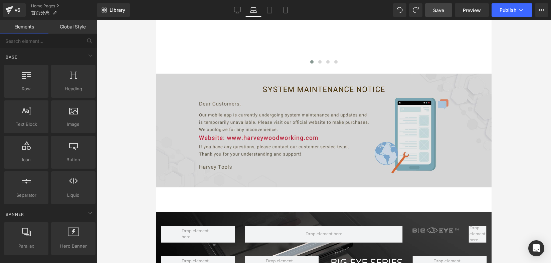
click at [329, 115] on img at bounding box center [324, 131] width 336 height 114
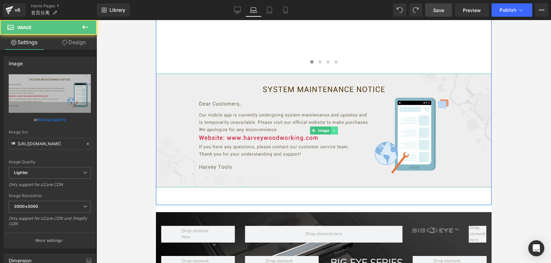
click at [334, 131] on icon at bounding box center [334, 130] width 1 height 2
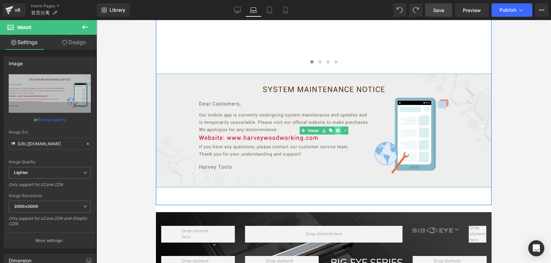
click at [336, 131] on icon at bounding box center [338, 130] width 4 height 4
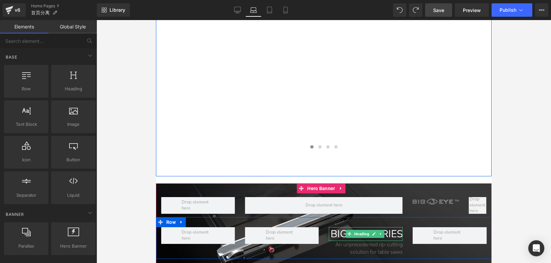
scroll to position [1301, 0]
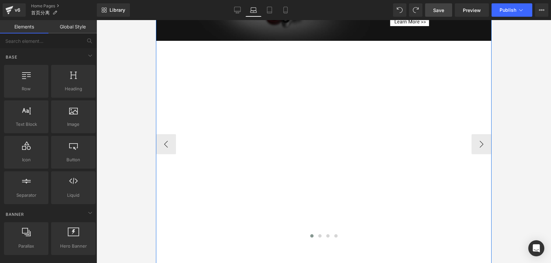
click at [329, 117] on div at bounding box center [324, 141] width 336 height 197
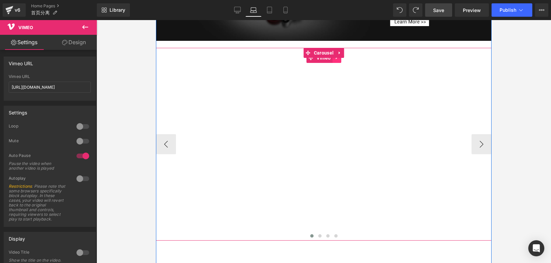
click at [336, 60] on icon at bounding box center [337, 57] width 5 height 5
click at [341, 59] on icon at bounding box center [341, 57] width 5 height 5
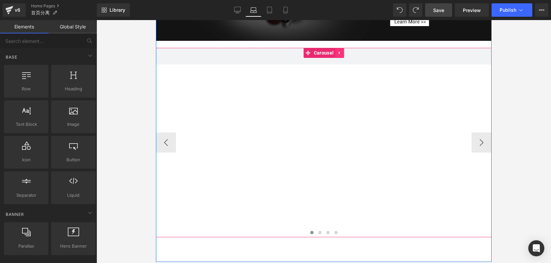
click at [338, 55] on icon at bounding box center [340, 52] width 5 height 5
click at [342, 54] on icon at bounding box center [344, 52] width 5 height 5
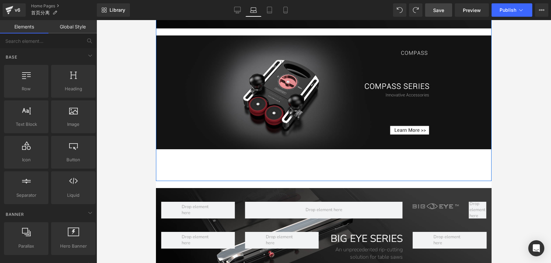
scroll to position [1211, 0]
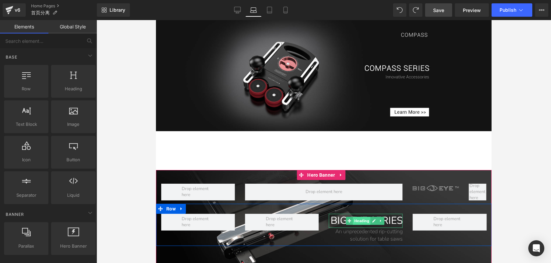
click at [362, 220] on span "Heading" at bounding box center [362, 221] width 18 height 8
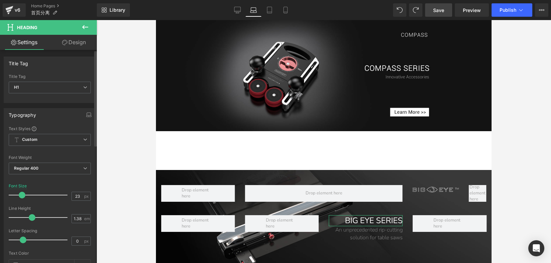
type input "22"
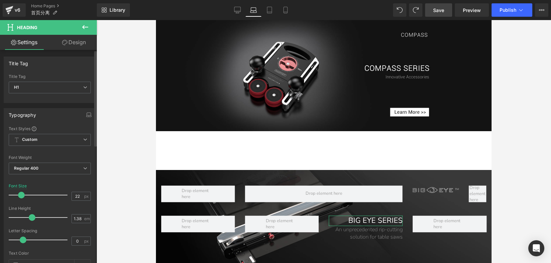
drag, startPoint x: 25, startPoint y: 194, endPoint x: 21, endPoint y: 195, distance: 4.4
click at [21, 195] on span at bounding box center [21, 194] width 7 height 7
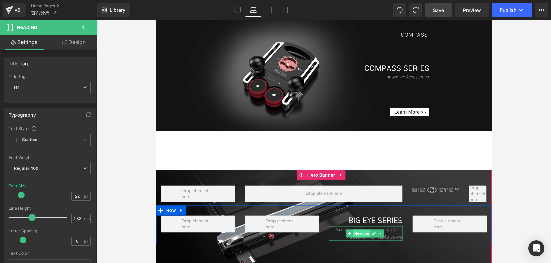
click at [363, 235] on span "Heading" at bounding box center [362, 233] width 18 height 8
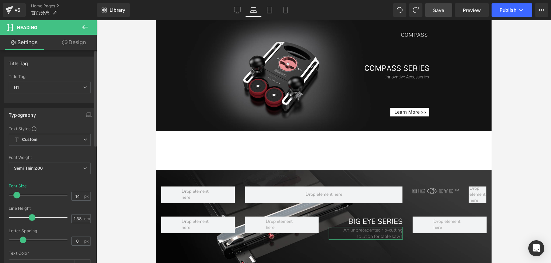
type input "13"
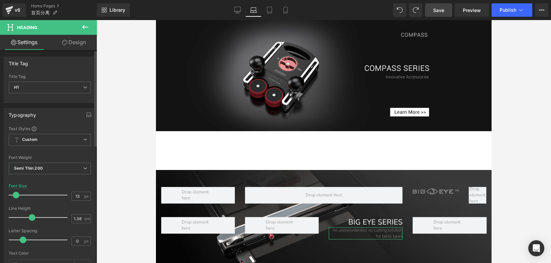
click at [14, 197] on span at bounding box center [16, 194] width 7 height 7
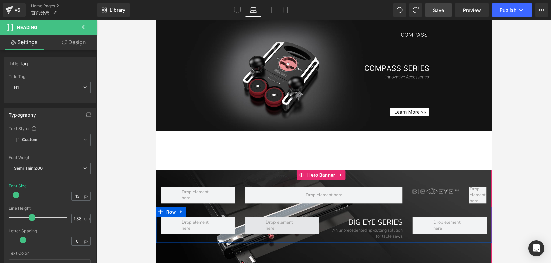
scroll to position [1212, 0]
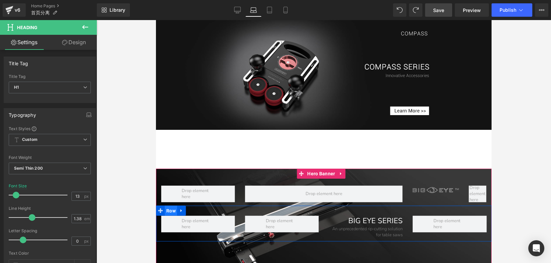
click at [173, 210] on span "Row" at bounding box center [171, 211] width 13 height 10
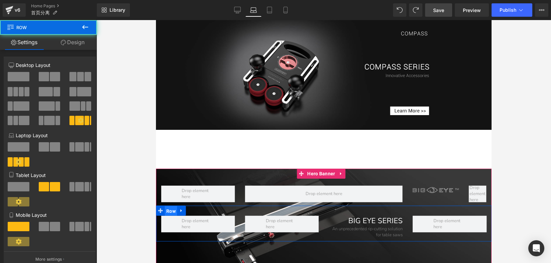
click at [171, 210] on span "Row" at bounding box center [171, 211] width 13 height 10
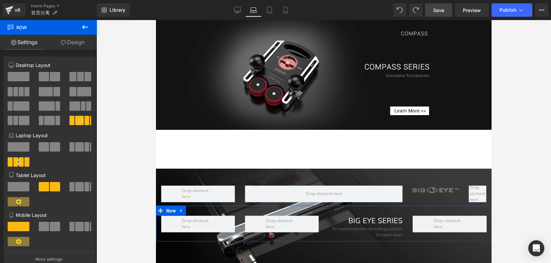
click at [20, 164] on icon at bounding box center [19, 162] width 6 height 6
click at [51, 257] on button "More settings" at bounding box center [50, 259] width 92 height 16
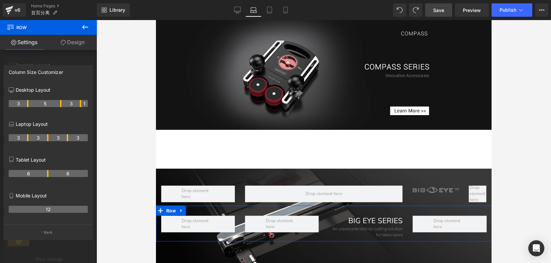
drag, startPoint x: 69, startPoint y: 139, endPoint x: 74, endPoint y: 139, distance: 5.3
click at [74, 139] on th "3" at bounding box center [78, 137] width 20 height 7
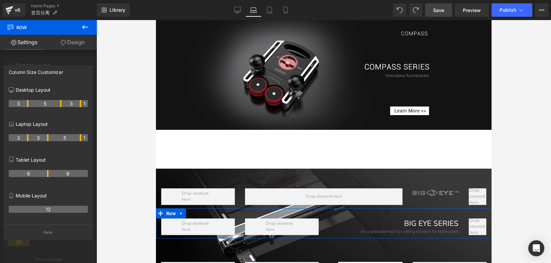
drag, startPoint x: 66, startPoint y: 137, endPoint x: 79, endPoint y: 137, distance: 12.4
click at [79, 137] on th "5" at bounding box center [64, 137] width 33 height 7
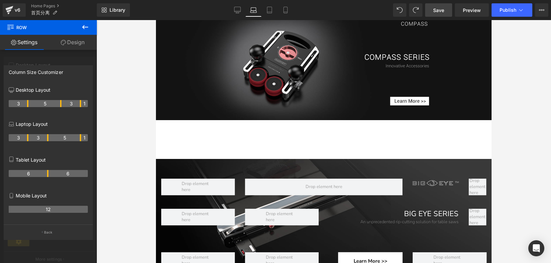
scroll to position [1246, 0]
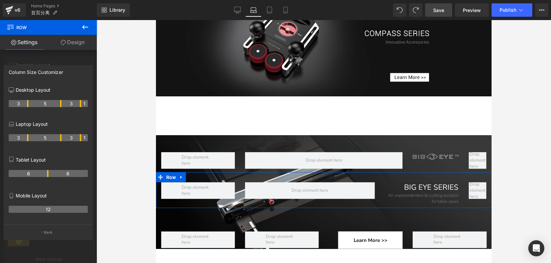
drag, startPoint x: 47, startPoint y: 137, endPoint x: 59, endPoint y: 139, distance: 12.1
click at [59, 139] on th "5" at bounding box center [44, 137] width 33 height 7
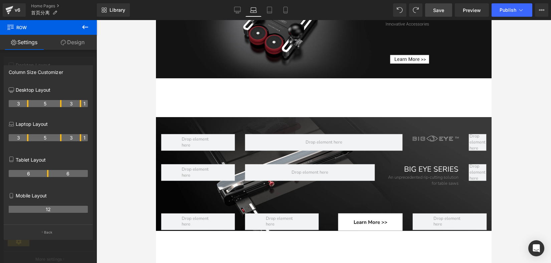
scroll to position [1282, 0]
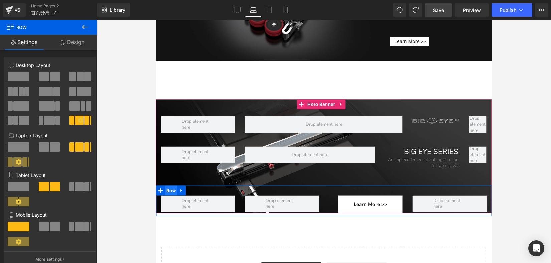
click at [170, 188] on span "Row" at bounding box center [171, 190] width 13 height 10
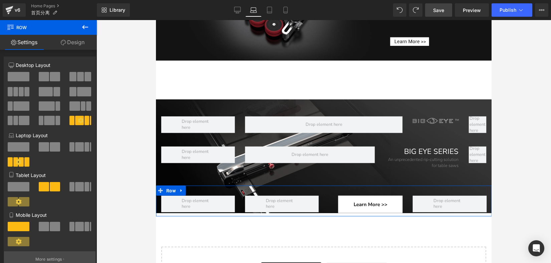
click at [46, 258] on p "More settings" at bounding box center [48, 259] width 27 height 6
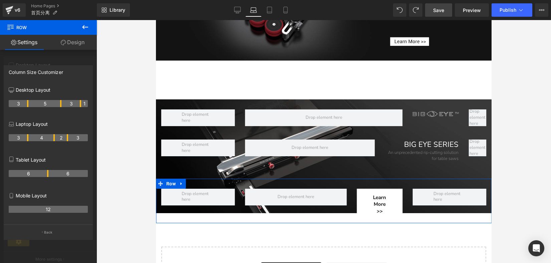
drag, startPoint x: 47, startPoint y: 137, endPoint x: 54, endPoint y: 137, distance: 7.4
click at [54, 137] on th "4" at bounding box center [41, 137] width 26 height 7
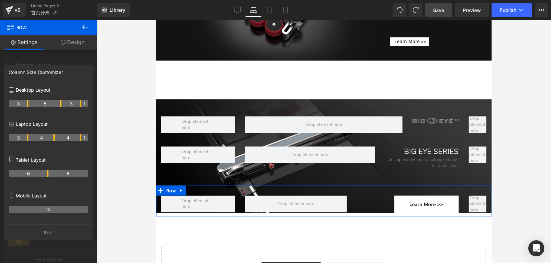
drag, startPoint x: 68, startPoint y: 138, endPoint x: 79, endPoint y: 138, distance: 11.4
click at [79, 138] on th "4" at bounding box center [68, 137] width 26 height 7
drag, startPoint x: 55, startPoint y: 137, endPoint x: 59, endPoint y: 137, distance: 4.0
click at [59, 137] on th "5" at bounding box center [44, 137] width 33 height 7
click at [69, 44] on link "Design" at bounding box center [72, 42] width 48 height 15
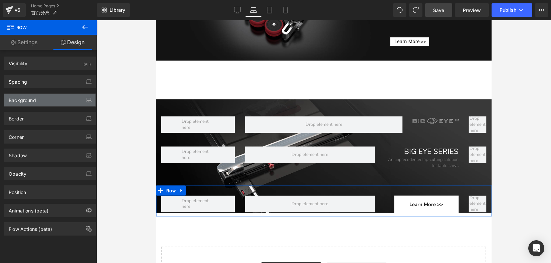
click at [34, 98] on div "Background" at bounding box center [22, 98] width 27 height 9
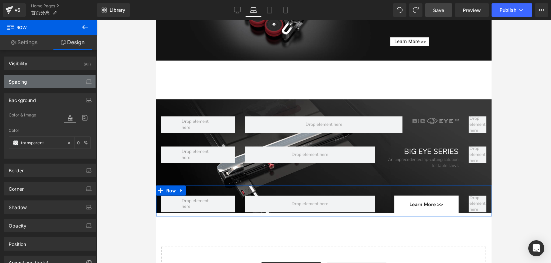
click at [34, 82] on div "Spacing" at bounding box center [50, 81] width 92 height 13
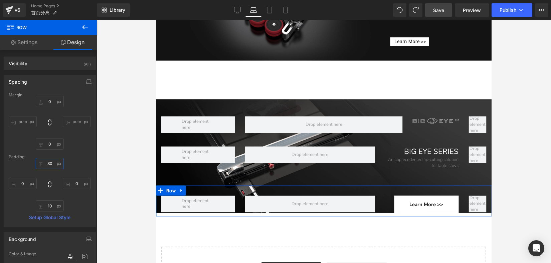
click at [49, 163] on input "30" at bounding box center [50, 163] width 28 height 11
type input "0"
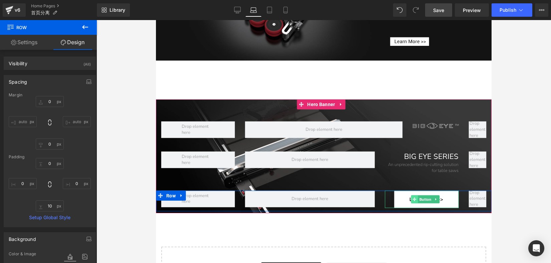
click at [413, 197] on span at bounding box center [414, 199] width 7 height 8
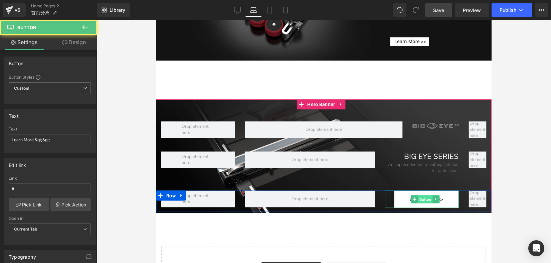
click at [424, 199] on span "Button" at bounding box center [425, 199] width 15 height 8
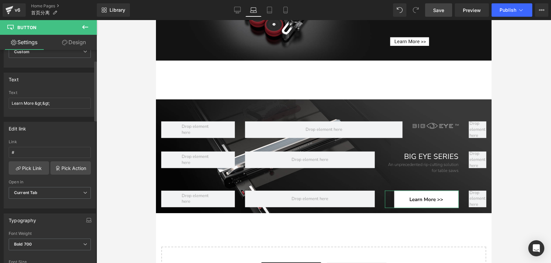
scroll to position [76, 0]
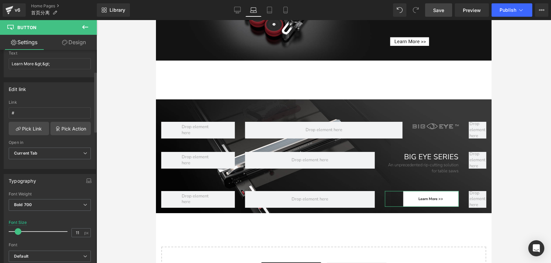
type input "12"
click at [18, 231] on div at bounding box center [39, 231] width 55 height 13
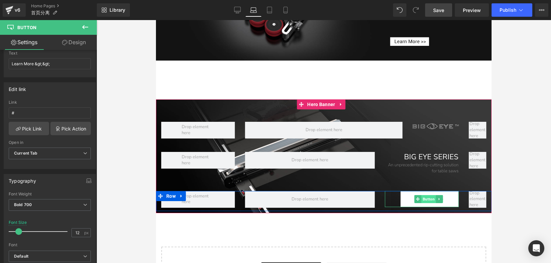
click at [426, 195] on span "Button" at bounding box center [428, 199] width 15 height 8
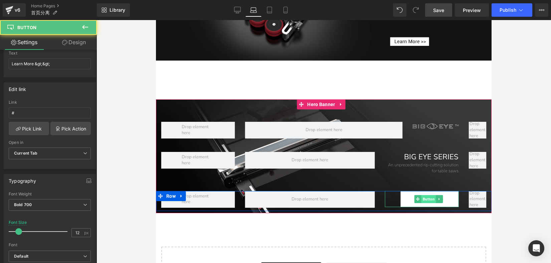
click at [425, 198] on span "Button" at bounding box center [428, 199] width 15 height 8
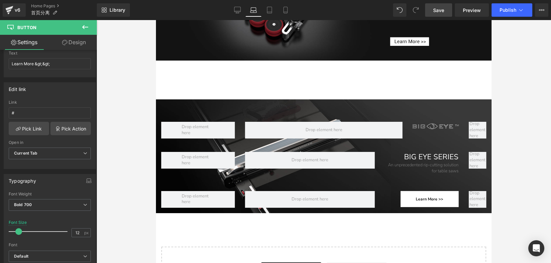
click at [519, 190] on div at bounding box center [324, 141] width 455 height 243
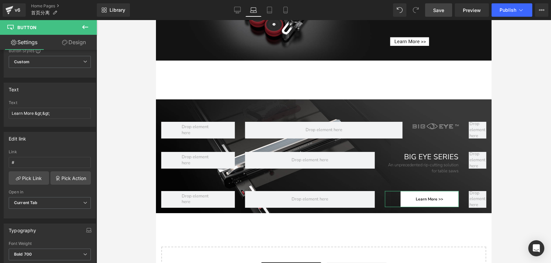
scroll to position [0, 0]
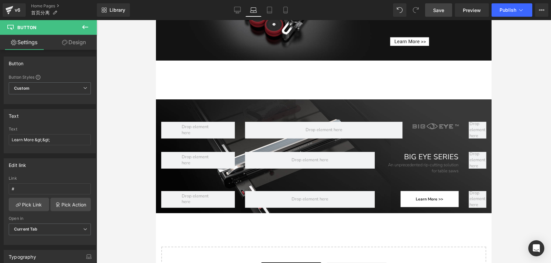
click at [83, 29] on icon at bounding box center [85, 27] width 8 height 8
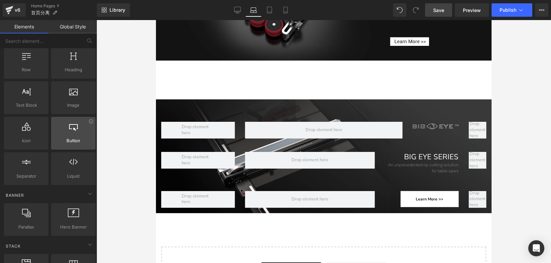
scroll to position [19, 0]
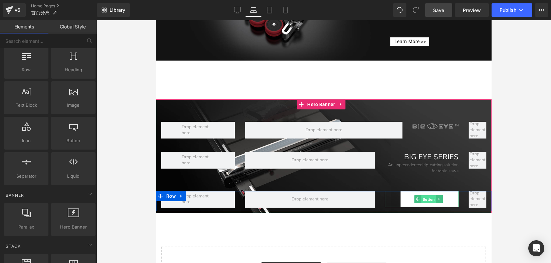
click at [421, 197] on span "Button" at bounding box center [428, 199] width 15 height 8
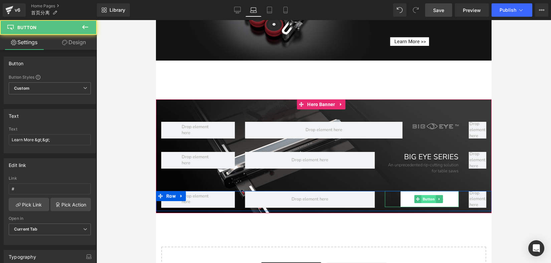
click at [426, 199] on span "Button" at bounding box center [428, 199] width 15 height 8
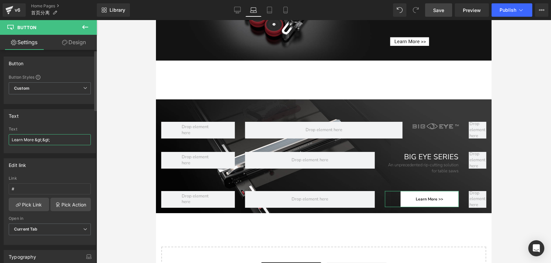
click at [51, 139] on input "Learn More &gt;&gt;" at bounding box center [50, 139] width 82 height 11
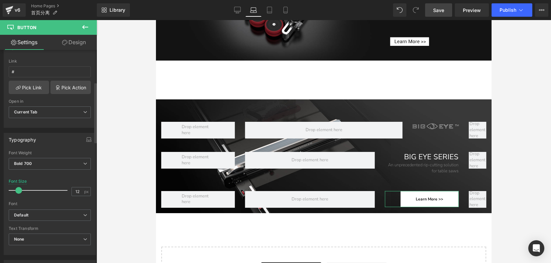
scroll to position [118, 0]
click at [22, 180] on div "Font Size" at bounding box center [18, 180] width 18 height 5
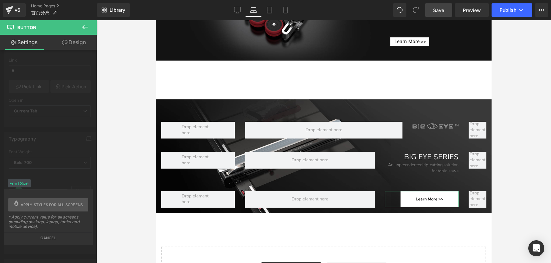
click at [23, 184] on div "Font Size" at bounding box center [19, 183] width 23 height 8
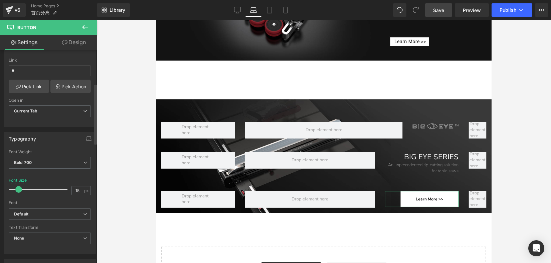
click at [20, 182] on div at bounding box center [39, 188] width 55 height 13
type input "12"
click at [17, 188] on span at bounding box center [18, 189] width 7 height 7
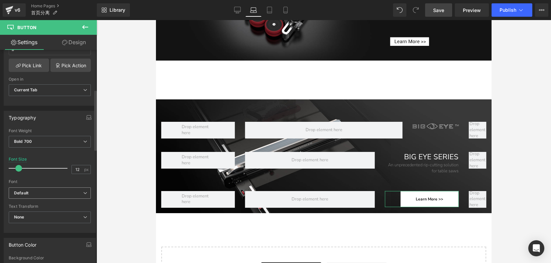
scroll to position [140, 0]
click at [55, 196] on span "Default" at bounding box center [50, 192] width 82 height 12
click at [92, 175] on div "Thin 100 Semi Thin 200 Light 300 Regular 400 Medium 500 Semi Bold 600 Super Bol…" at bounding box center [50, 180] width 92 height 104
click at [43, 219] on span "None" at bounding box center [50, 217] width 82 height 12
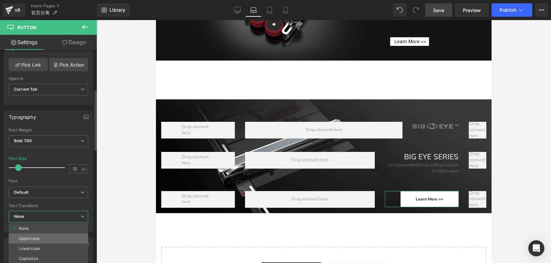
click at [43, 236] on li "Uppercase" at bounding box center [49, 238] width 80 height 10
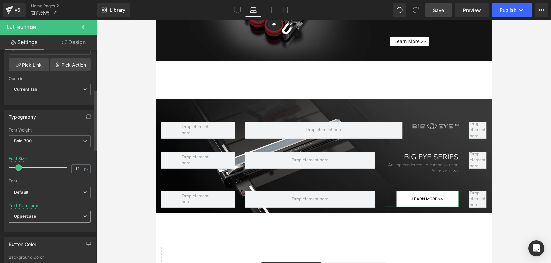
click at [40, 216] on span "Uppercase" at bounding box center [50, 217] width 82 height 12
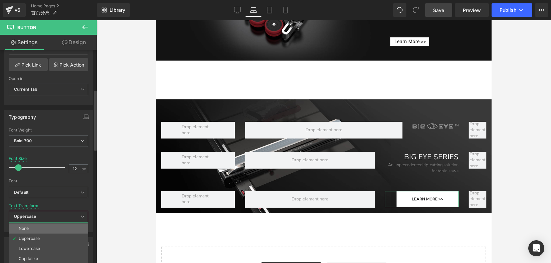
click at [36, 227] on li "None" at bounding box center [49, 228] width 80 height 10
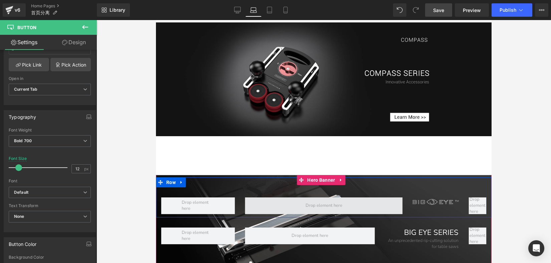
scroll to position [1183, 0]
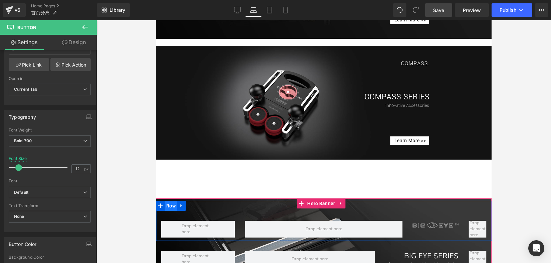
click at [172, 206] on span "Row" at bounding box center [171, 206] width 13 height 10
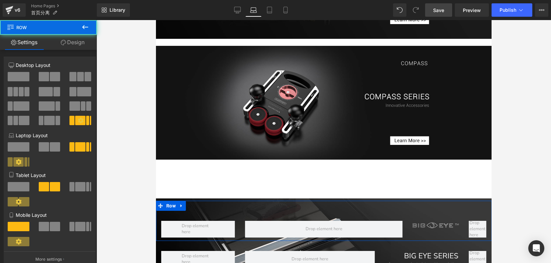
click at [70, 41] on link "Design" at bounding box center [72, 42] width 48 height 15
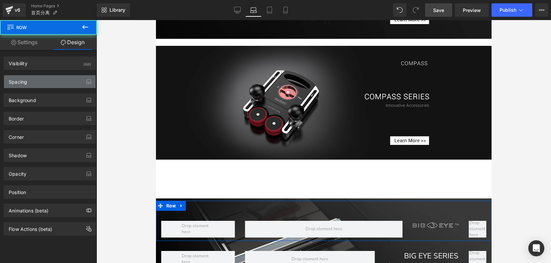
type input "0"
type input "60"
type input "0"
type input "10"
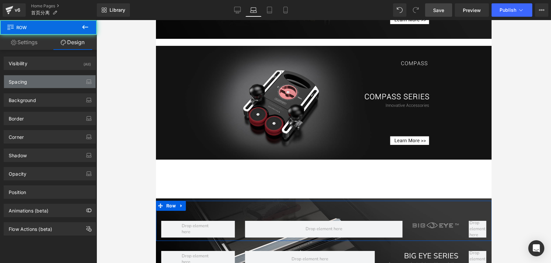
type input "0"
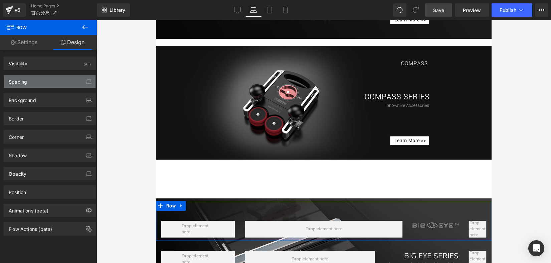
click at [34, 82] on div "Spacing" at bounding box center [50, 81] width 92 height 13
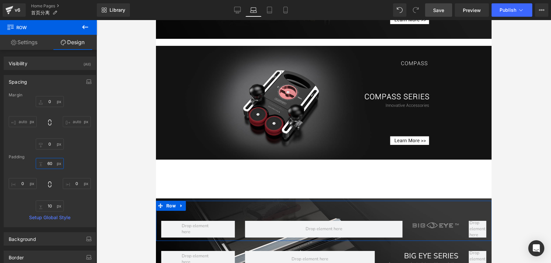
click at [48, 163] on input "60" at bounding box center [50, 163] width 28 height 11
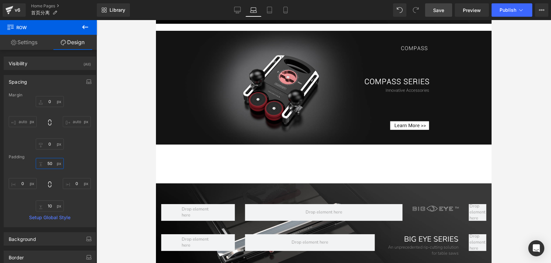
scroll to position [1152, 0]
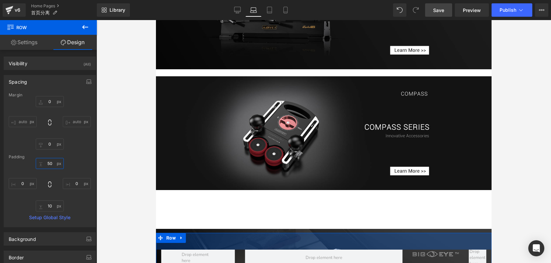
drag, startPoint x: 50, startPoint y: 164, endPoint x: 41, endPoint y: 162, distance: 8.9
click at [41, 162] on input "50" at bounding box center [50, 163] width 28 height 11
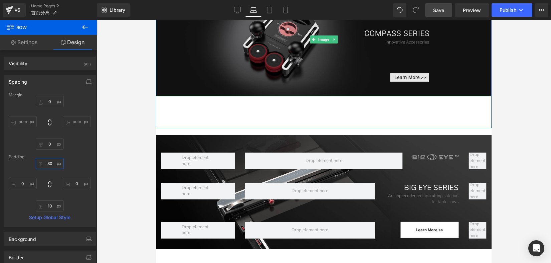
scroll to position [1278, 0]
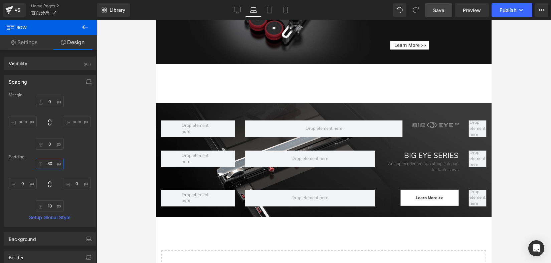
type input "30"
click at [506, 155] on div at bounding box center [324, 141] width 455 height 243
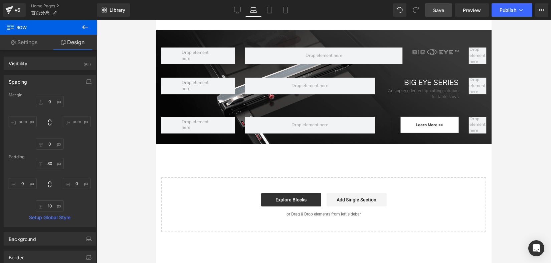
scroll to position [1268, 0]
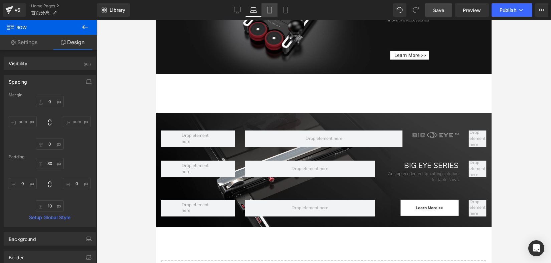
click at [268, 13] on icon at bounding box center [269, 10] width 5 height 6
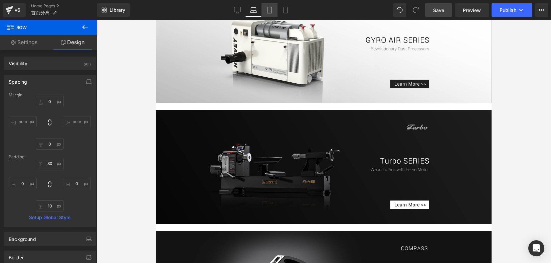
type input "0"
type input "30"
type input "0"
type input "10"
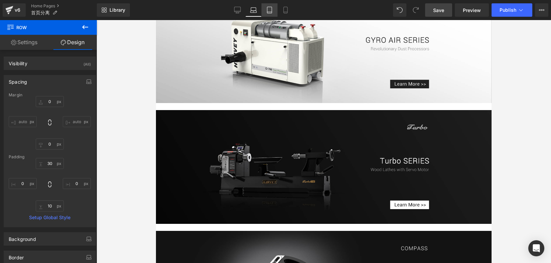
type input "0"
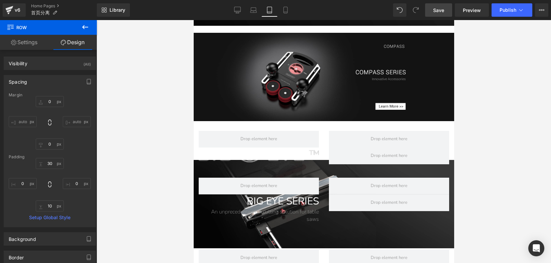
scroll to position [965, 0]
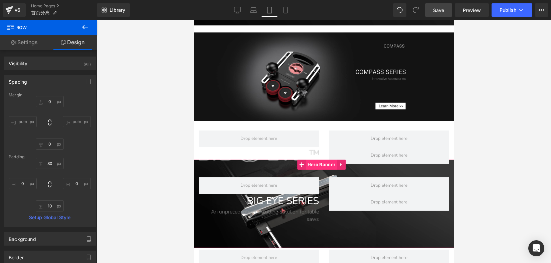
click at [317, 163] on span "Hero Banner" at bounding box center [321, 164] width 31 height 10
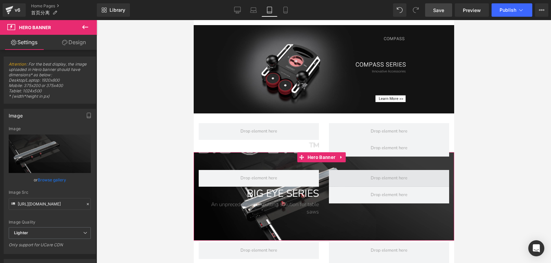
scroll to position [973, 0]
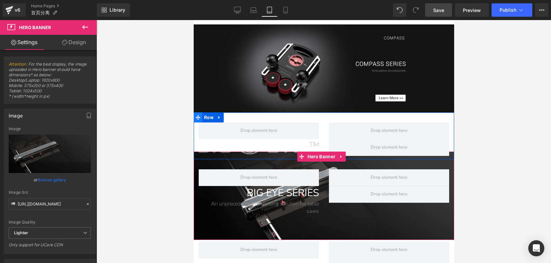
click at [201, 116] on span at bounding box center [197, 117] width 9 height 10
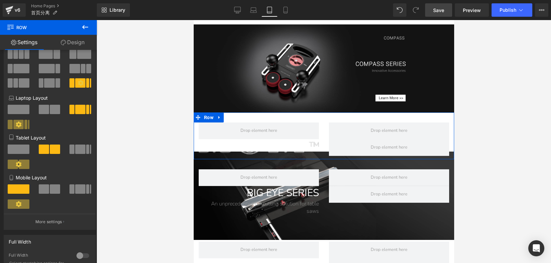
scroll to position [37, 0]
click at [51, 221] on p "More settings" at bounding box center [48, 222] width 27 height 6
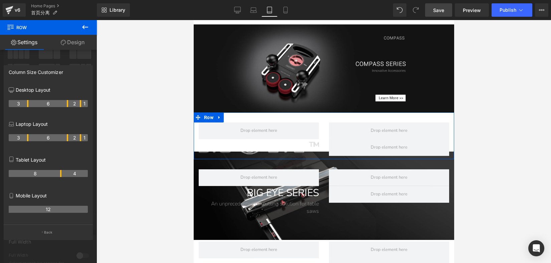
drag, startPoint x: 47, startPoint y: 174, endPoint x: 62, endPoint y: 174, distance: 14.7
click at [62, 174] on tr "8 4" at bounding box center [48, 173] width 79 height 7
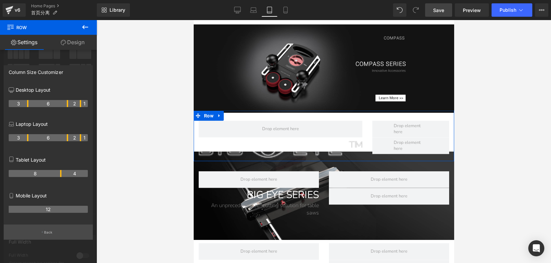
click at [54, 231] on button "Back" at bounding box center [48, 231] width 89 height 15
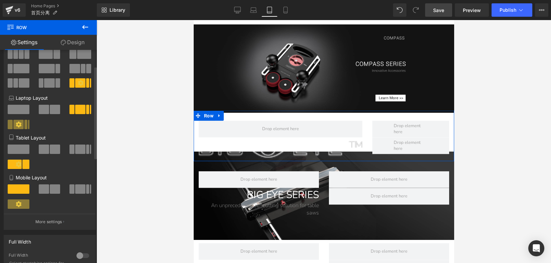
click at [79, 149] on span at bounding box center [80, 148] width 10 height 9
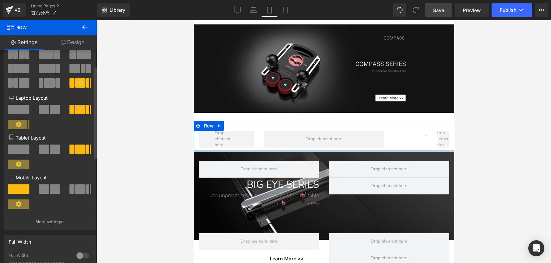
click at [76, 193] on span at bounding box center [80, 188] width 10 height 9
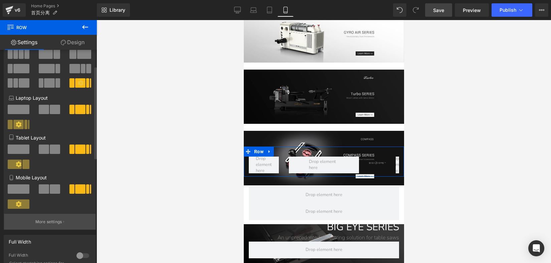
scroll to position [507, 0]
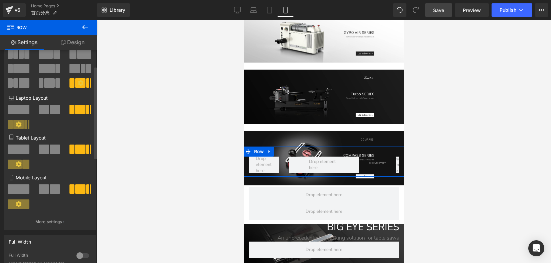
click at [50, 148] on span at bounding box center [55, 148] width 10 height 9
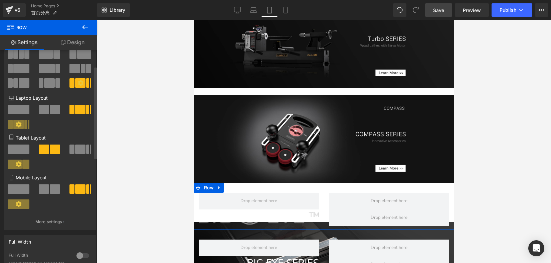
scroll to position [947, 0]
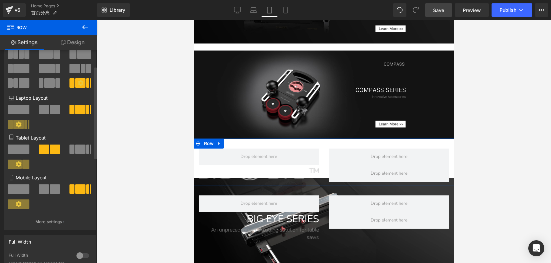
click at [78, 150] on span at bounding box center [80, 148] width 10 height 9
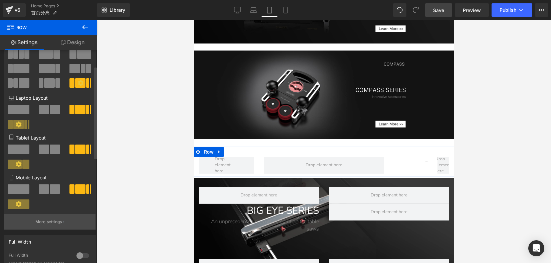
click at [60, 221] on p "More settings" at bounding box center [48, 222] width 27 height 6
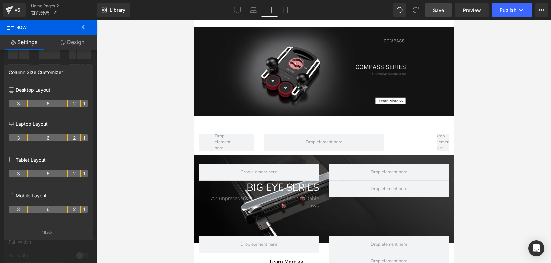
scroll to position [975, 0]
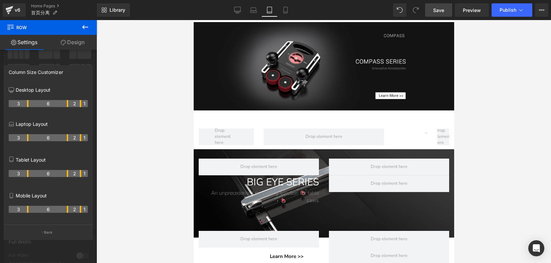
click at [491, 185] on div at bounding box center [324, 141] width 455 height 243
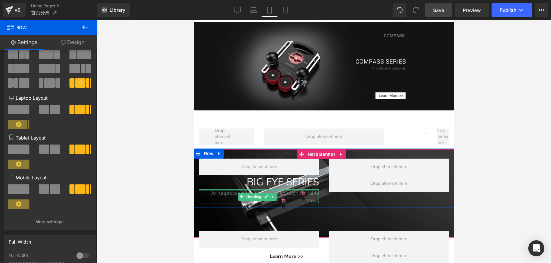
click at [299, 189] on div at bounding box center [259, 190] width 120 height 2
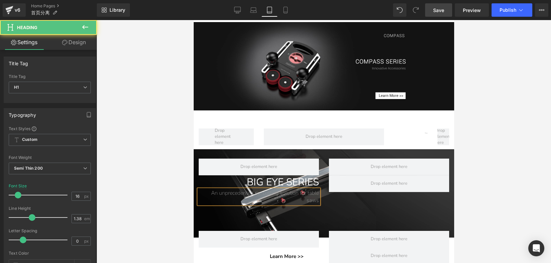
click at [465, 186] on div at bounding box center [324, 141] width 455 height 243
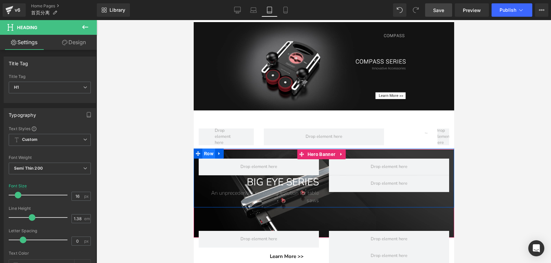
click at [207, 155] on span "Row" at bounding box center [208, 153] width 13 height 10
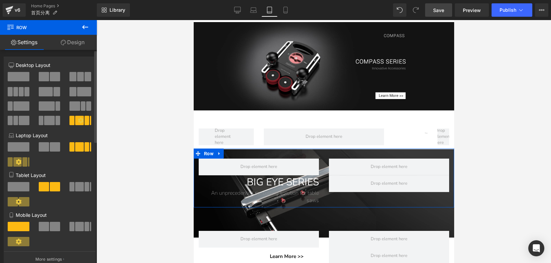
click at [75, 188] on span at bounding box center [79, 186] width 9 height 9
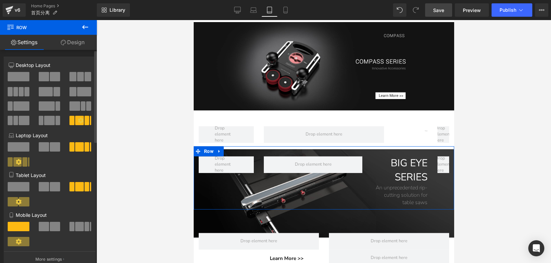
click at [79, 225] on span at bounding box center [79, 226] width 9 height 9
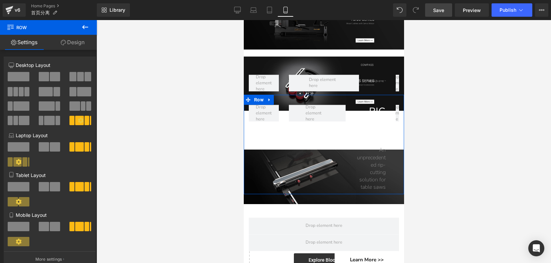
scroll to position [537, 0]
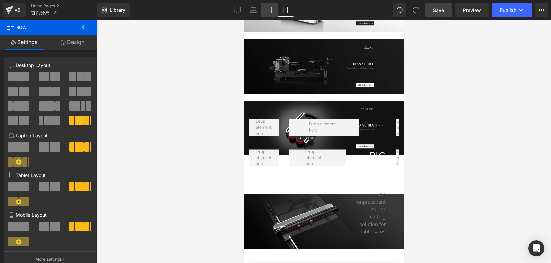
click at [266, 11] on link "Tablet" at bounding box center [270, 9] width 16 height 13
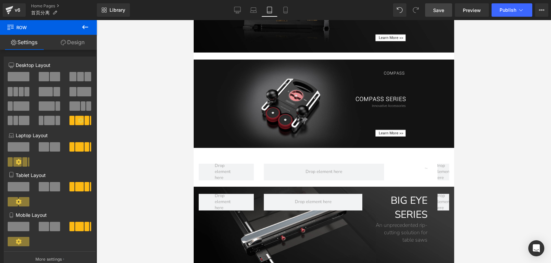
scroll to position [982, 0]
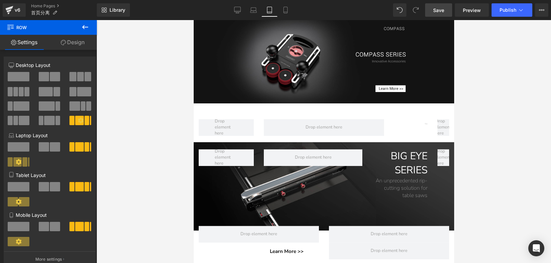
click at [443, 10] on span "Save" at bounding box center [438, 10] width 11 height 7
